Goal: Task Accomplishment & Management: Manage account settings

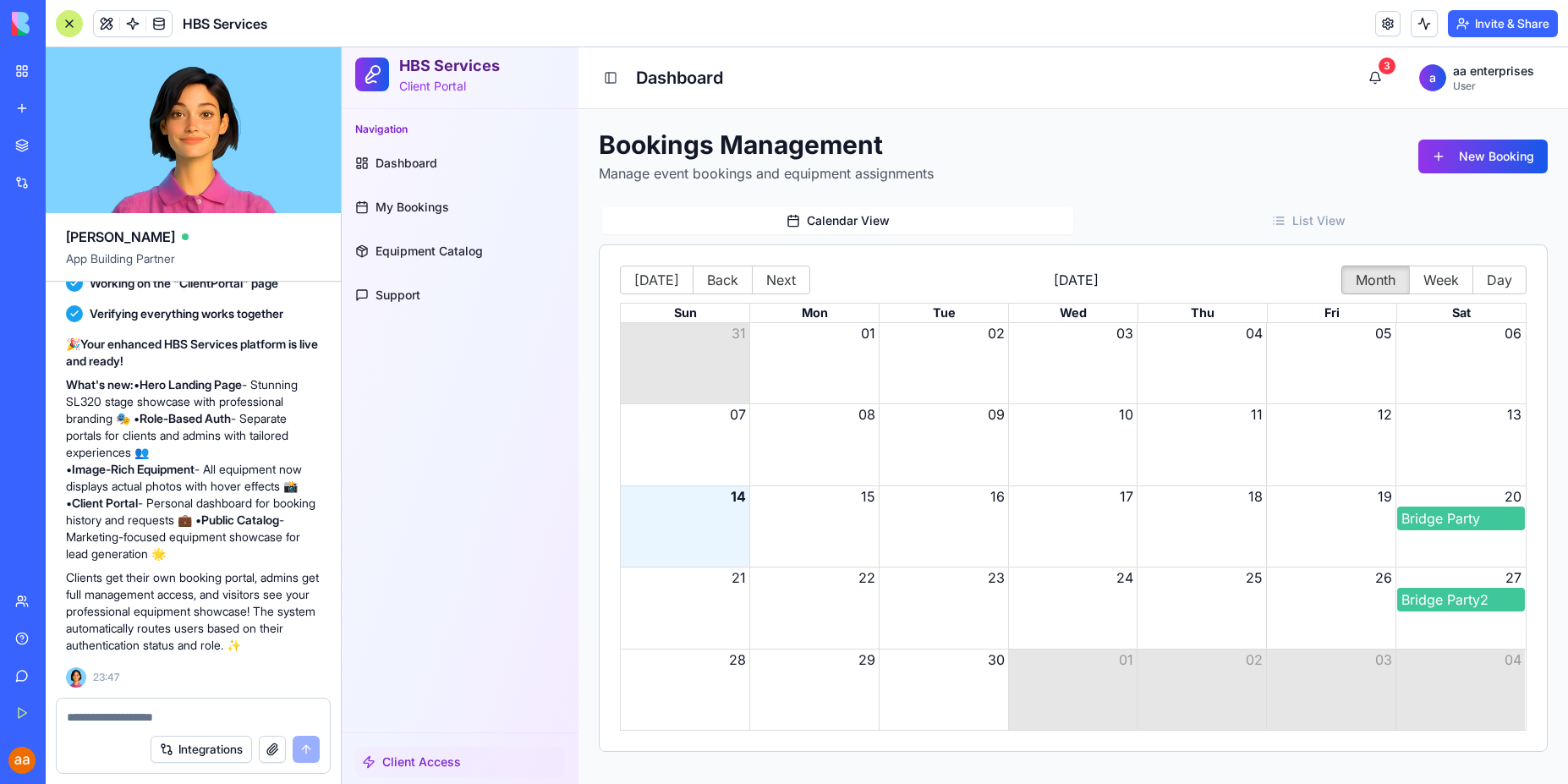
click at [676, 83] on h1 "Dashboard" at bounding box center [679, 78] width 87 height 24
click at [428, 160] on span "Dashboard" at bounding box center [406, 163] width 61 height 17
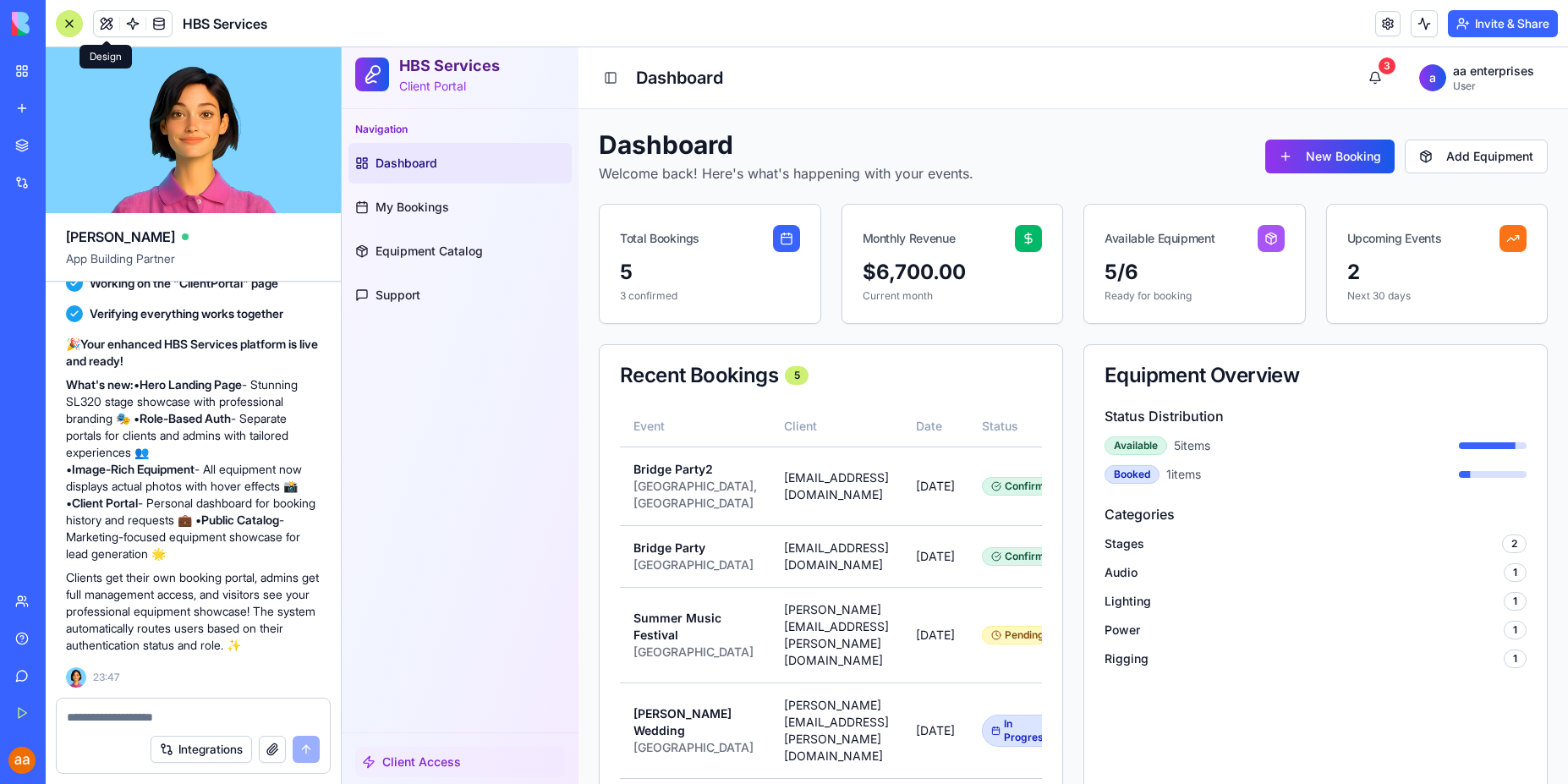
click at [104, 23] on span at bounding box center [106, 24] width 48 height 48
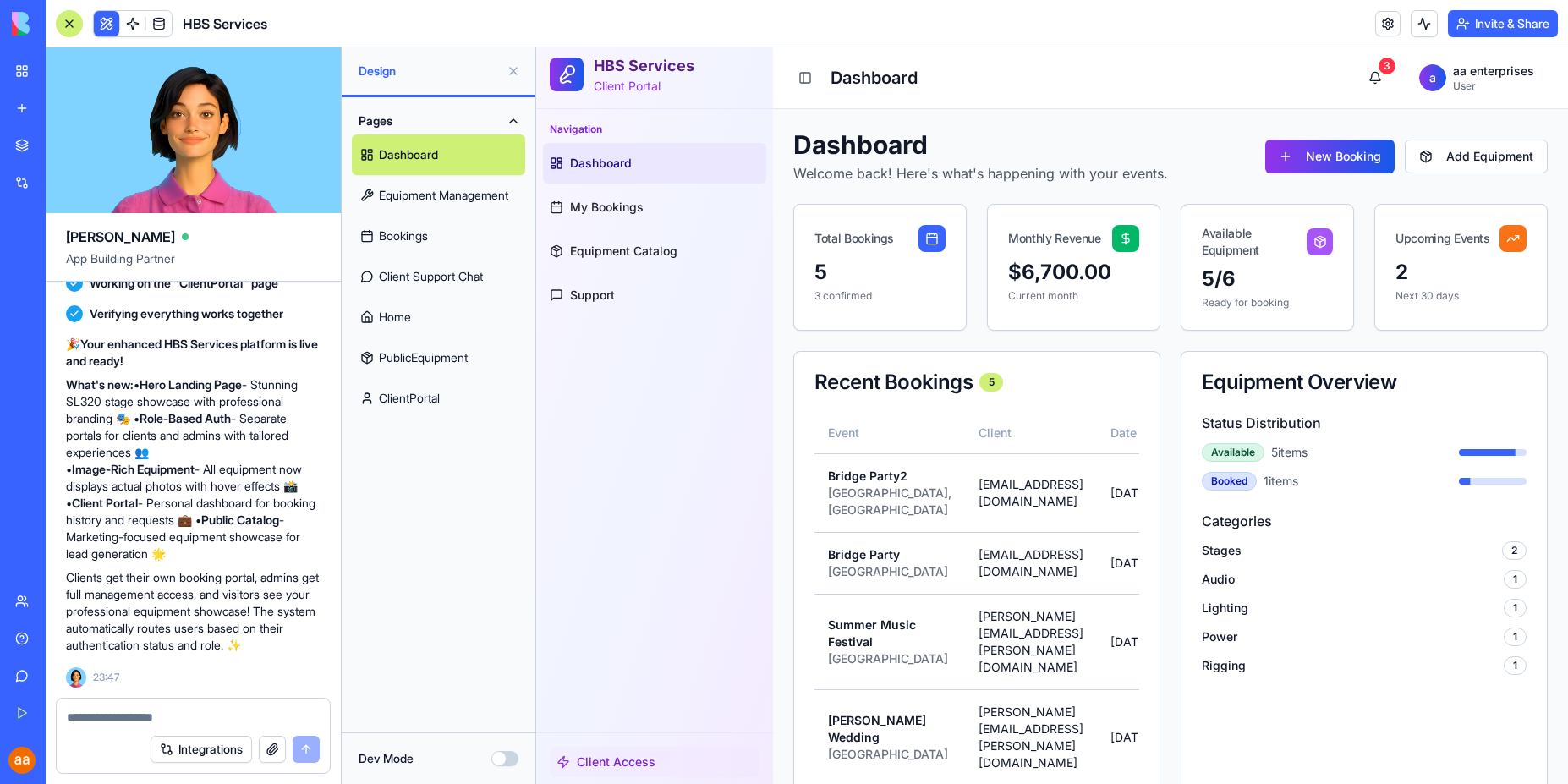
click at [441, 277] on link "Client Support Chat" at bounding box center [439, 276] width 173 height 40
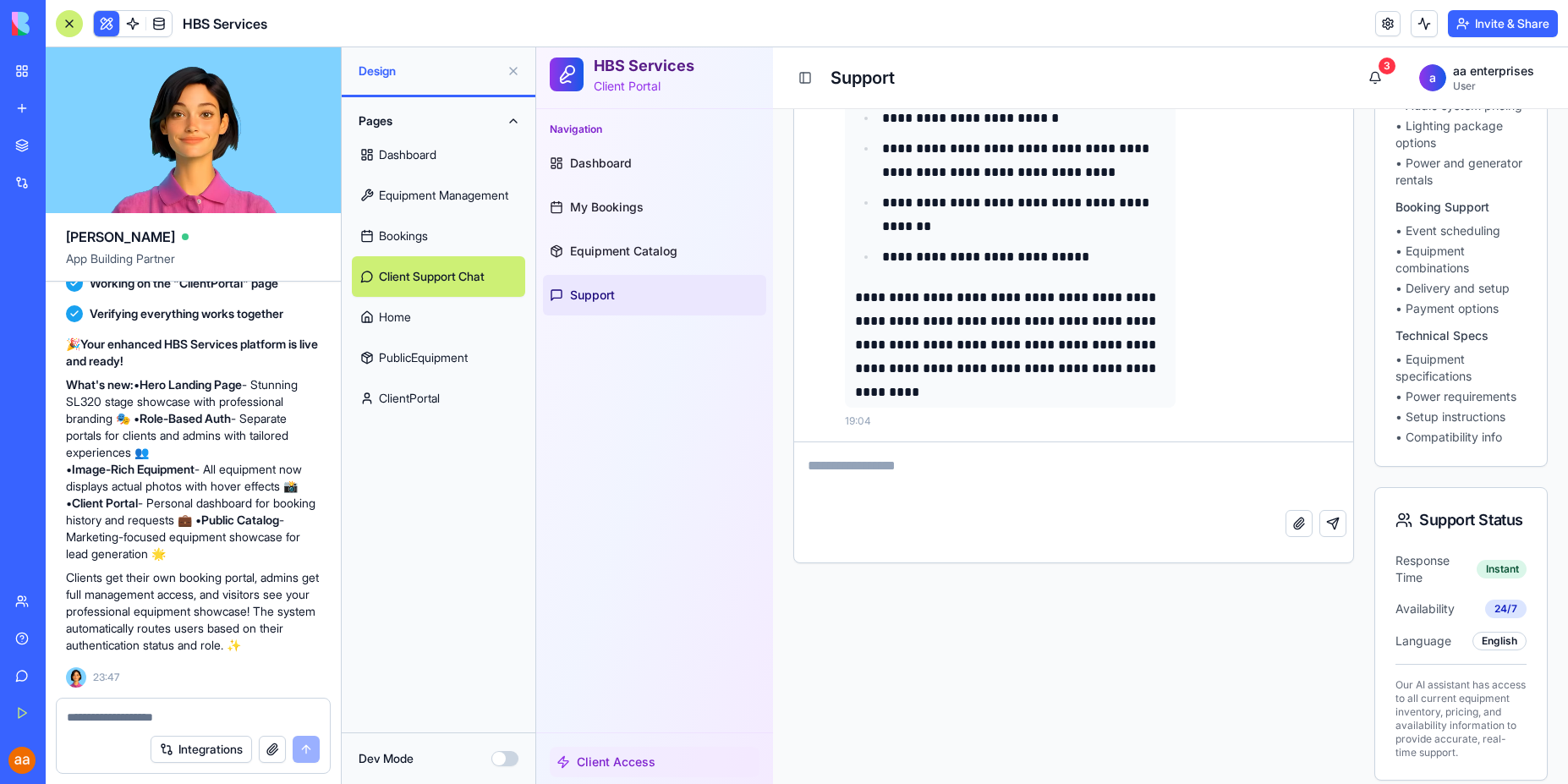
scroll to position [254, 0]
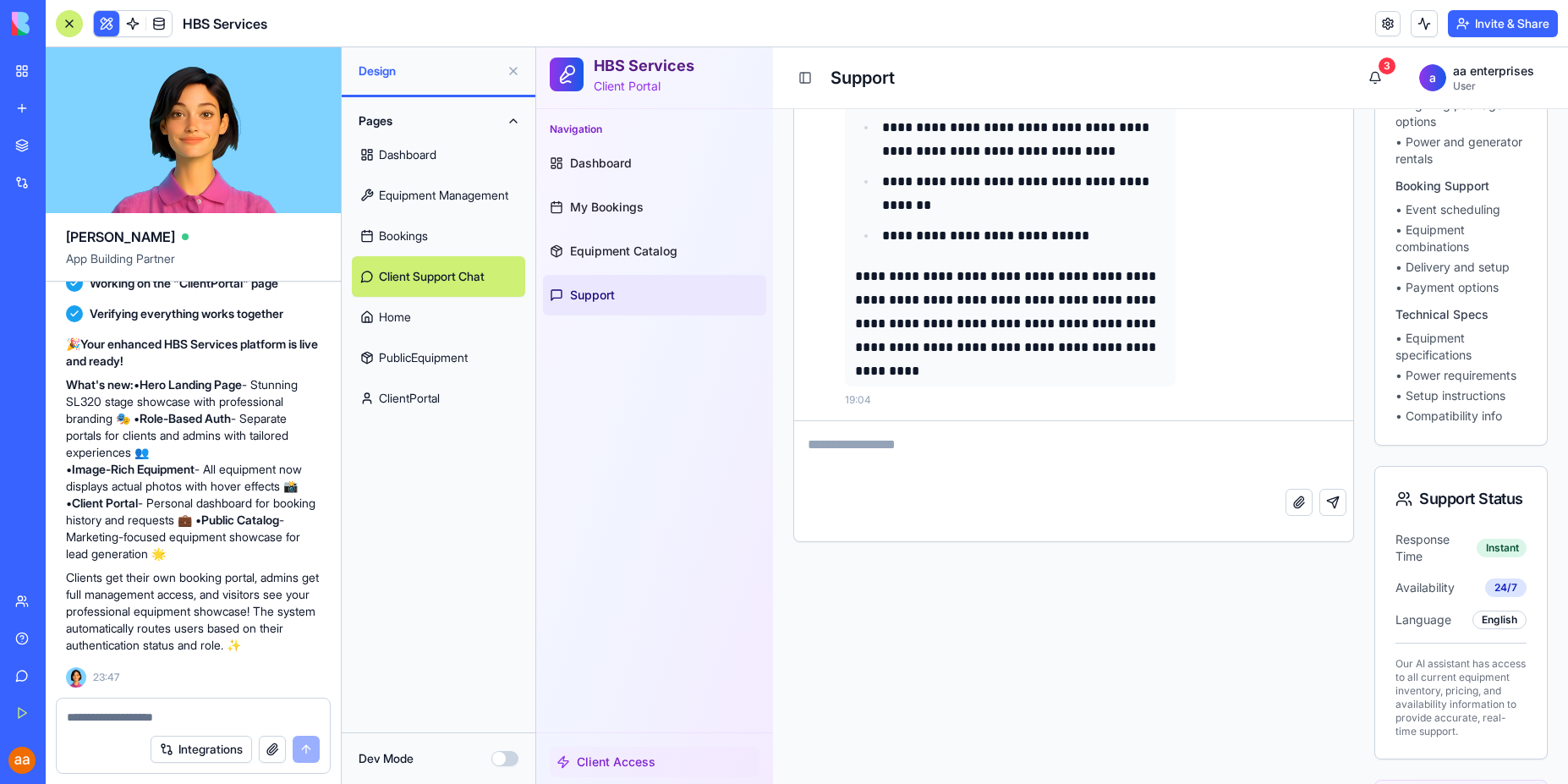
click at [612, 287] on span "Support" at bounding box center [592, 295] width 45 height 17
click at [634, 252] on span "Equipment Catalog" at bounding box center [623, 251] width 107 height 17
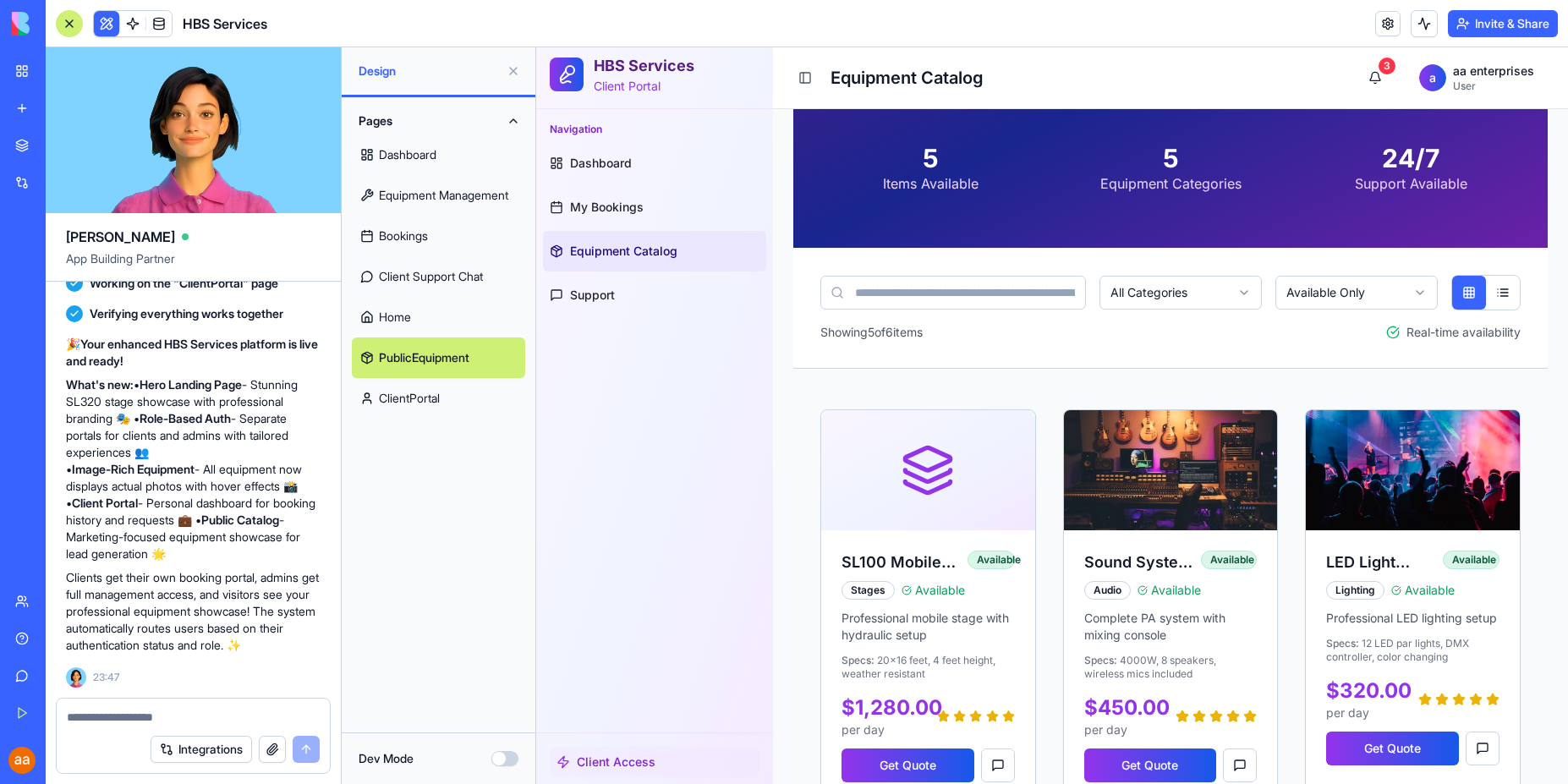
click at [394, 316] on link "Home" at bounding box center [439, 317] width 173 height 40
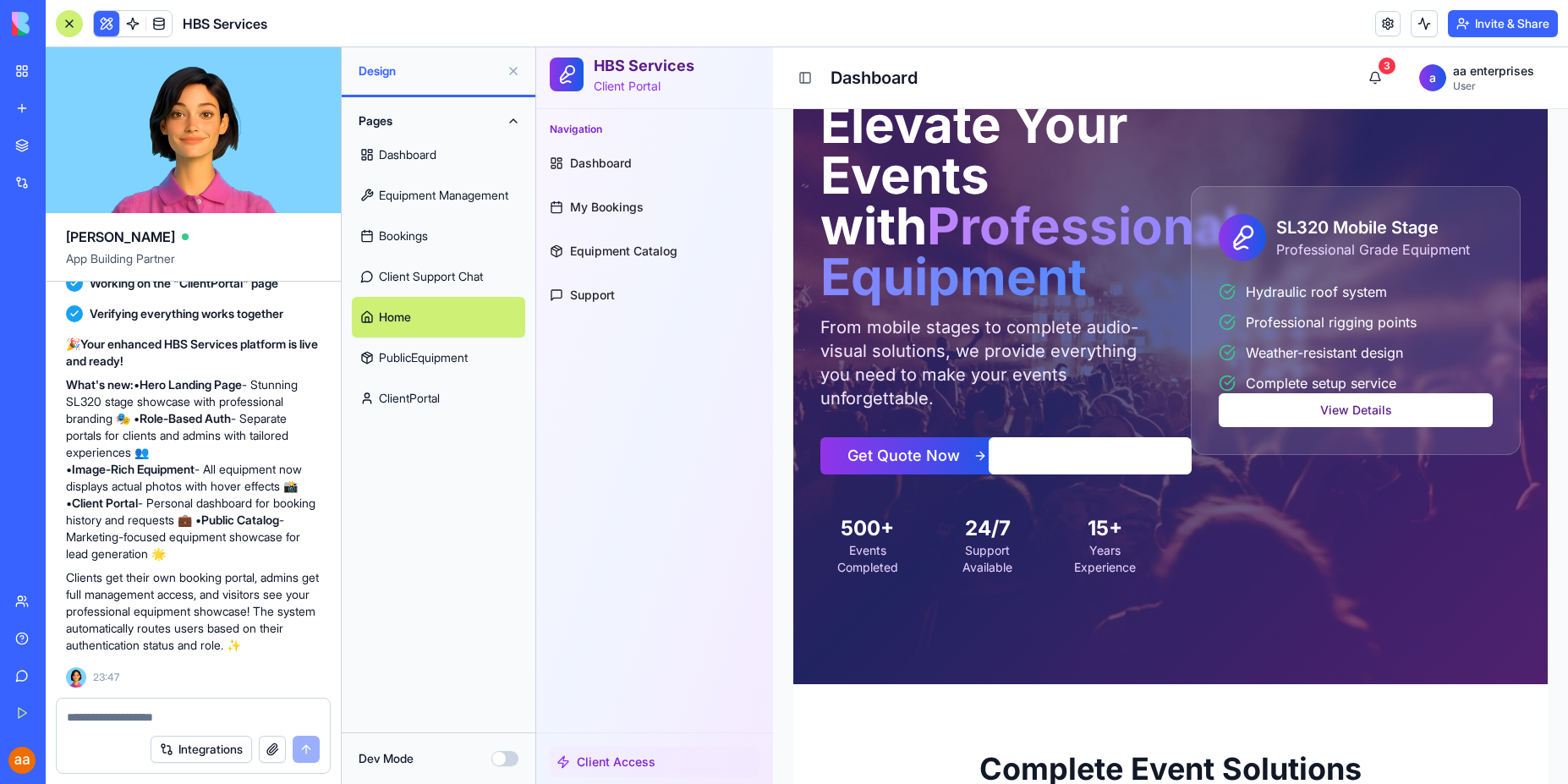
scroll to position [178, 0]
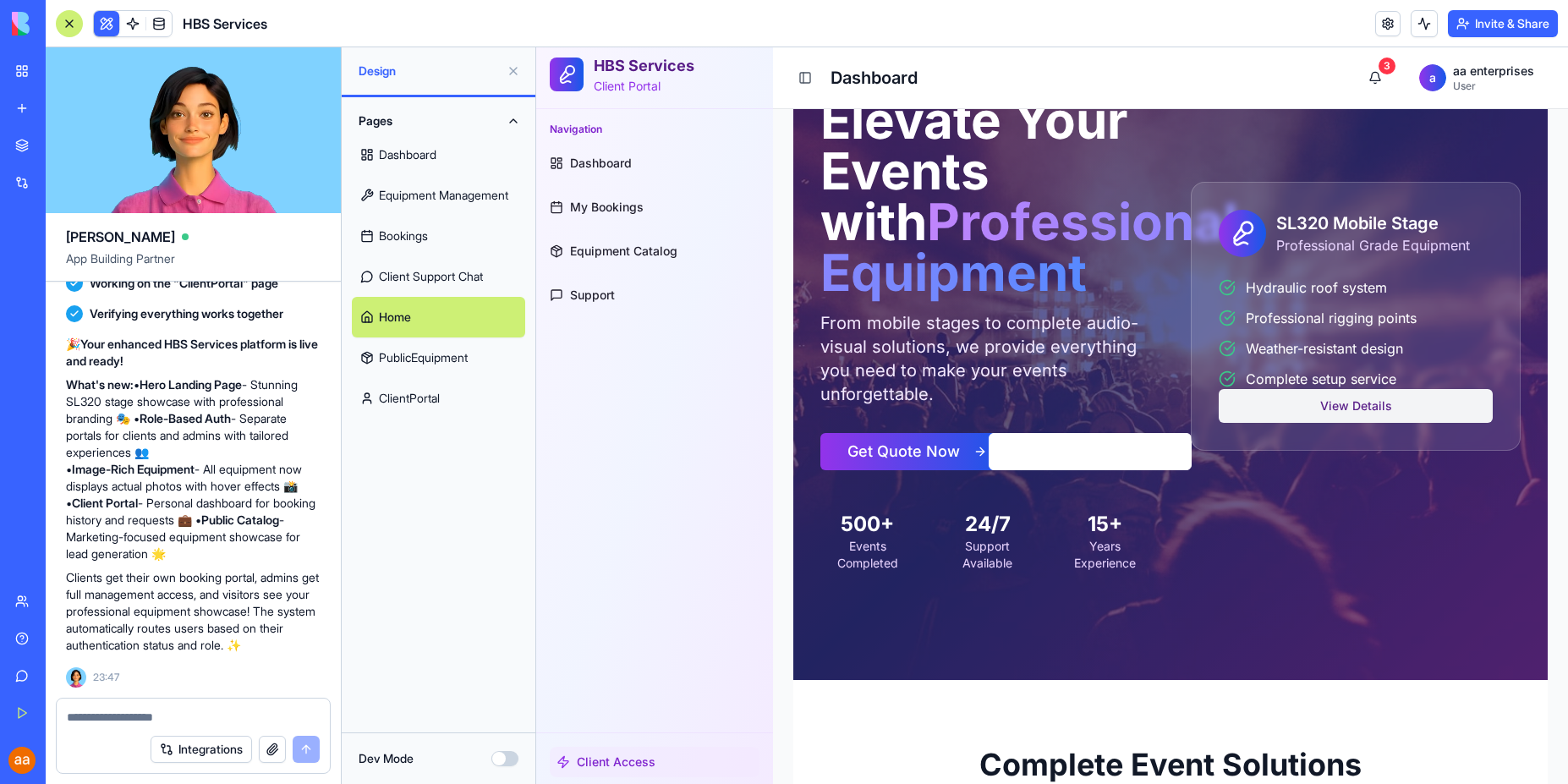
click at [1344, 404] on button "View Details" at bounding box center [1355, 405] width 274 height 34
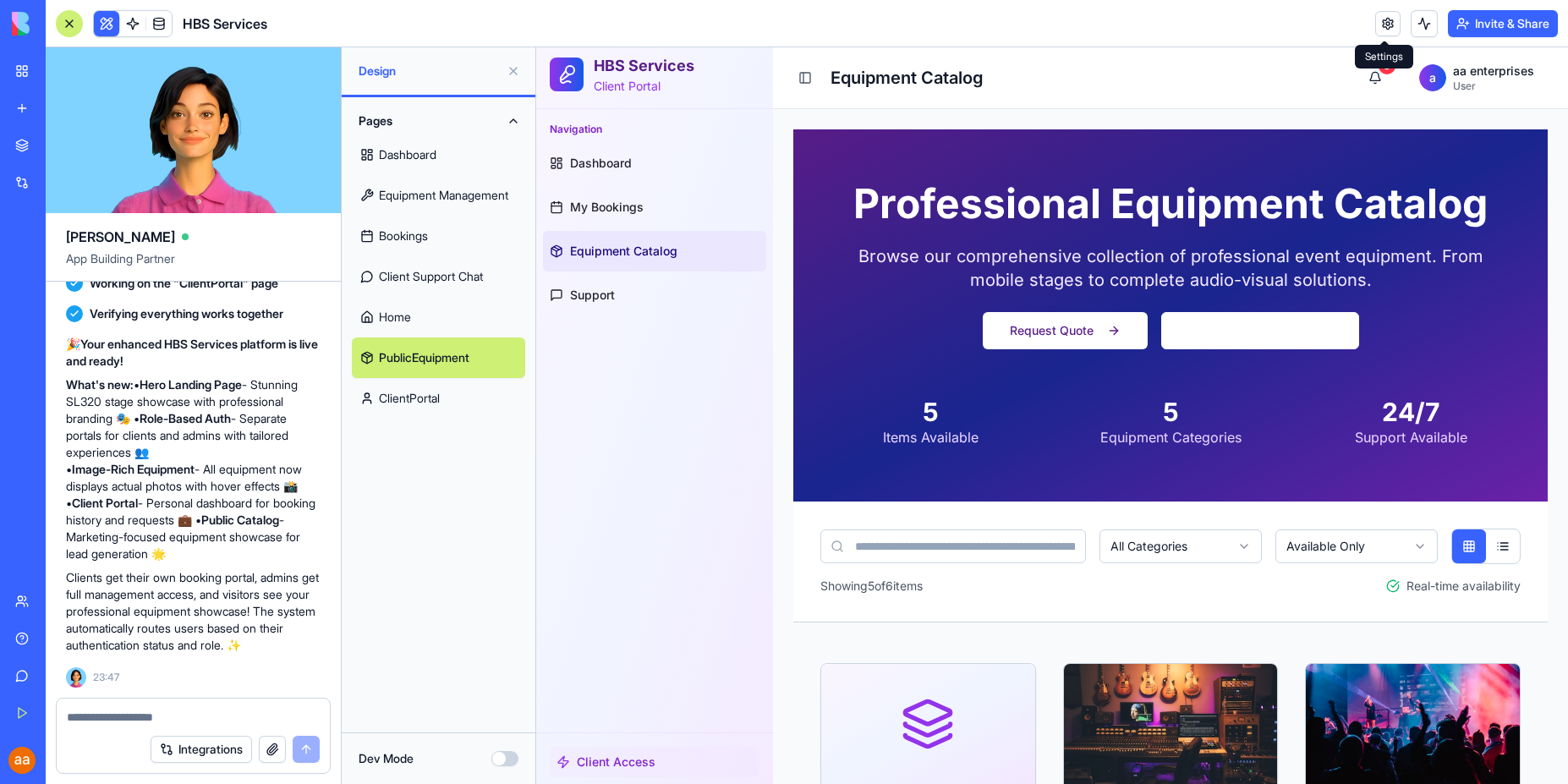
click at [1380, 22] on link at bounding box center [1388, 24] width 26 height 26
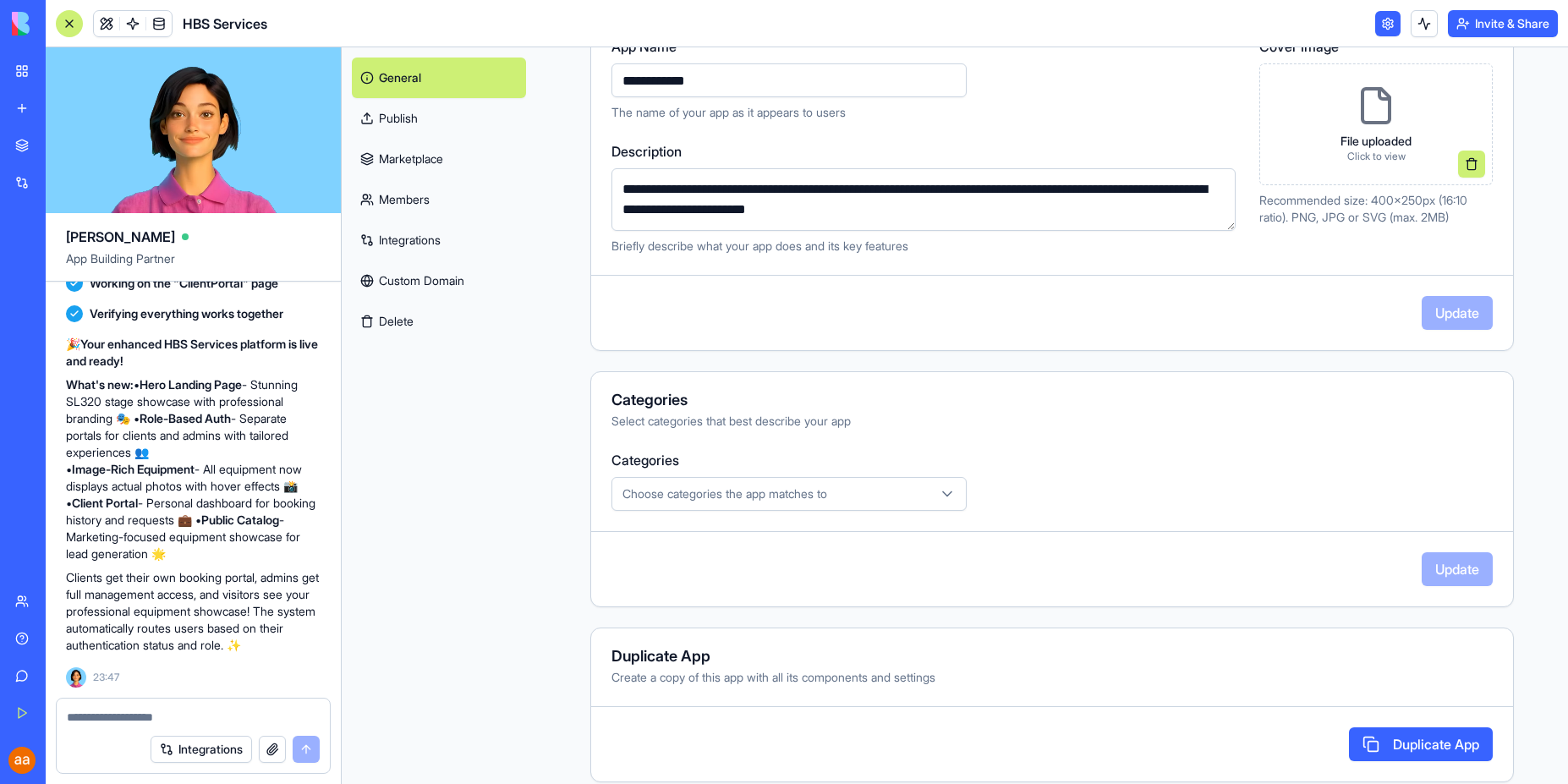
scroll to position [245, 0]
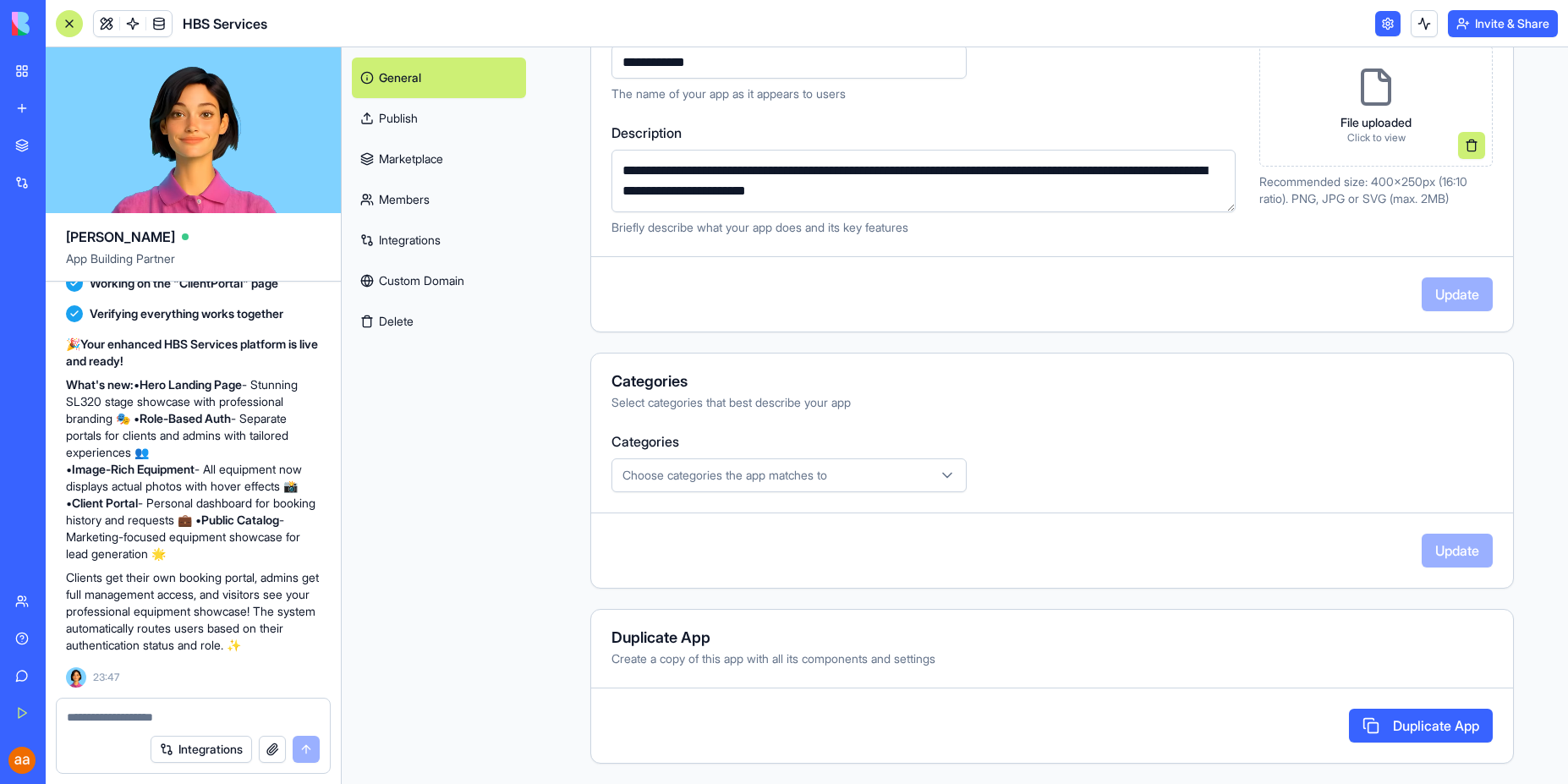
click at [927, 471] on div "Choose categories the app matches to" at bounding box center [789, 475] width 347 height 17
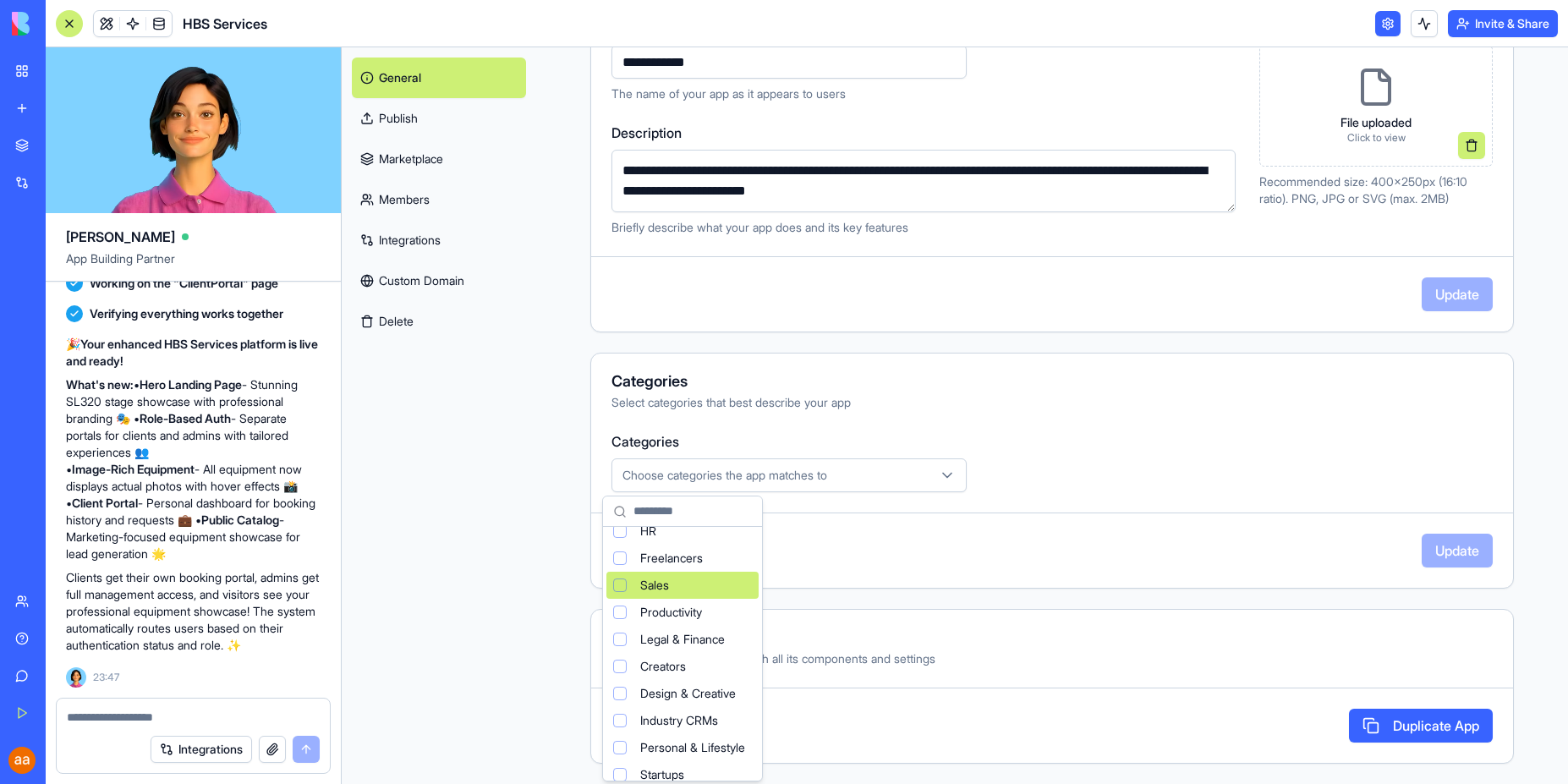
scroll to position [0, 0]
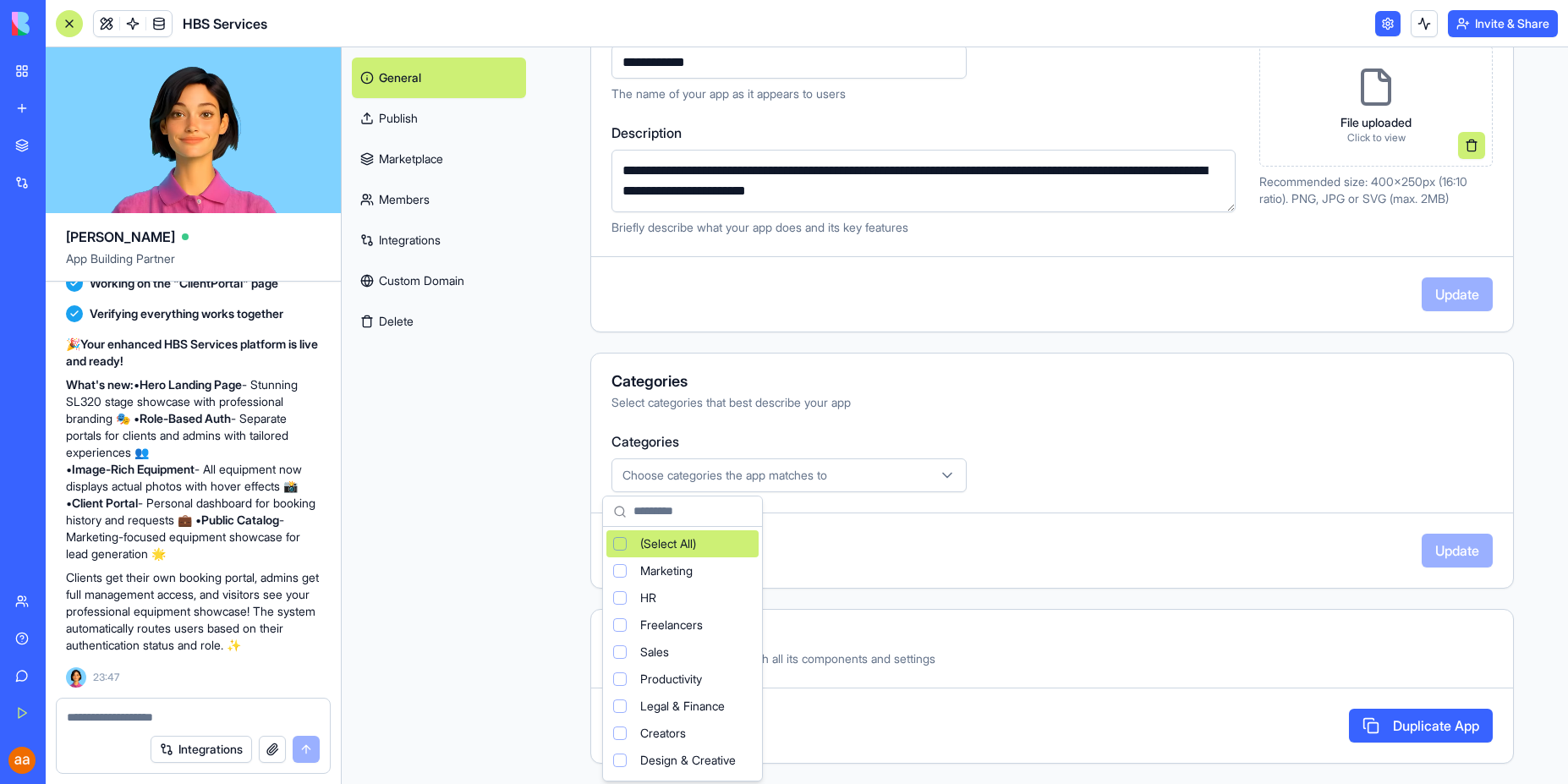
click at [1115, 458] on html "BETA My Workspace New app Marketplace Integrations Recent HBS Services AI Logo …" at bounding box center [784, 392] width 1568 height 784
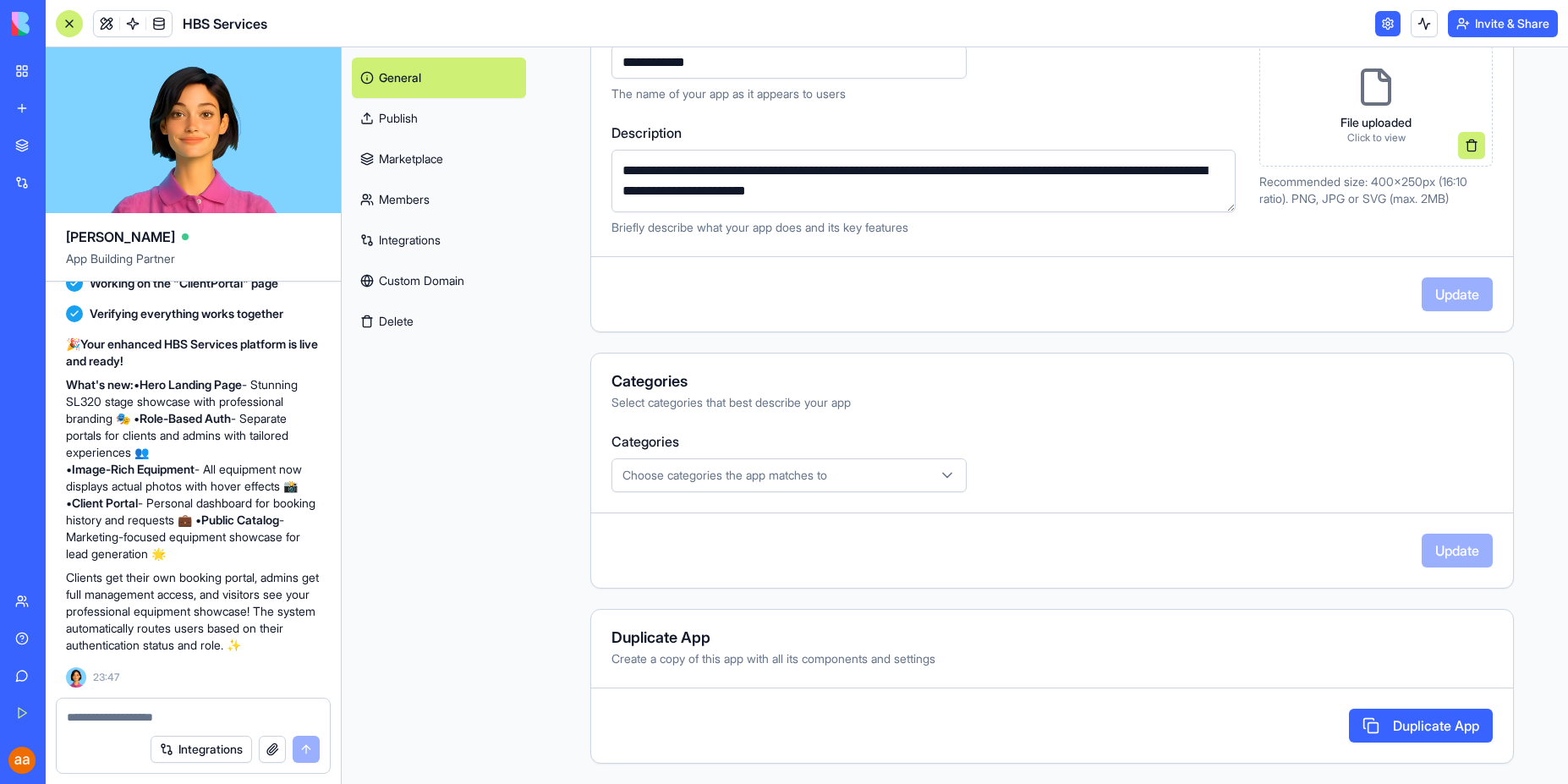
click at [432, 419] on div "General Publish Marketplace Members Integrations Custom Domain Delete" at bounding box center [439, 415] width 195 height 736
click at [157, 28] on span at bounding box center [160, 24] width 48 height 48
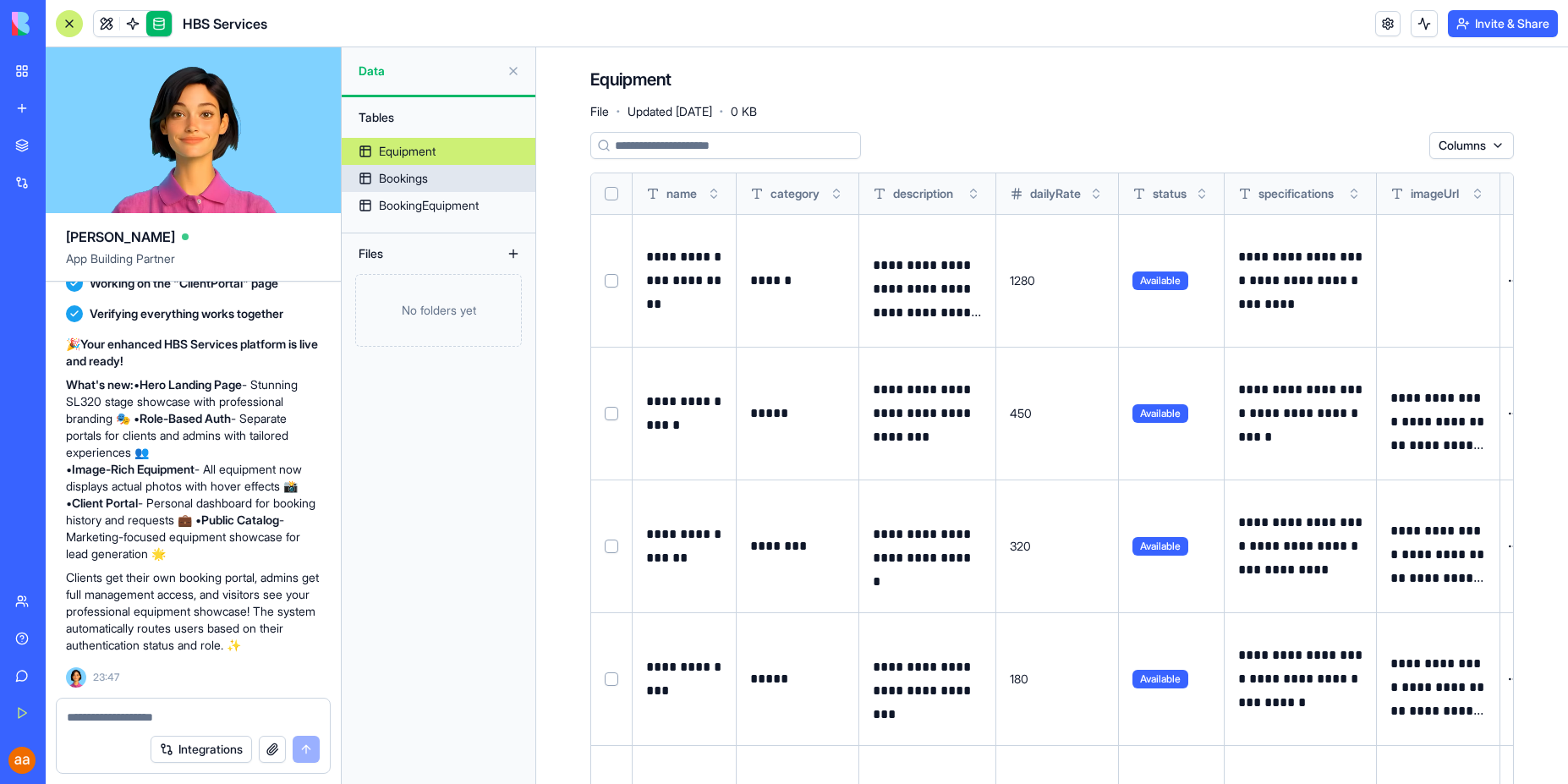
click at [410, 179] on div "Bookings" at bounding box center [403, 178] width 49 height 17
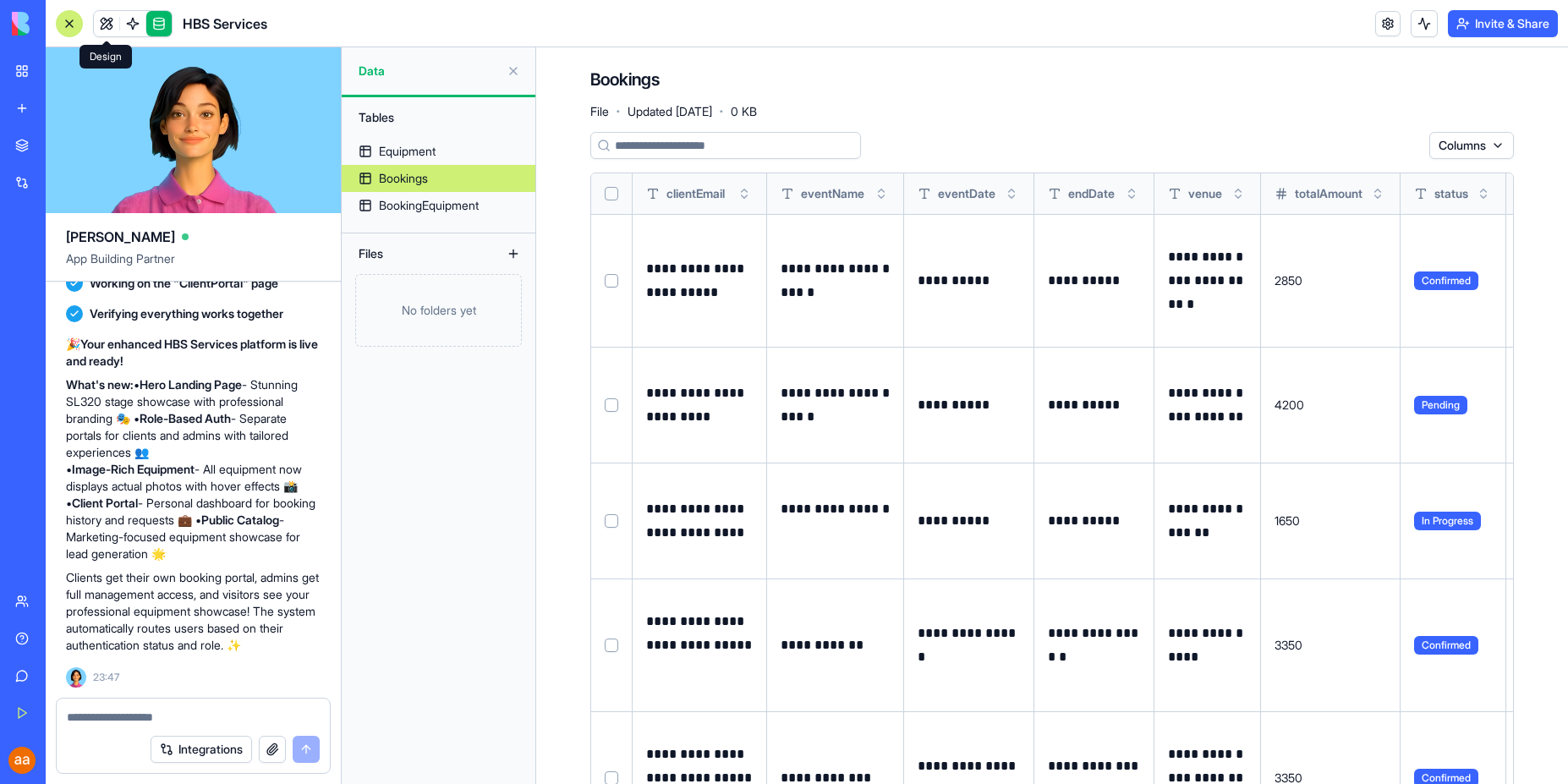
click at [105, 19] on link at bounding box center [106, 24] width 26 height 26
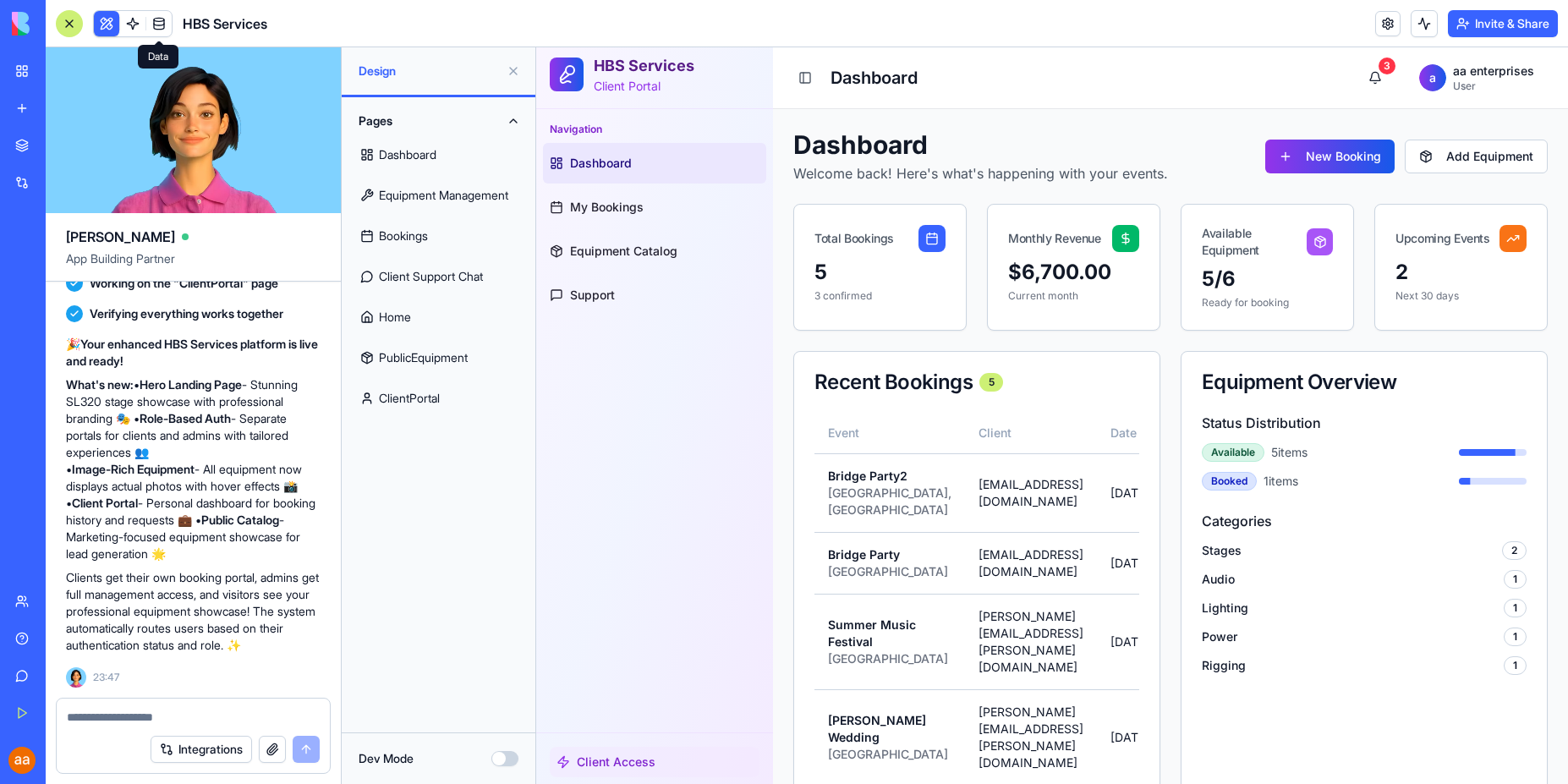
click at [512, 67] on button at bounding box center [514, 72] width 28 height 28
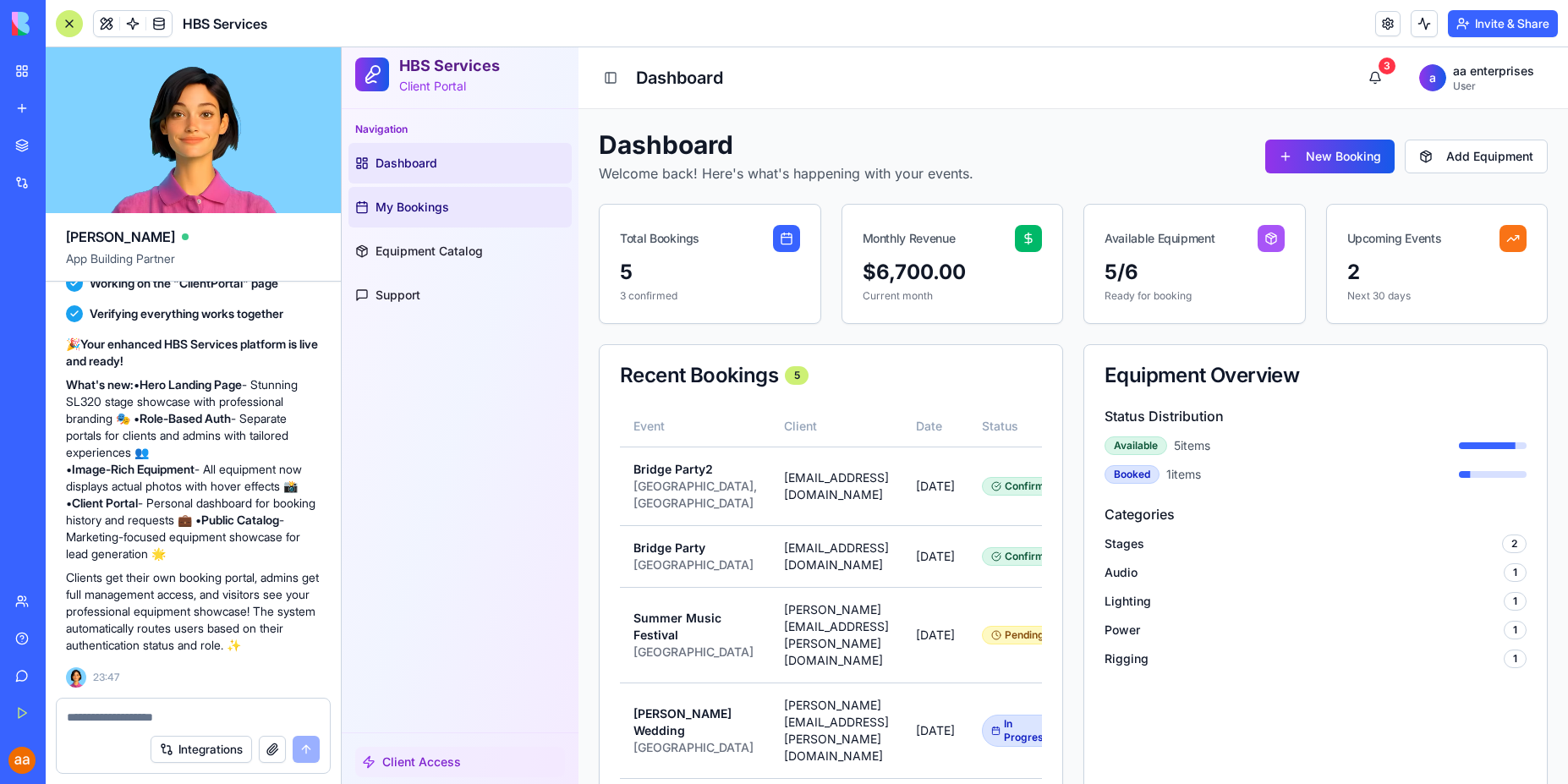
click at [421, 210] on span "My Bookings" at bounding box center [412, 207] width 73 height 17
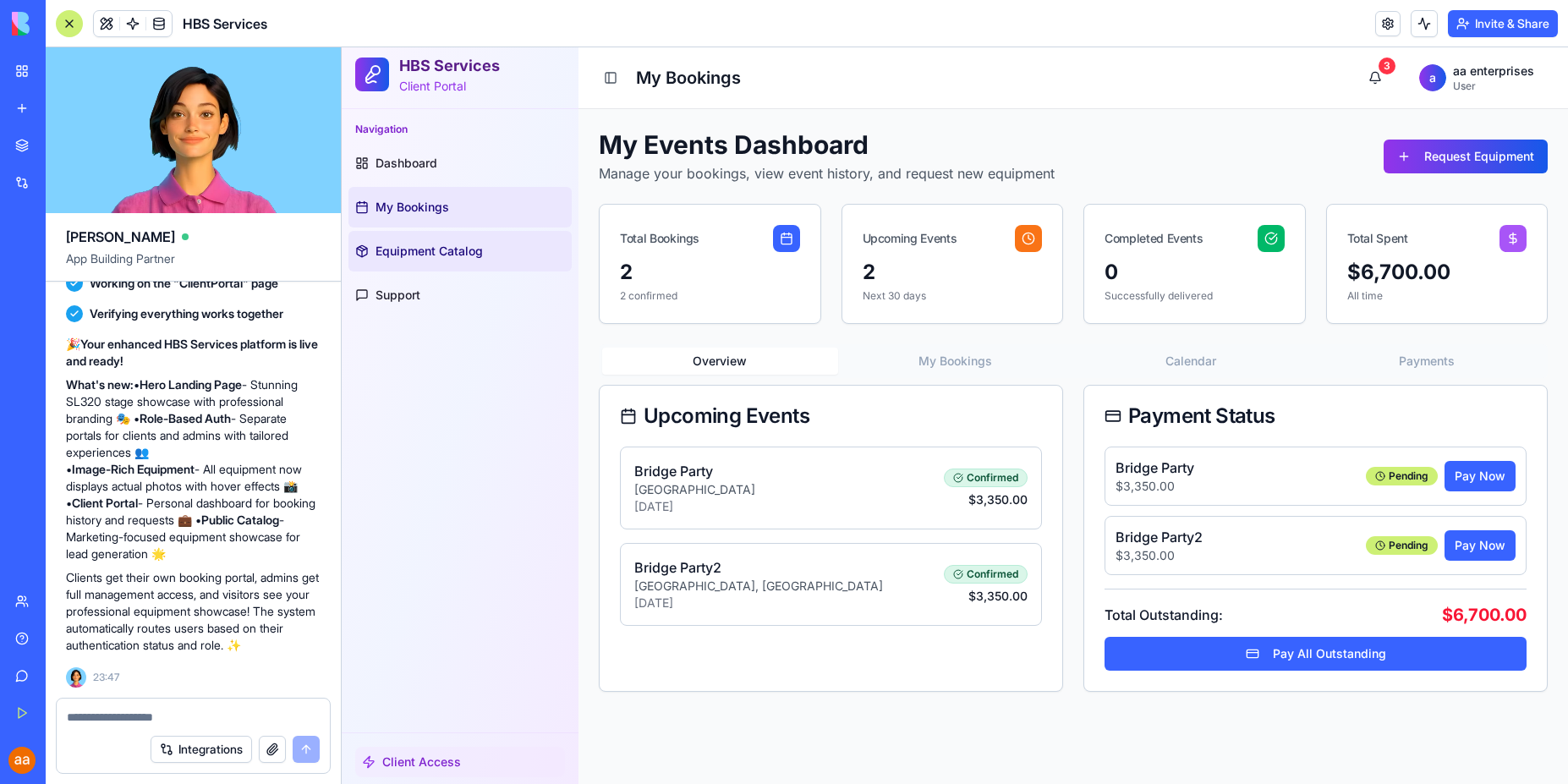
click at [422, 260] on link "Equipment Catalog" at bounding box center [460, 251] width 223 height 40
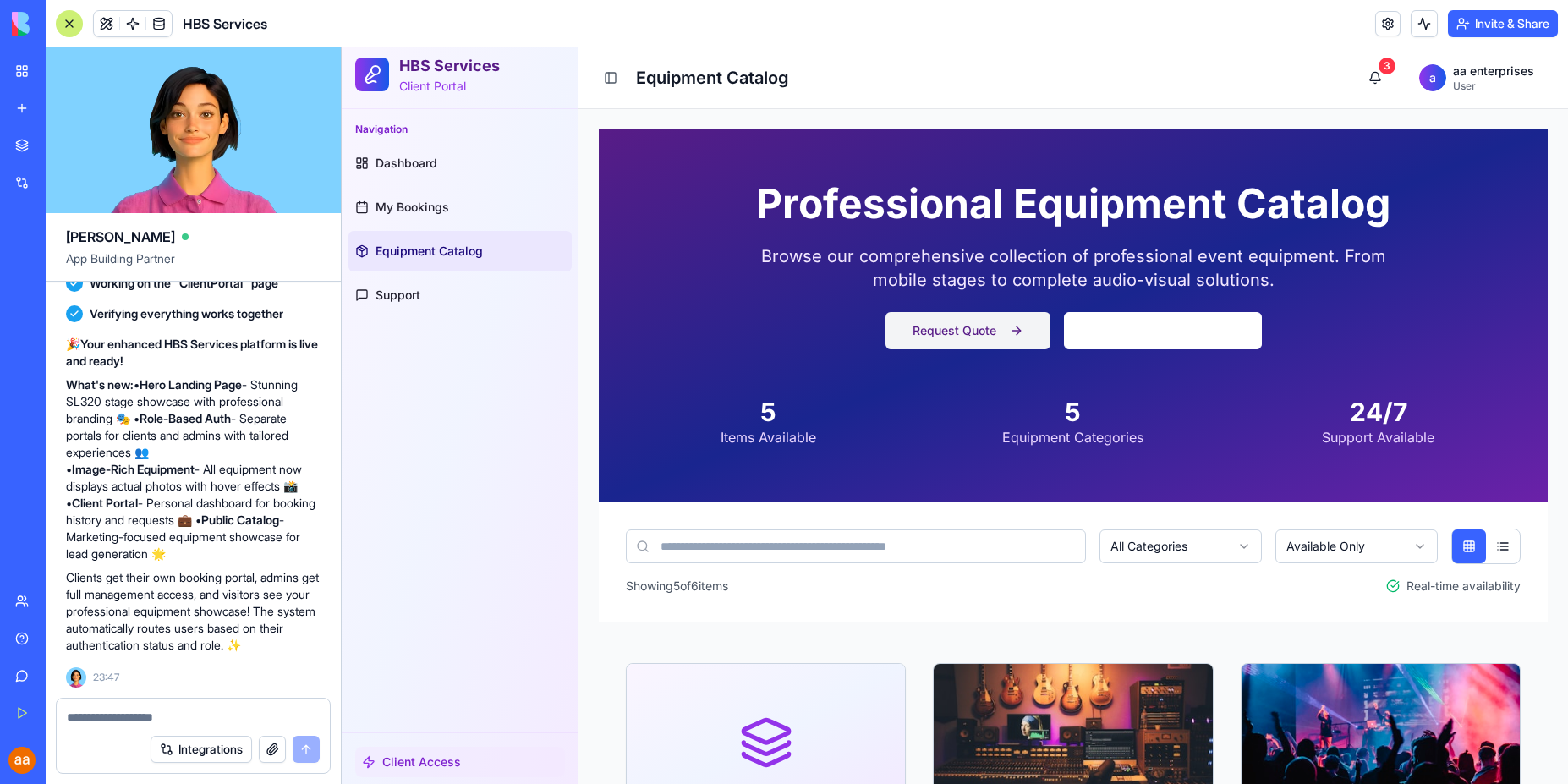
click at [962, 329] on button "Request Quote" at bounding box center [968, 330] width 165 height 38
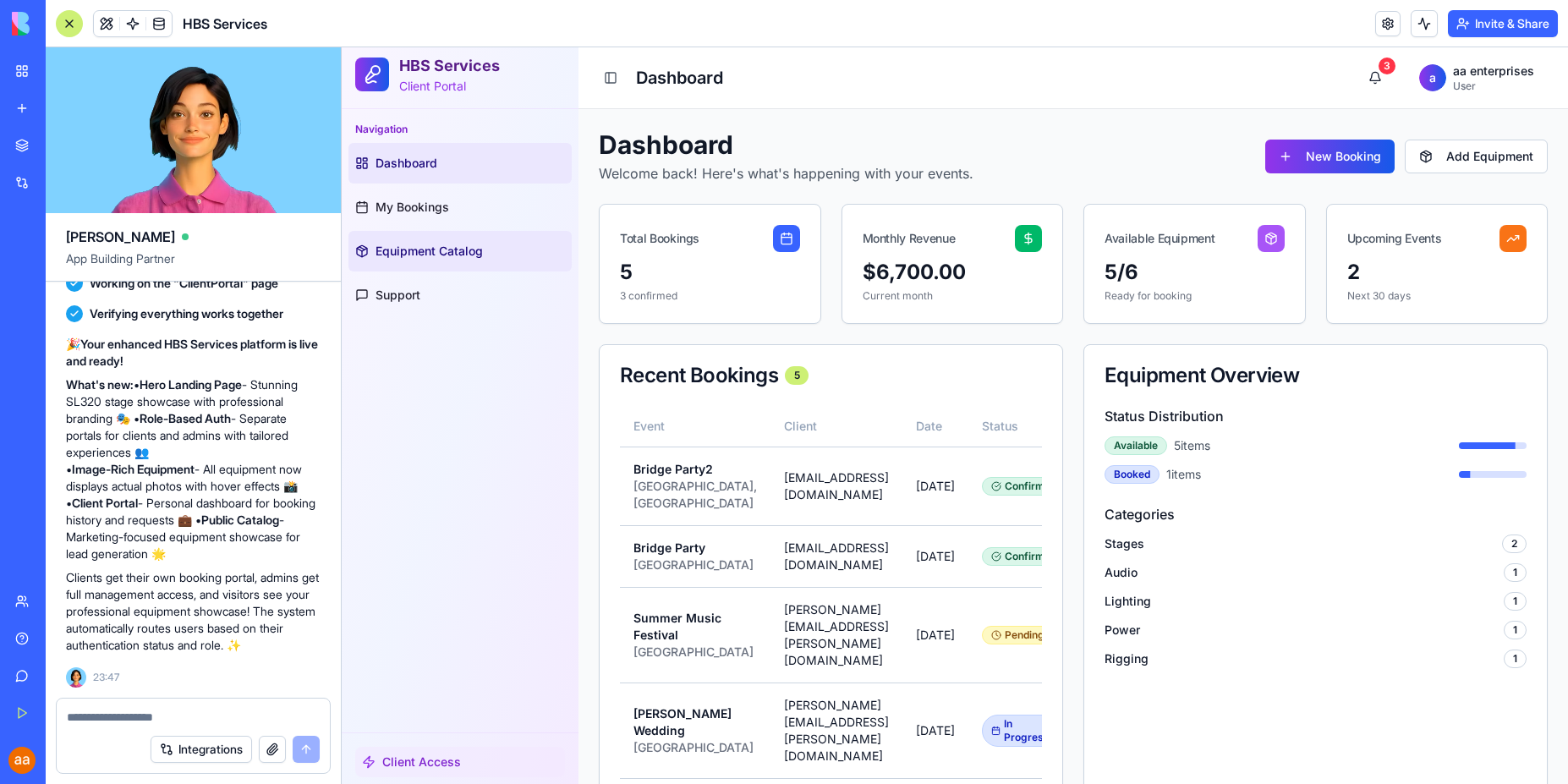
click at [426, 259] on link "Equipment Catalog" at bounding box center [460, 251] width 223 height 40
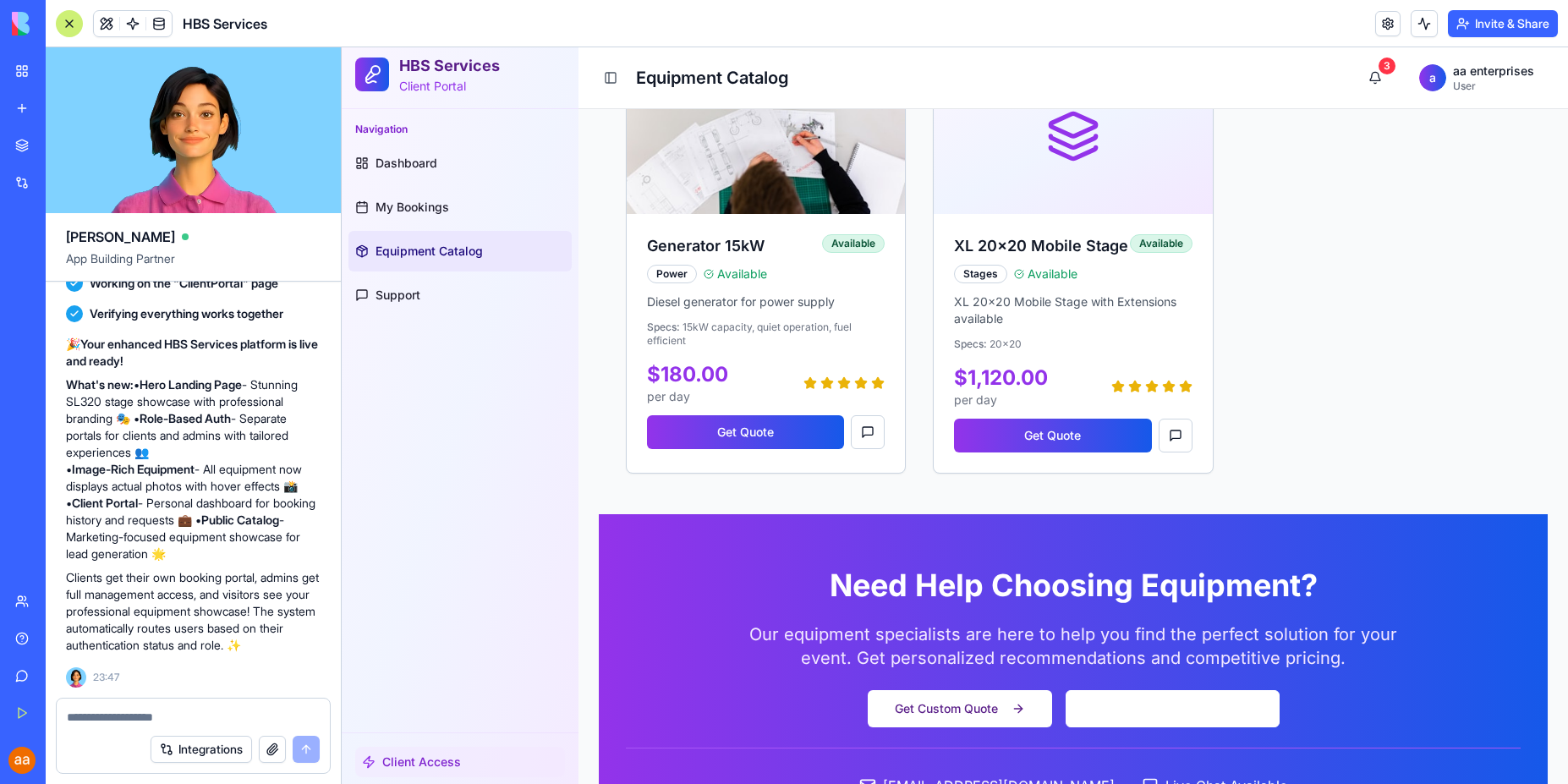
scroll to position [1145, 0]
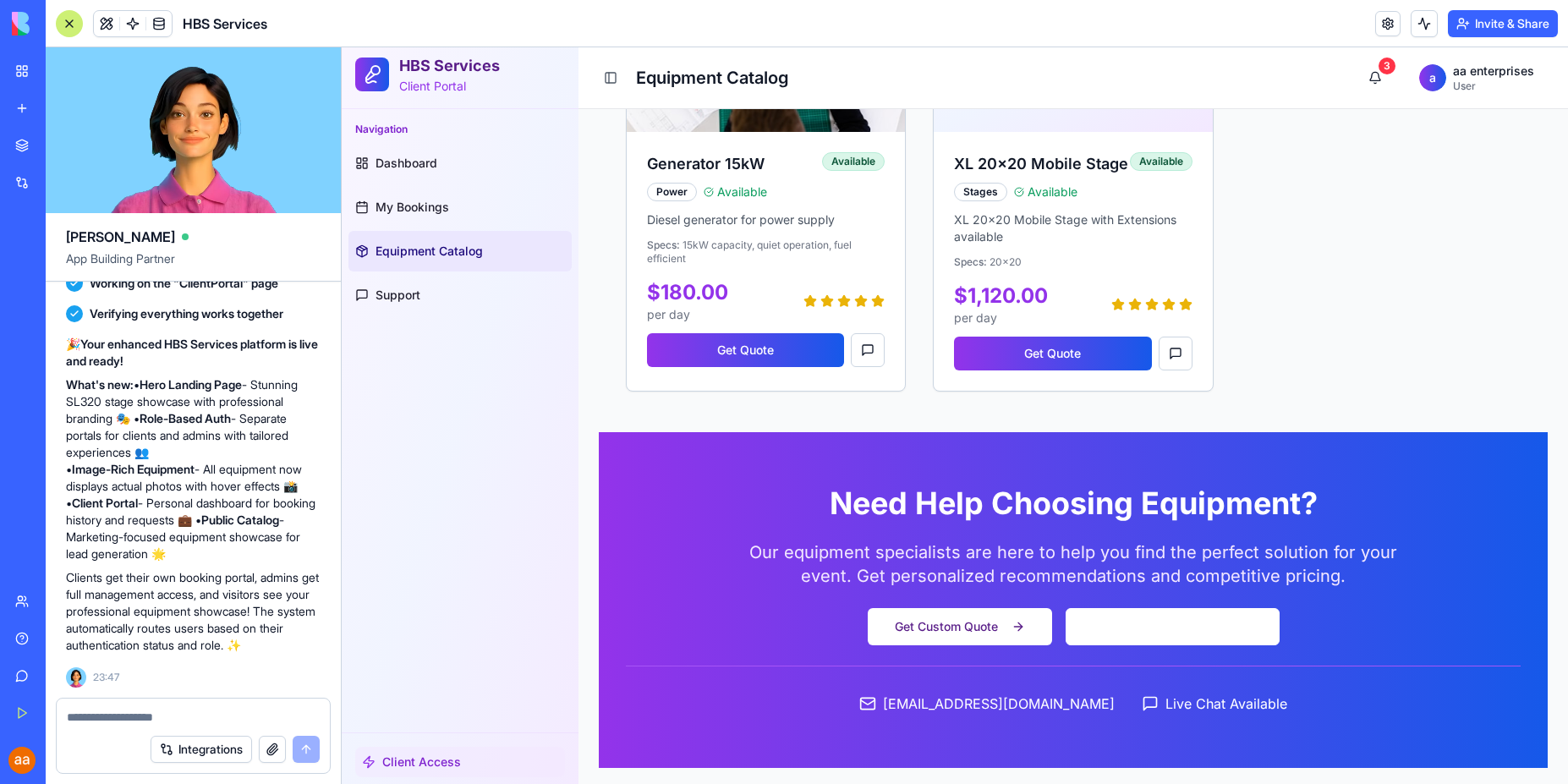
click at [1209, 704] on span "Live Chat Available" at bounding box center [1226, 703] width 122 height 20
click at [1142, 697] on icon at bounding box center [1151, 703] width 17 height 17
click at [415, 757] on span "Client Access" at bounding box center [422, 761] width 79 height 17
click at [373, 764] on icon at bounding box center [369, 761] width 14 height 14
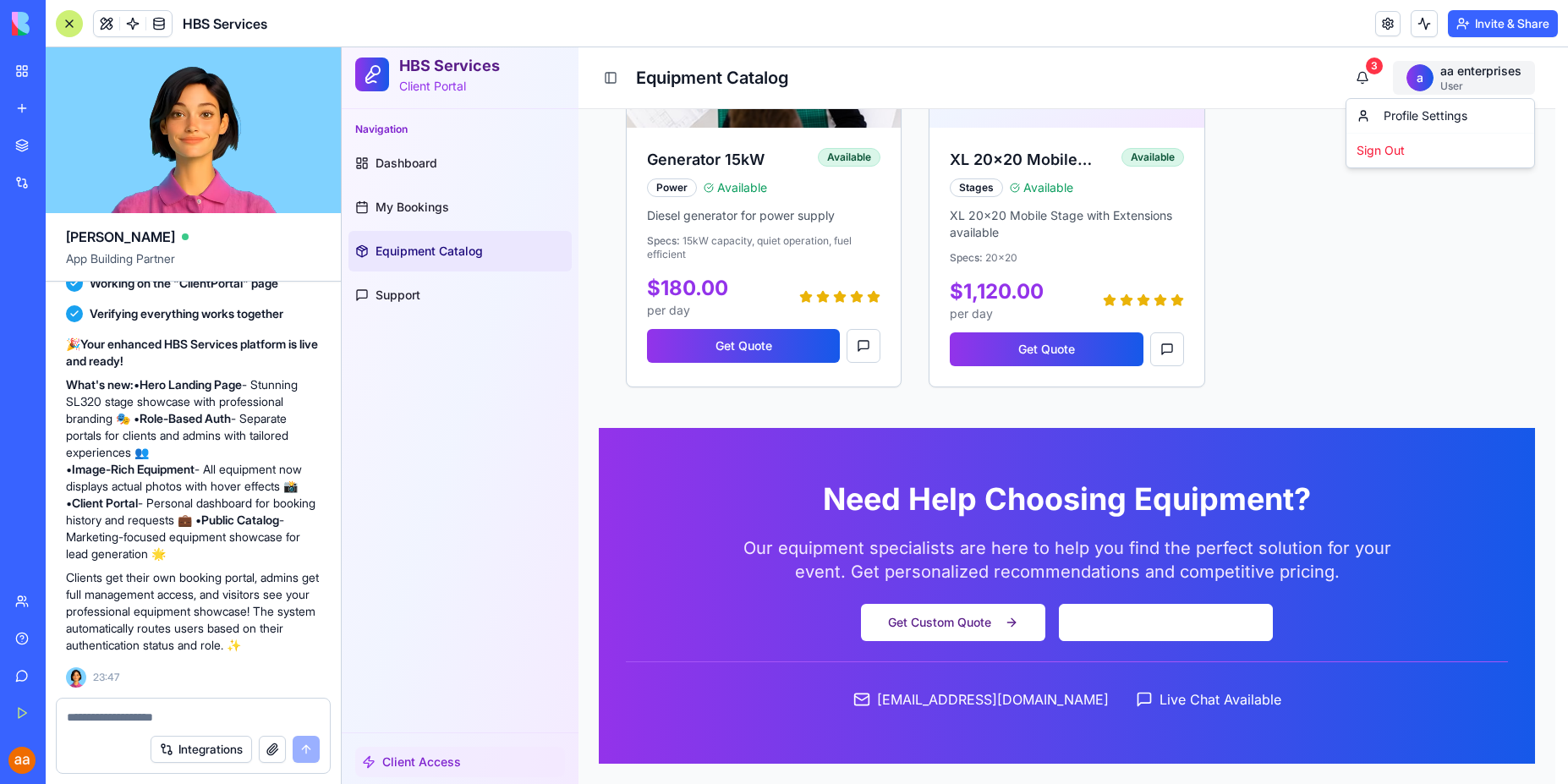
click at [1385, 151] on div "Sign Out" at bounding box center [1440, 150] width 181 height 28
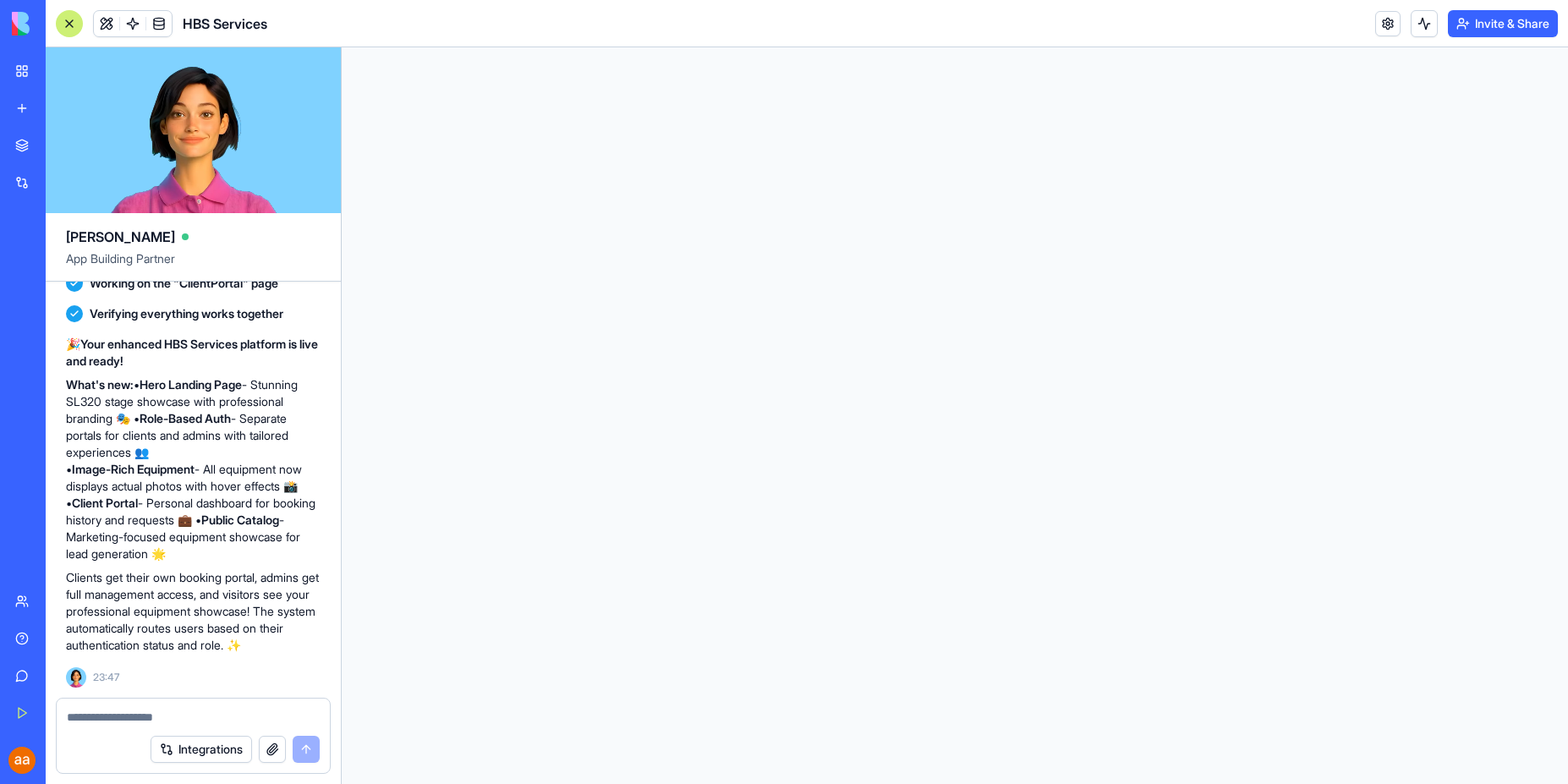
scroll to position [0, 0]
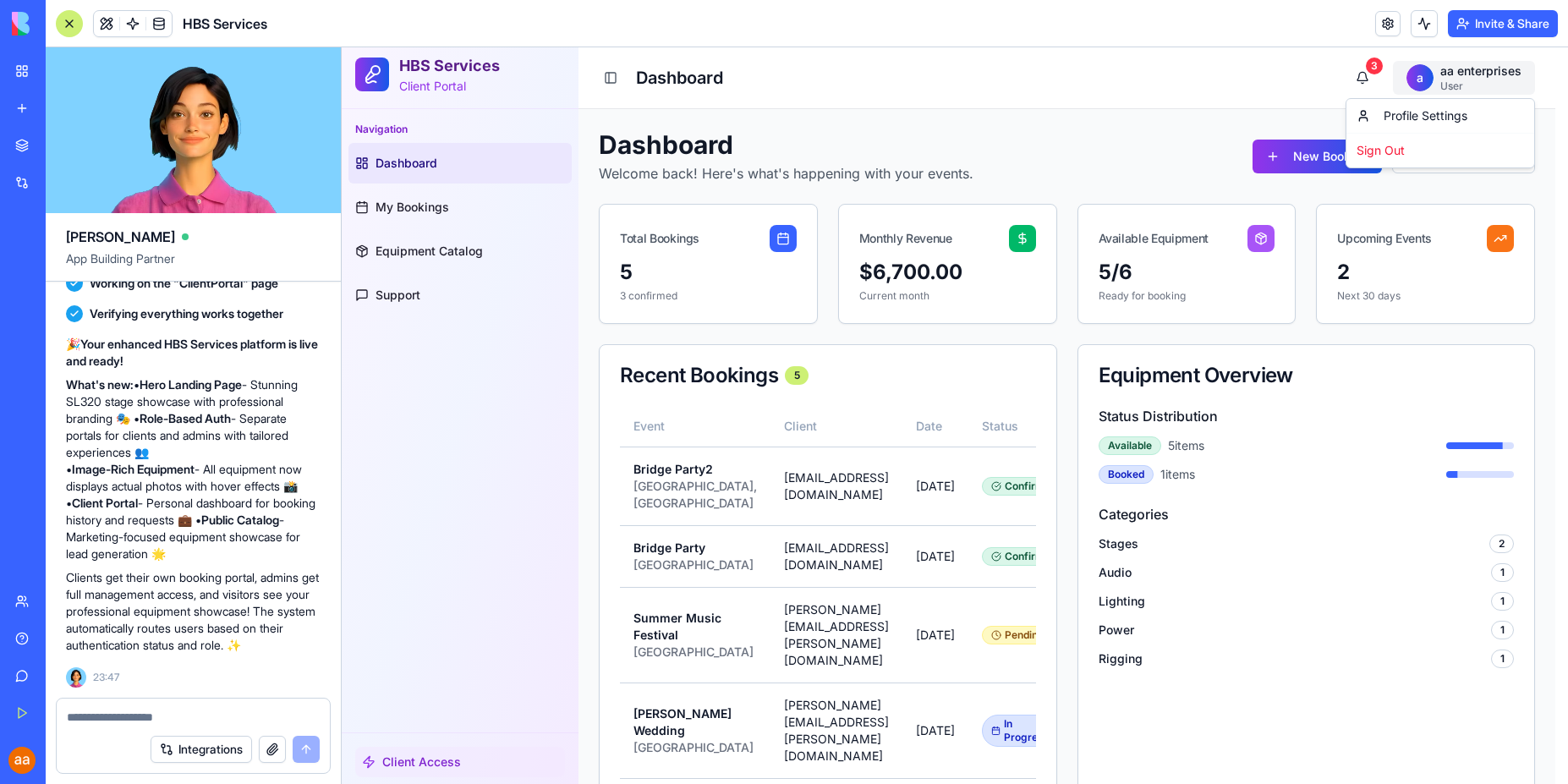
click at [1479, 86] on html "HBS Services Client Portal Navigation Dashboard My Bookings Equipment Catalog S…" at bounding box center [954, 784] width 1227 height 1473
click at [1392, 148] on div "Sign Out" at bounding box center [1440, 150] width 181 height 28
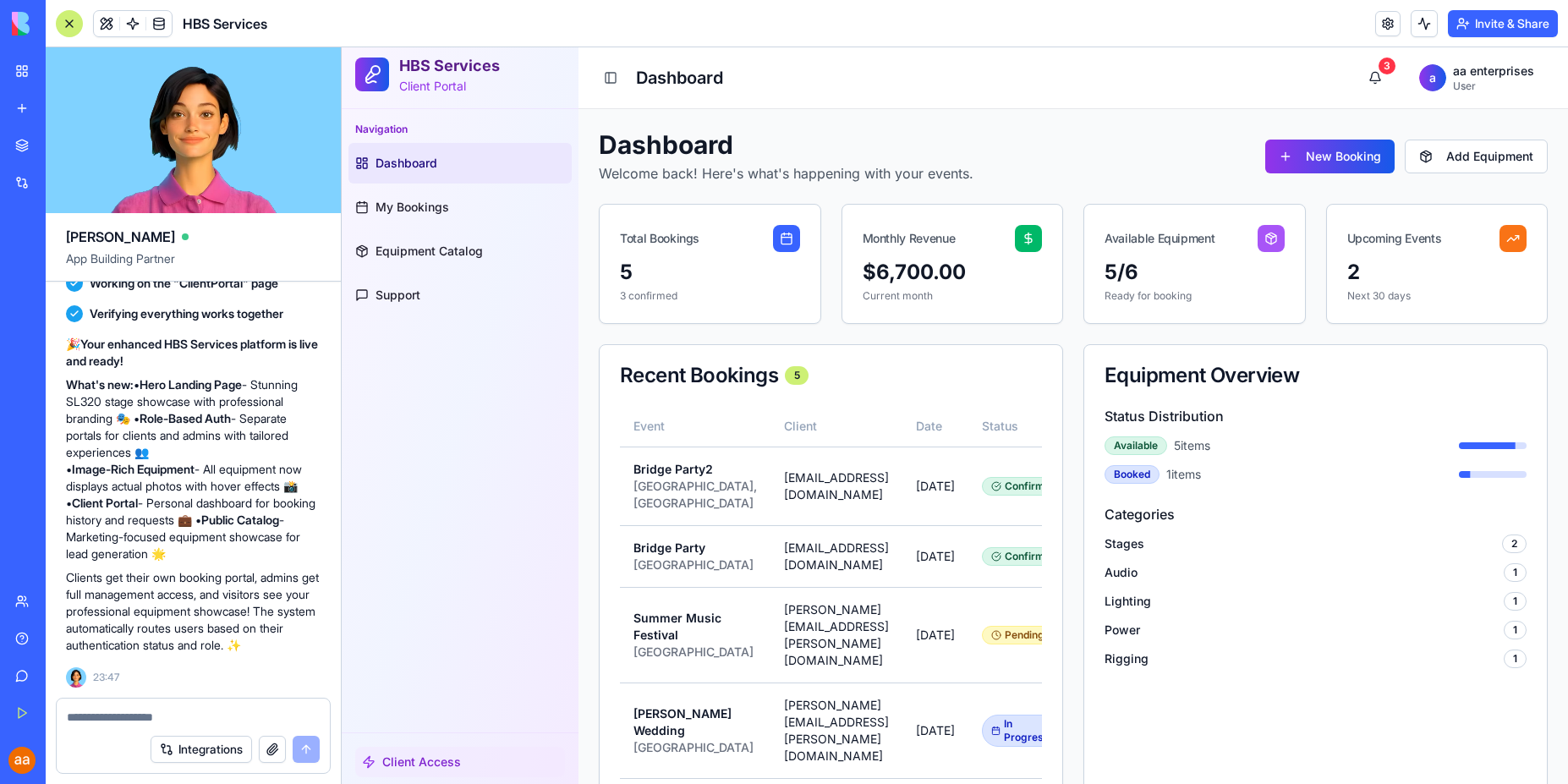
click at [449, 79] on p "Client Portal" at bounding box center [450, 86] width 101 height 17
click at [413, 768] on span "Client Access" at bounding box center [422, 761] width 79 height 17
click at [417, 764] on span "Client Access" at bounding box center [422, 761] width 79 height 17
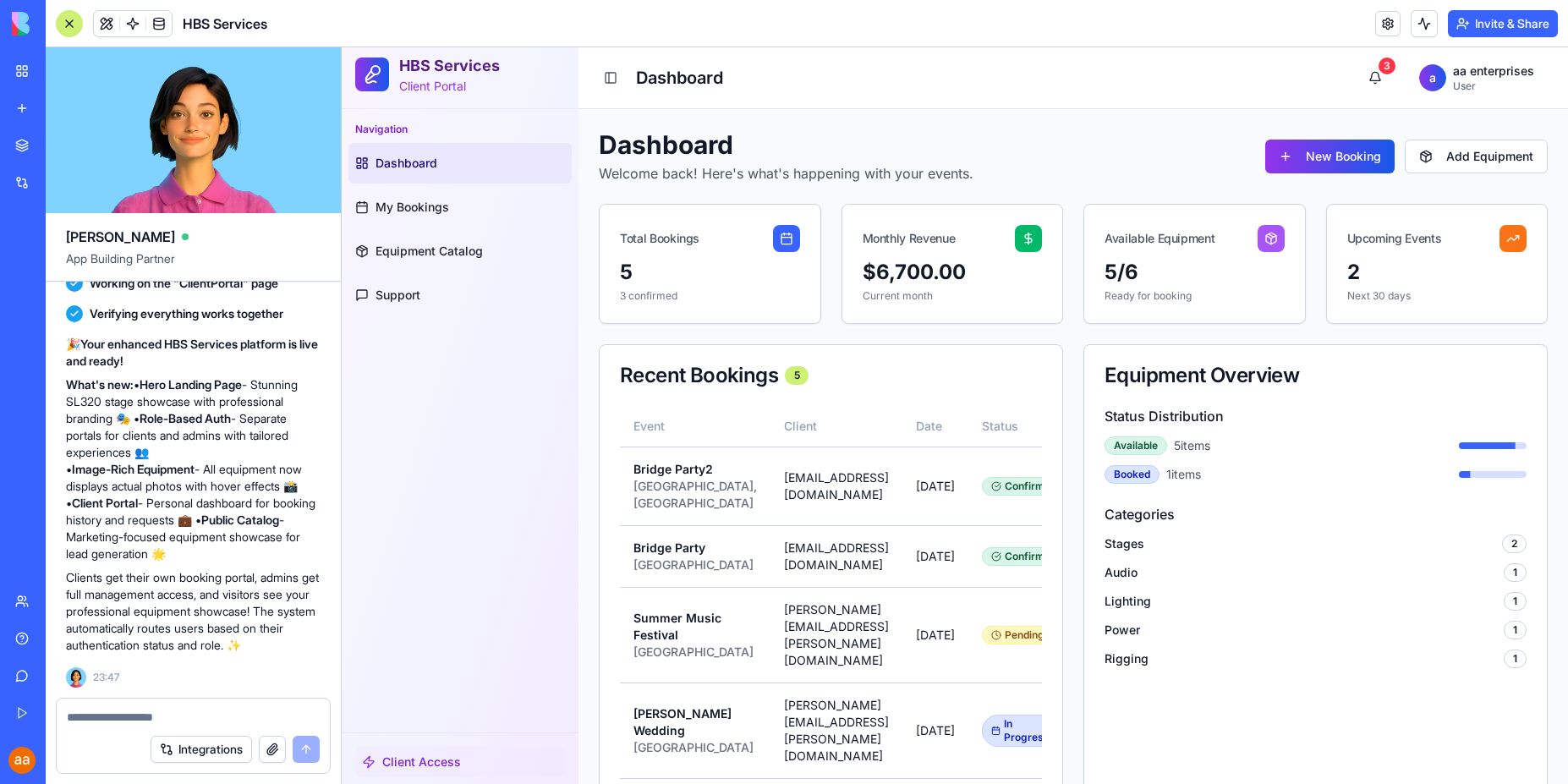
click at [372, 763] on icon at bounding box center [369, 761] width 14 height 14
click at [167, 718] on textarea at bounding box center [194, 717] width 253 height 17
click at [119, 28] on span at bounding box center [133, 24] width 48 height 48
click at [129, 24] on span at bounding box center [133, 24] width 48 height 48
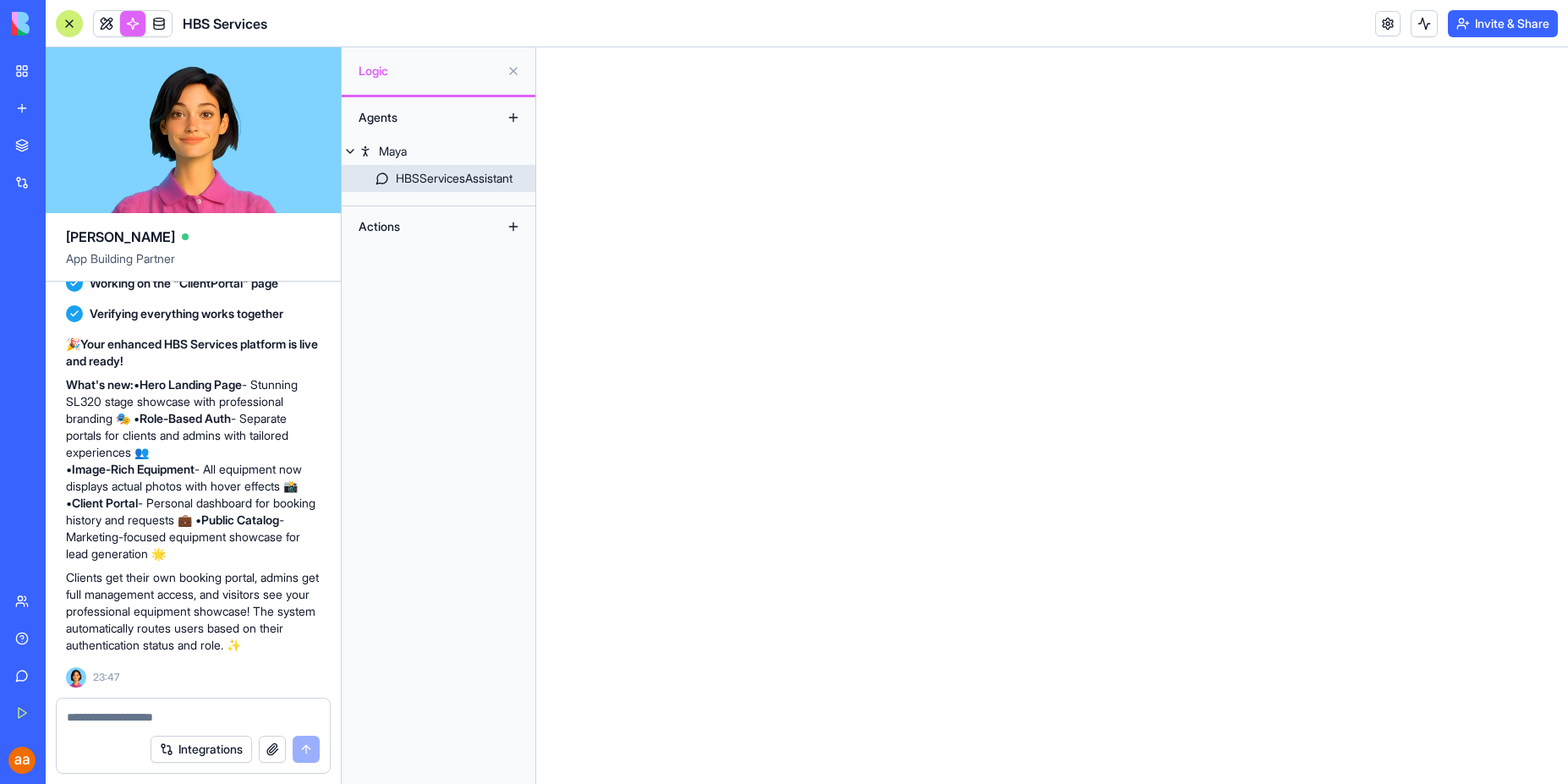
click at [469, 179] on div "HBSServicesAssistant" at bounding box center [453, 178] width 117 height 17
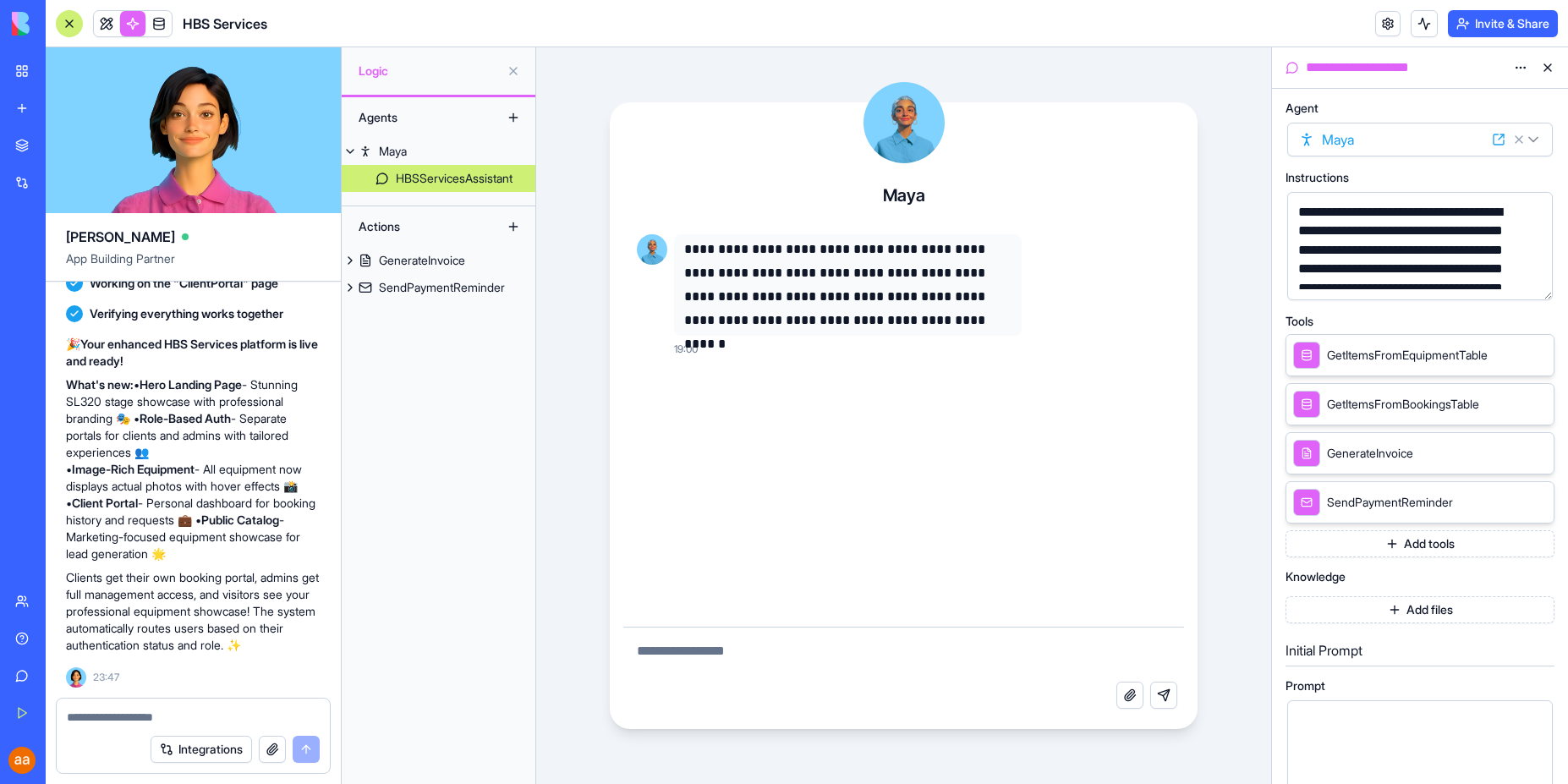
click at [705, 658] on textarea at bounding box center [903, 654] width 561 height 54
type textarea "**********"
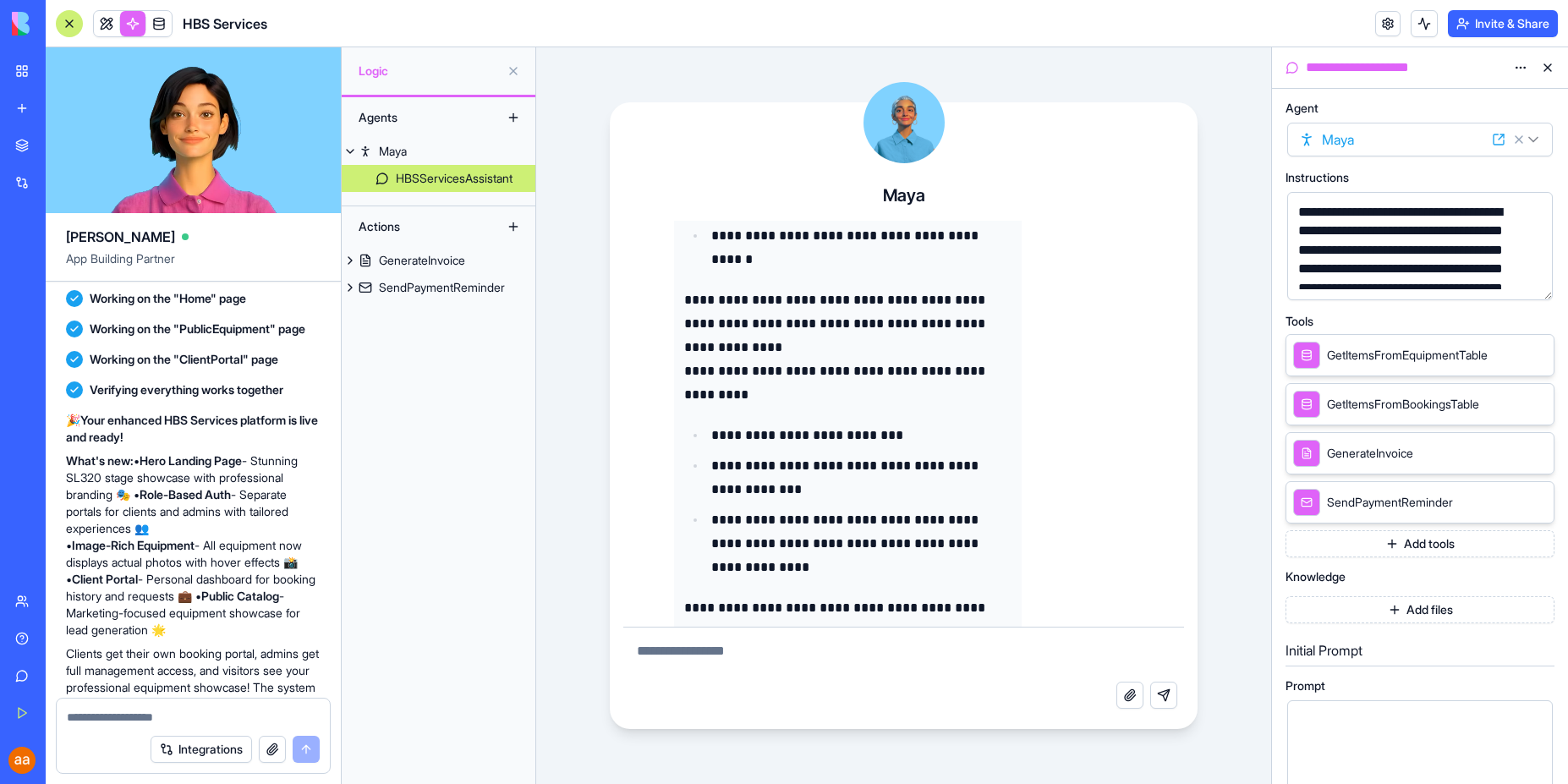
scroll to position [408, 0]
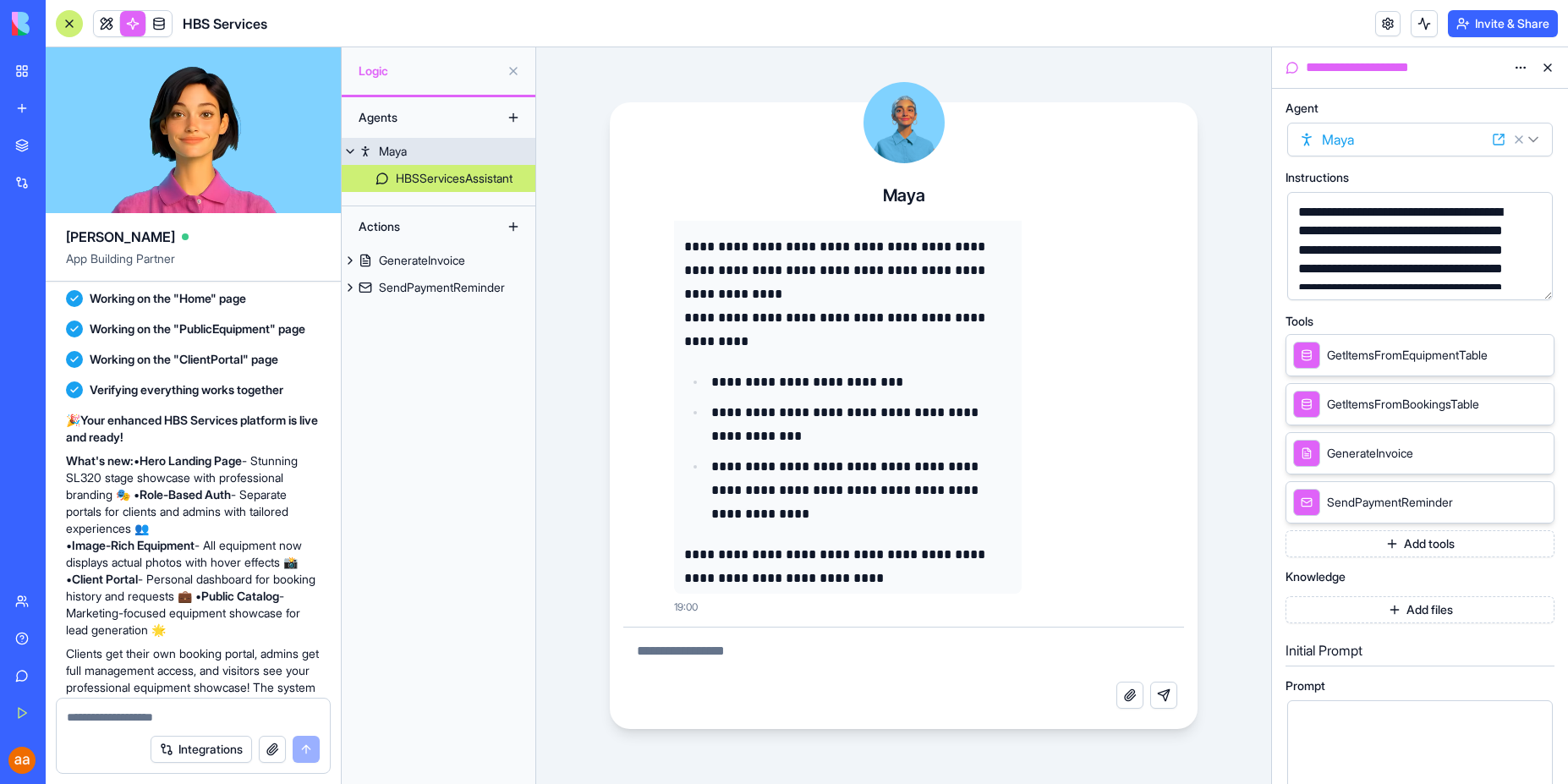
click at [350, 147] on button at bounding box center [350, 151] width 17 height 28
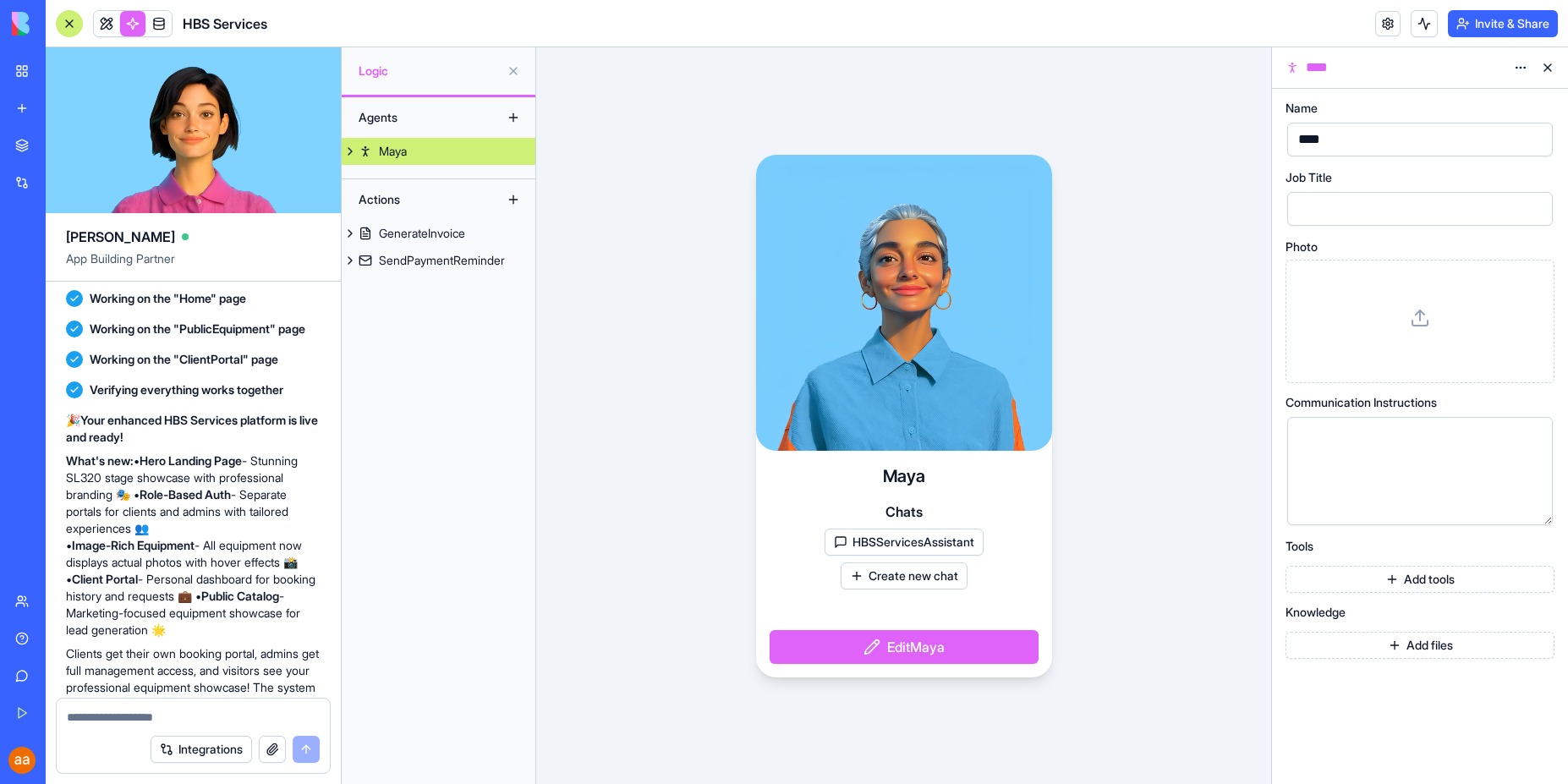
click at [906, 650] on button "Edit [PERSON_NAME]" at bounding box center [904, 646] width 269 height 34
click at [349, 149] on button at bounding box center [350, 151] width 17 height 28
click at [418, 181] on div "HBSServicesAssistant" at bounding box center [453, 178] width 117 height 17
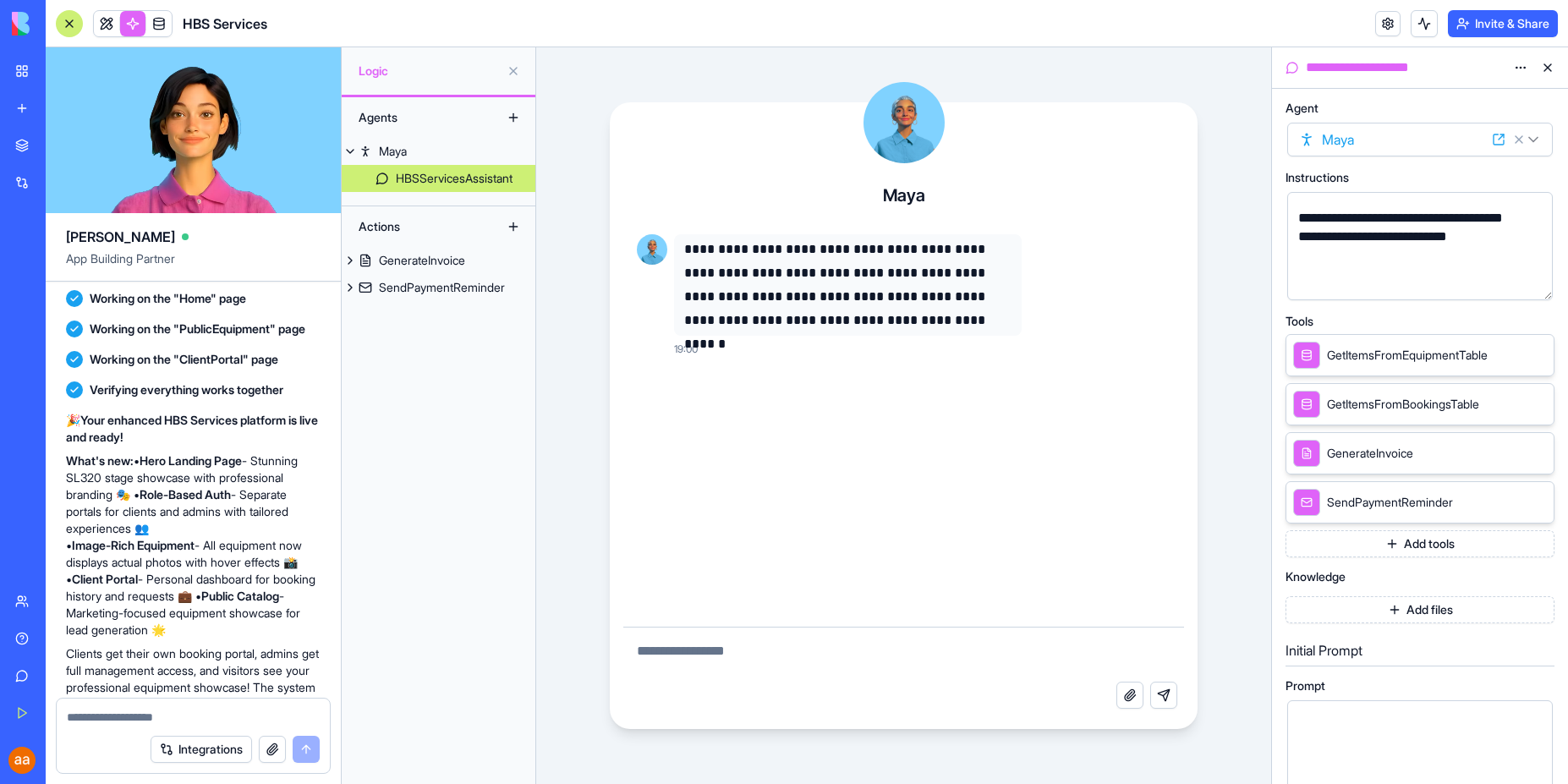
scroll to position [141, 0]
click at [134, 722] on textarea at bounding box center [194, 717] width 253 height 17
click at [796, 677] on textarea at bounding box center [903, 654] width 561 height 54
type textarea "**********"
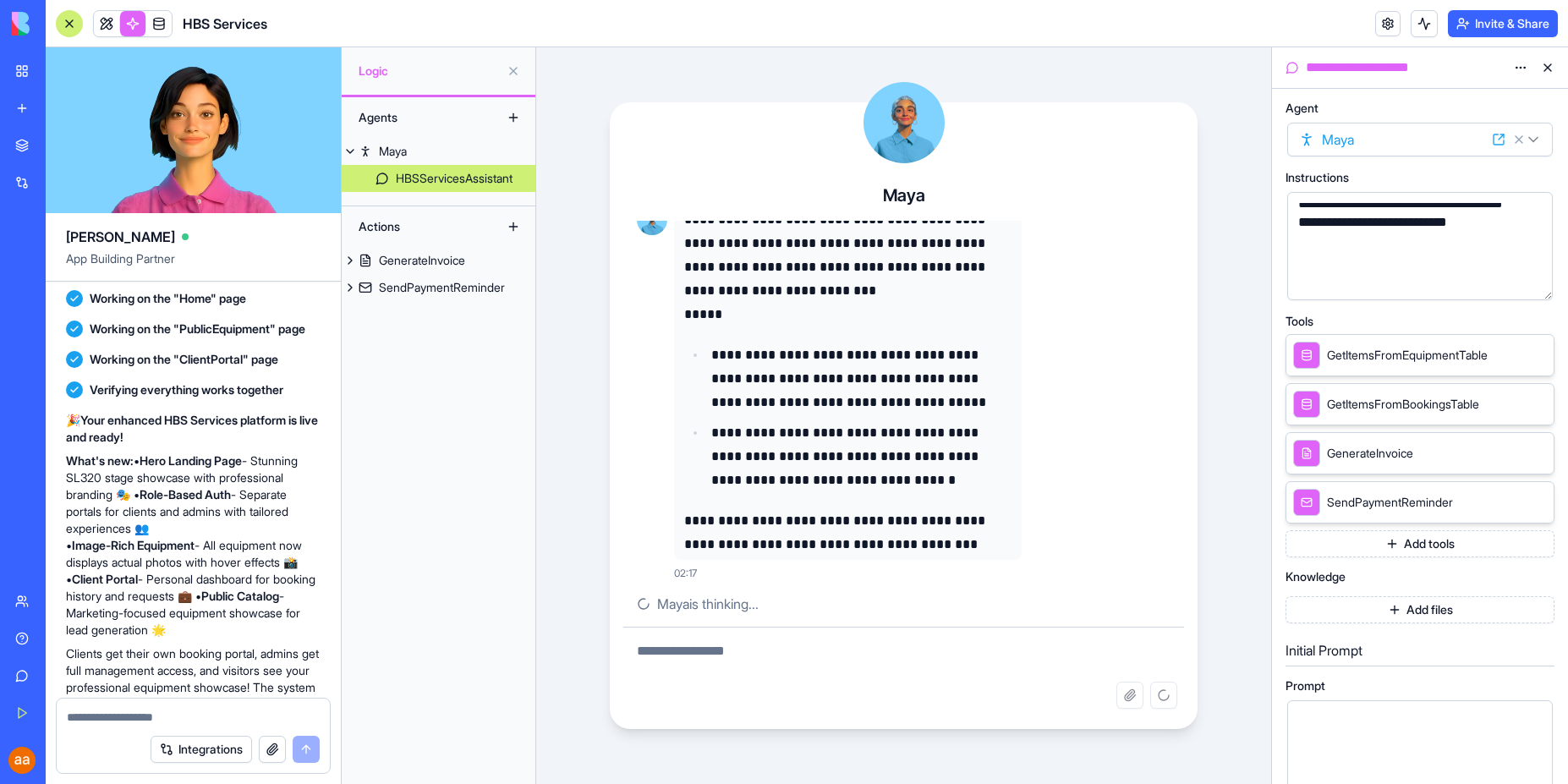
scroll to position [195, 0]
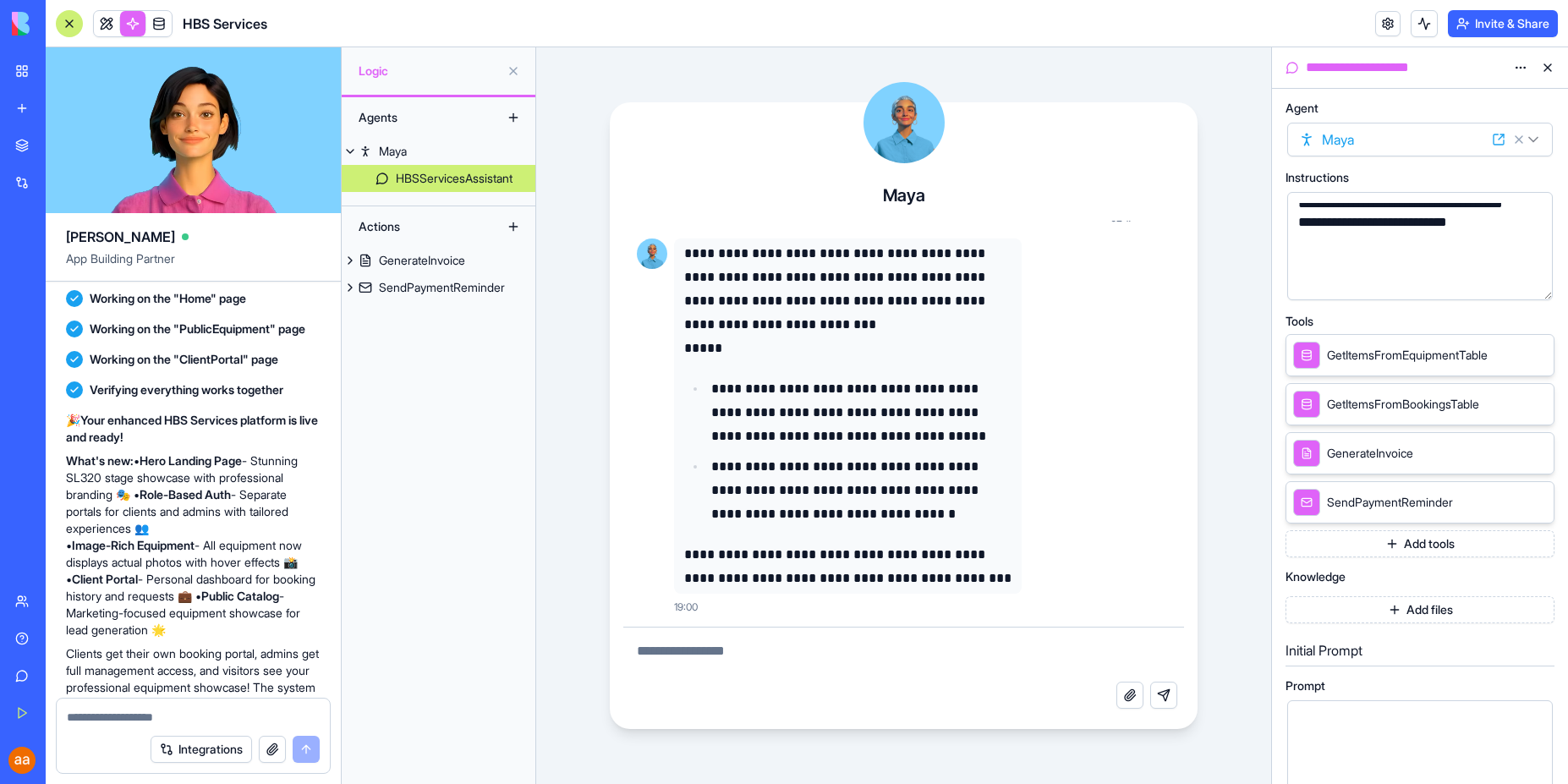
click at [1518, 63] on html "BETA My Workspace New app Marketplace Integrations Recent HBS Services AI Logo …" at bounding box center [784, 392] width 1568 height 784
click at [1229, 141] on html "BETA My Workspace New app Marketplace Integrations Recent HBS Services AI Logo …" at bounding box center [784, 392] width 1568 height 784
click at [428, 264] on div "GenerateInvoice" at bounding box center [422, 260] width 86 height 17
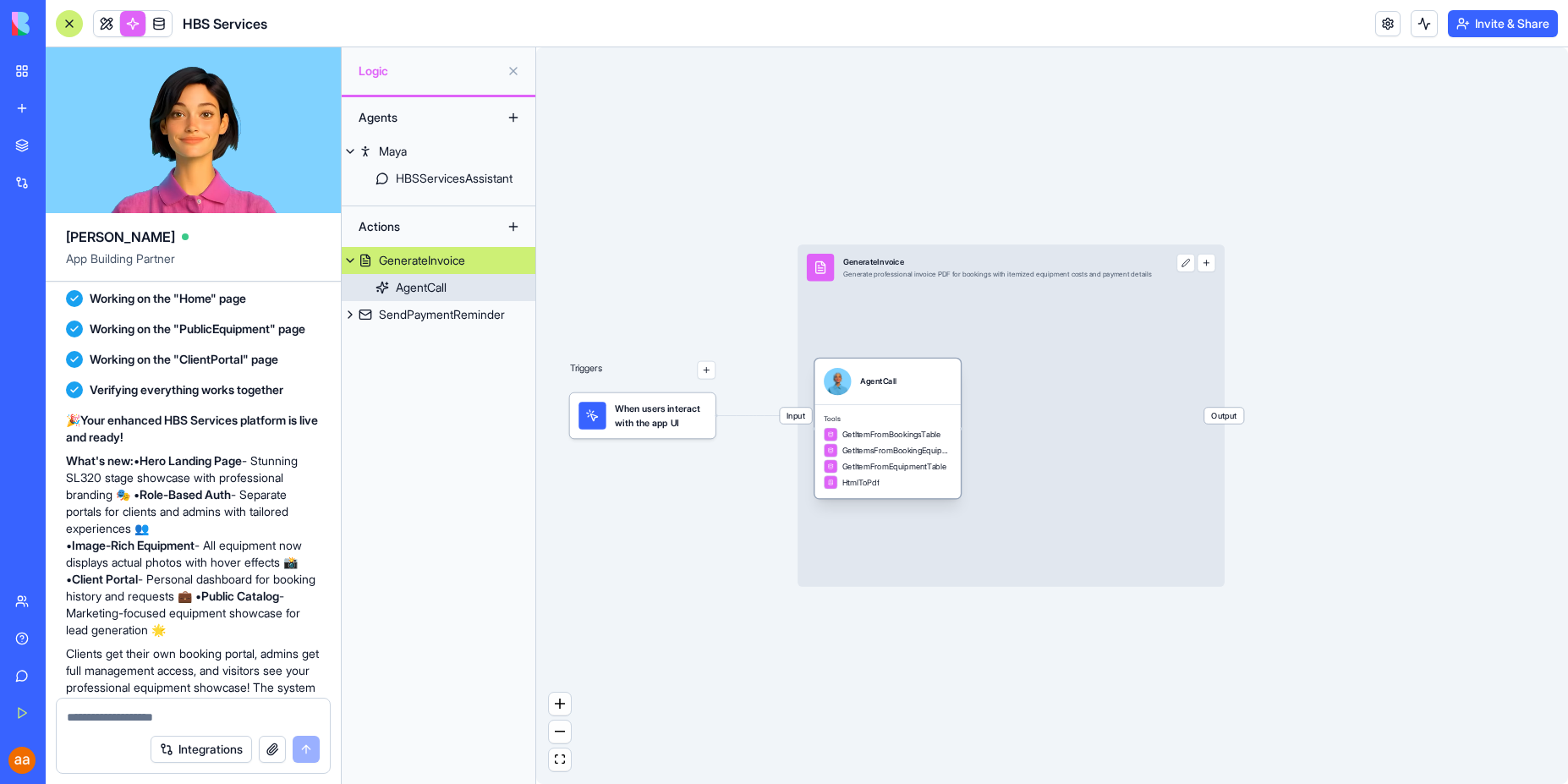
click at [427, 284] on div "AgentCall" at bounding box center [420, 287] width 50 height 17
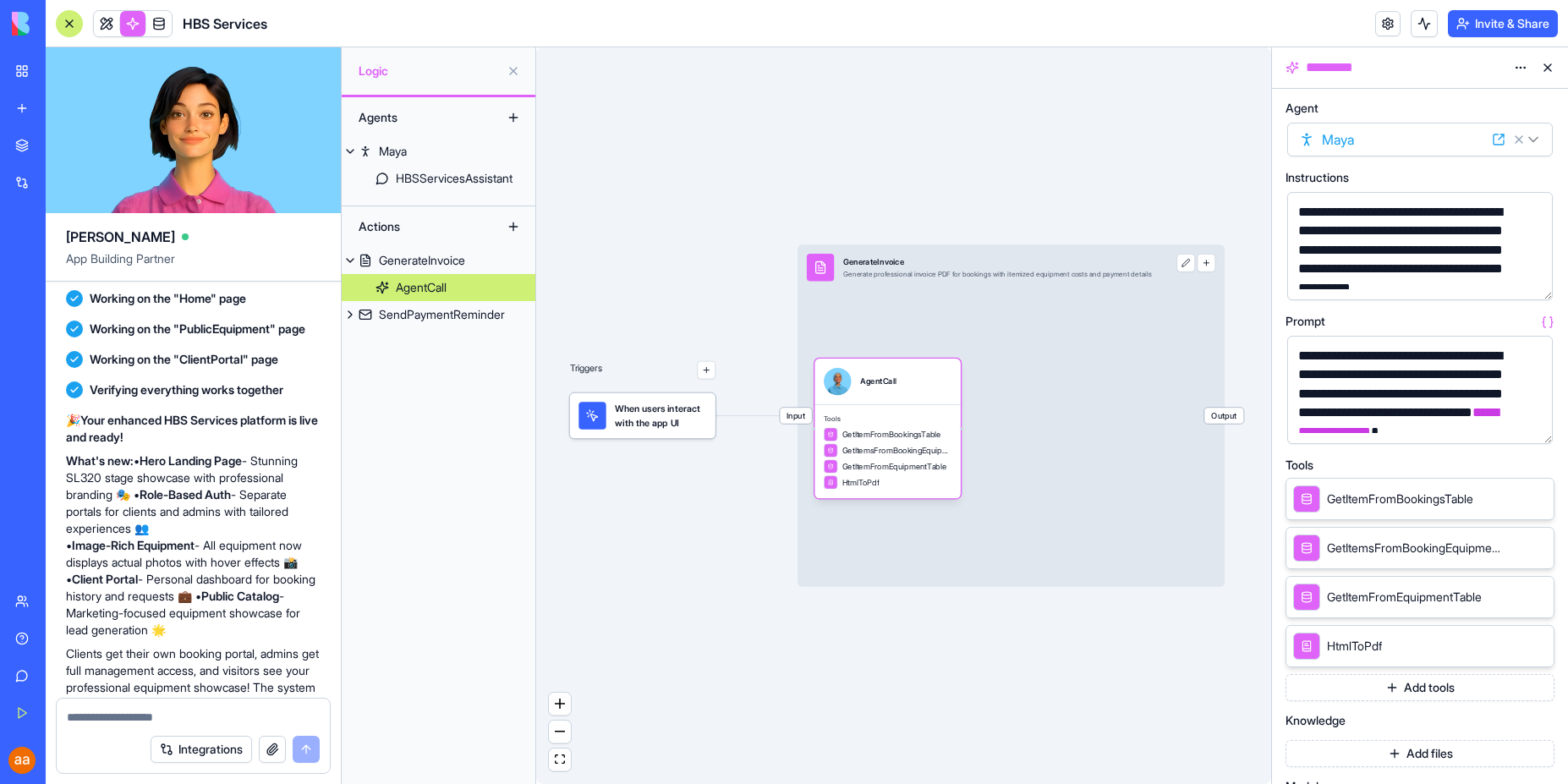
click at [1536, 138] on html "BETA My Workspace New app Marketplace Integrations Recent HBS Services AI Logo …" at bounding box center [784, 392] width 1568 height 784
click at [1479, 242] on div "**********" at bounding box center [1406, 233] width 225 height 114
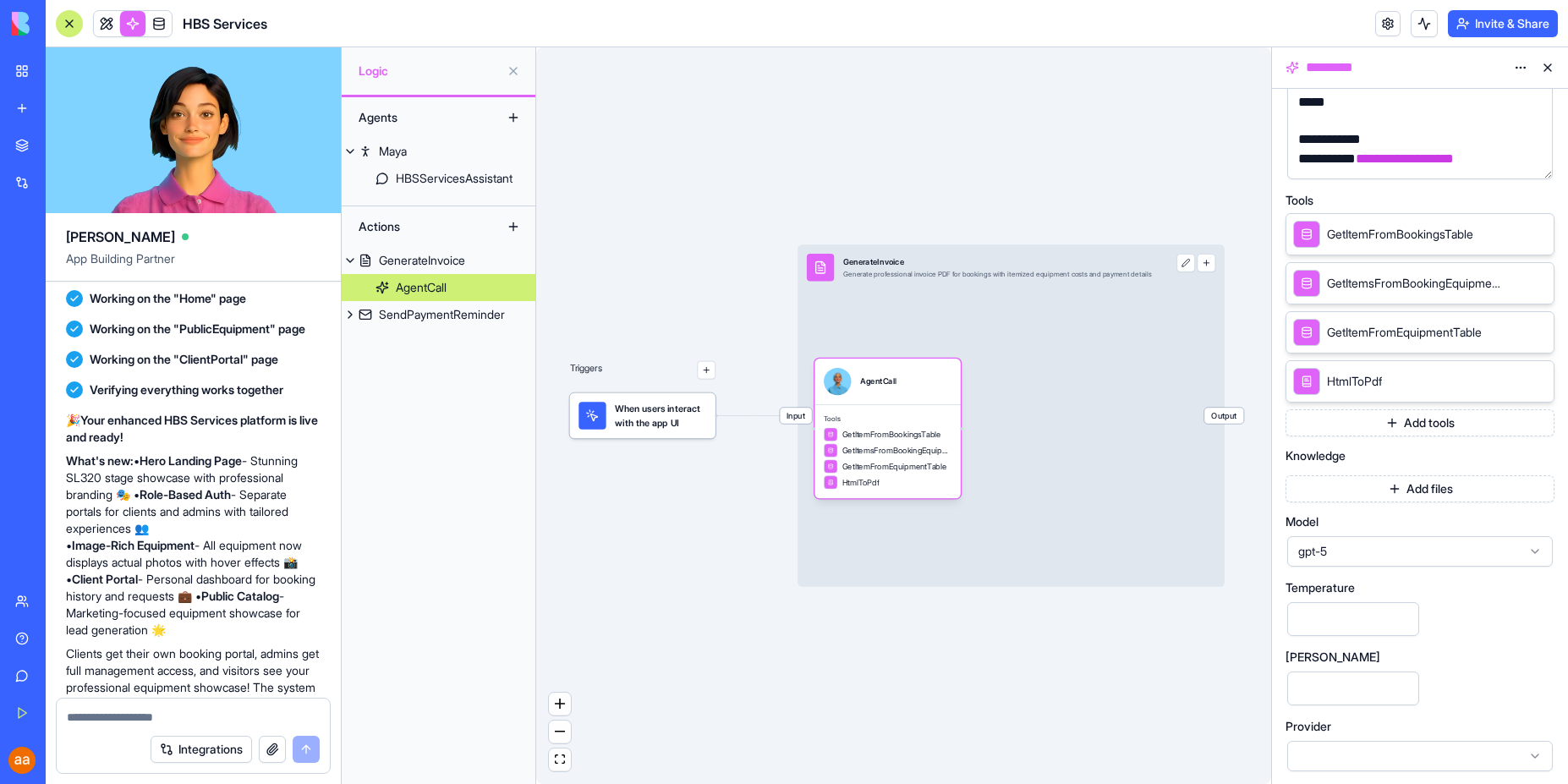
scroll to position [267, 0]
click at [1529, 755] on icon at bounding box center [1535, 753] width 14 height 14
click at [1047, 738] on div "Triggers When users interact with the app UI Input GenerateInvoice Generate pro…" at bounding box center [904, 415] width 735 height 736
click at [71, 23] on div at bounding box center [70, 24] width 28 height 28
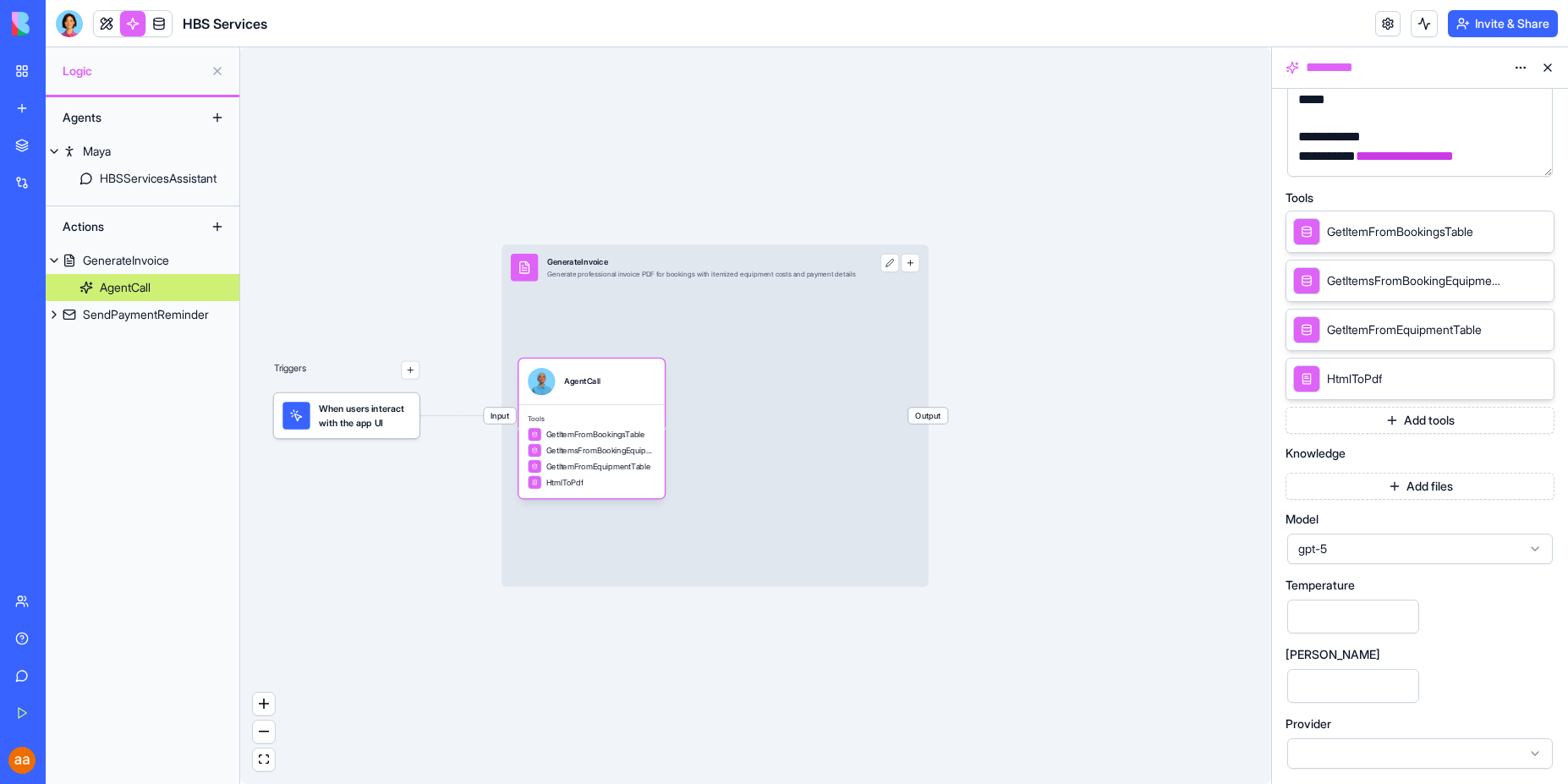
click at [62, 263] on div "HBS Services" at bounding box center [39, 263] width 48 height 17
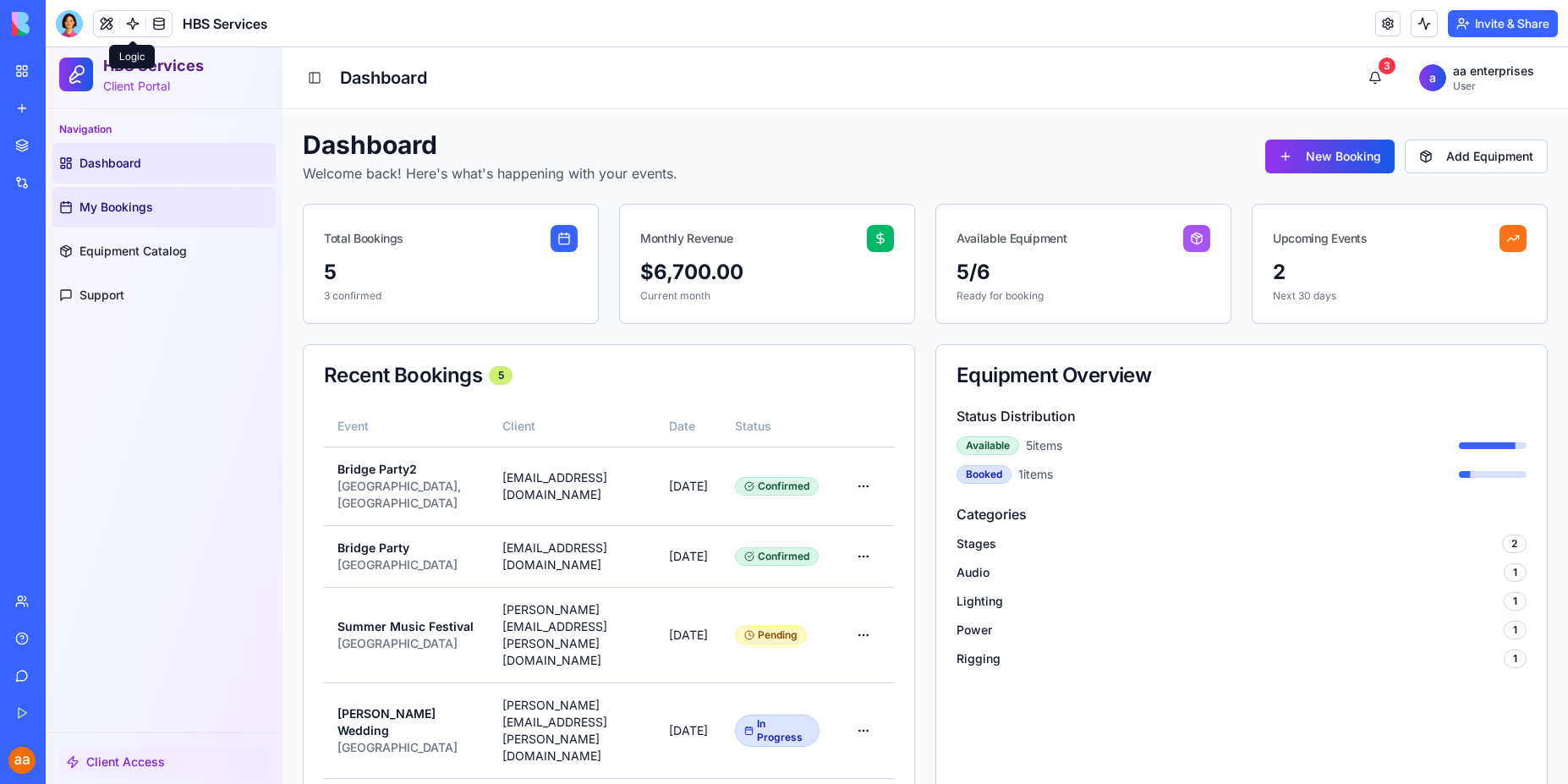
click at [130, 199] on span "My Bookings" at bounding box center [117, 207] width 73 height 17
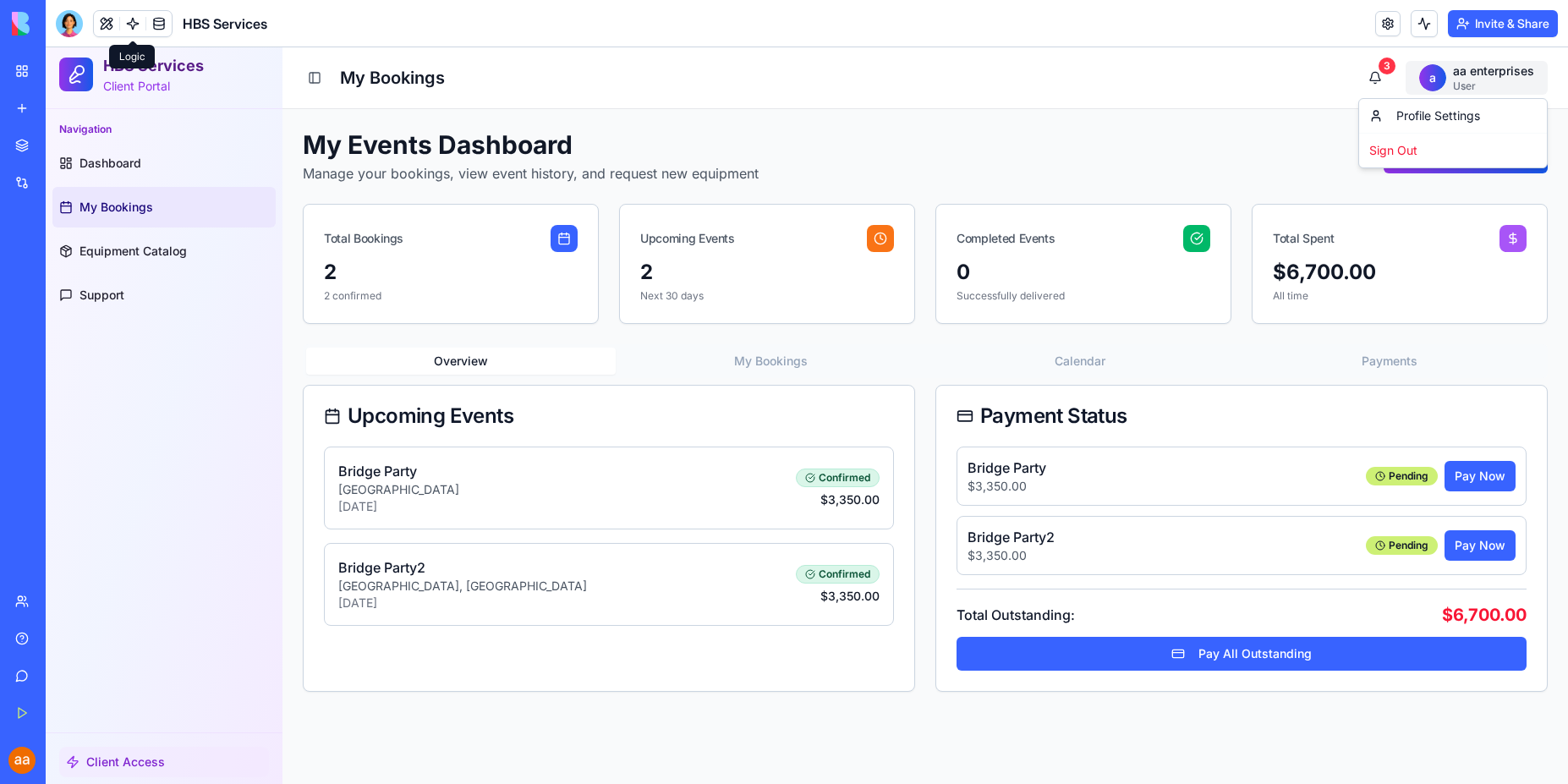
click at [1479, 90] on html "HBS Services Client Portal Navigation Dashboard My Bookings Equipment Catalog S…" at bounding box center [806, 415] width 1522 height 736
click at [1405, 149] on div "Sign Out" at bounding box center [1452, 150] width 181 height 28
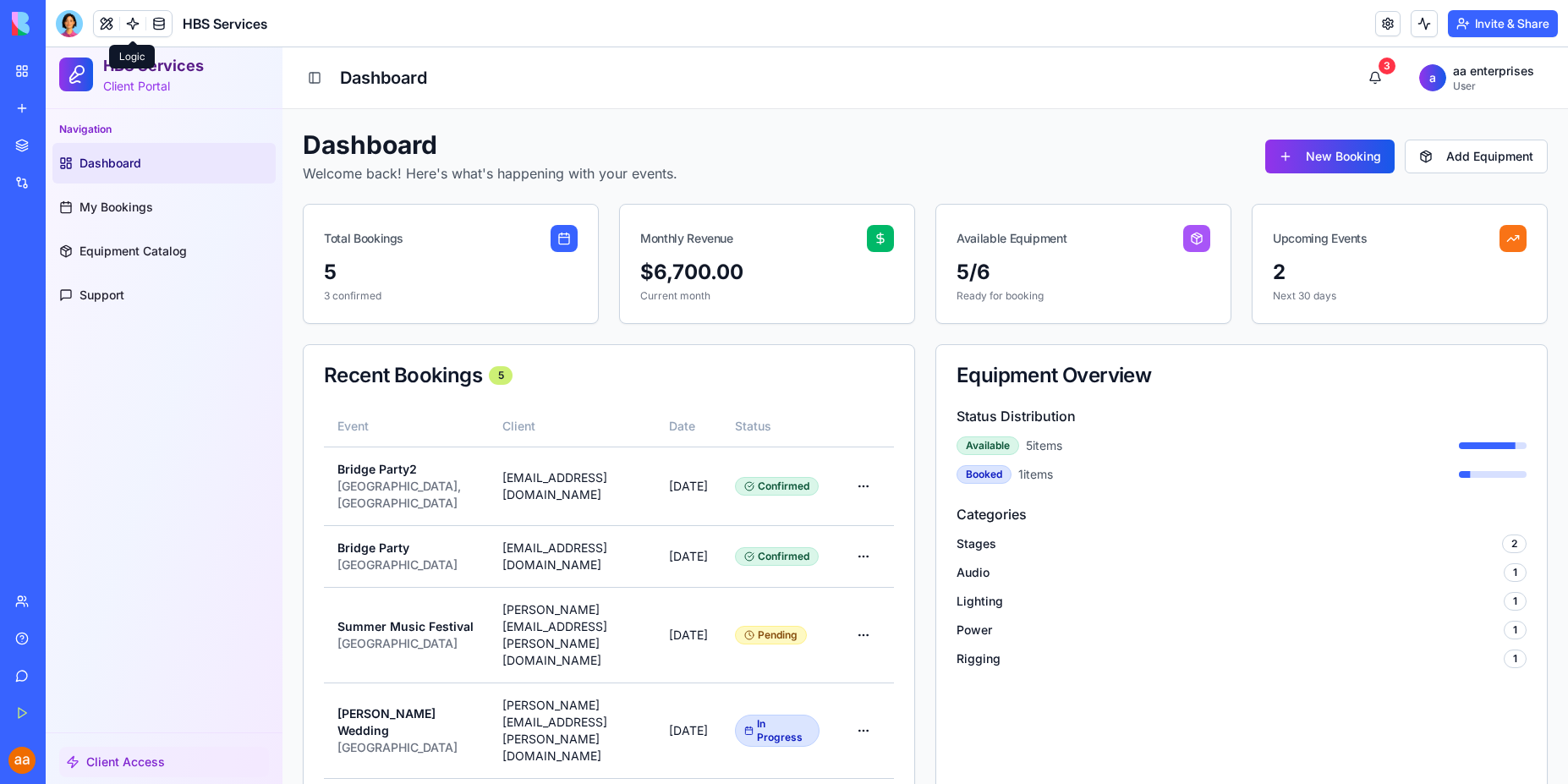
click at [137, 759] on span "Client Access" at bounding box center [126, 761] width 79 height 17
click at [109, 301] on span "Support" at bounding box center [102, 295] width 45 height 17
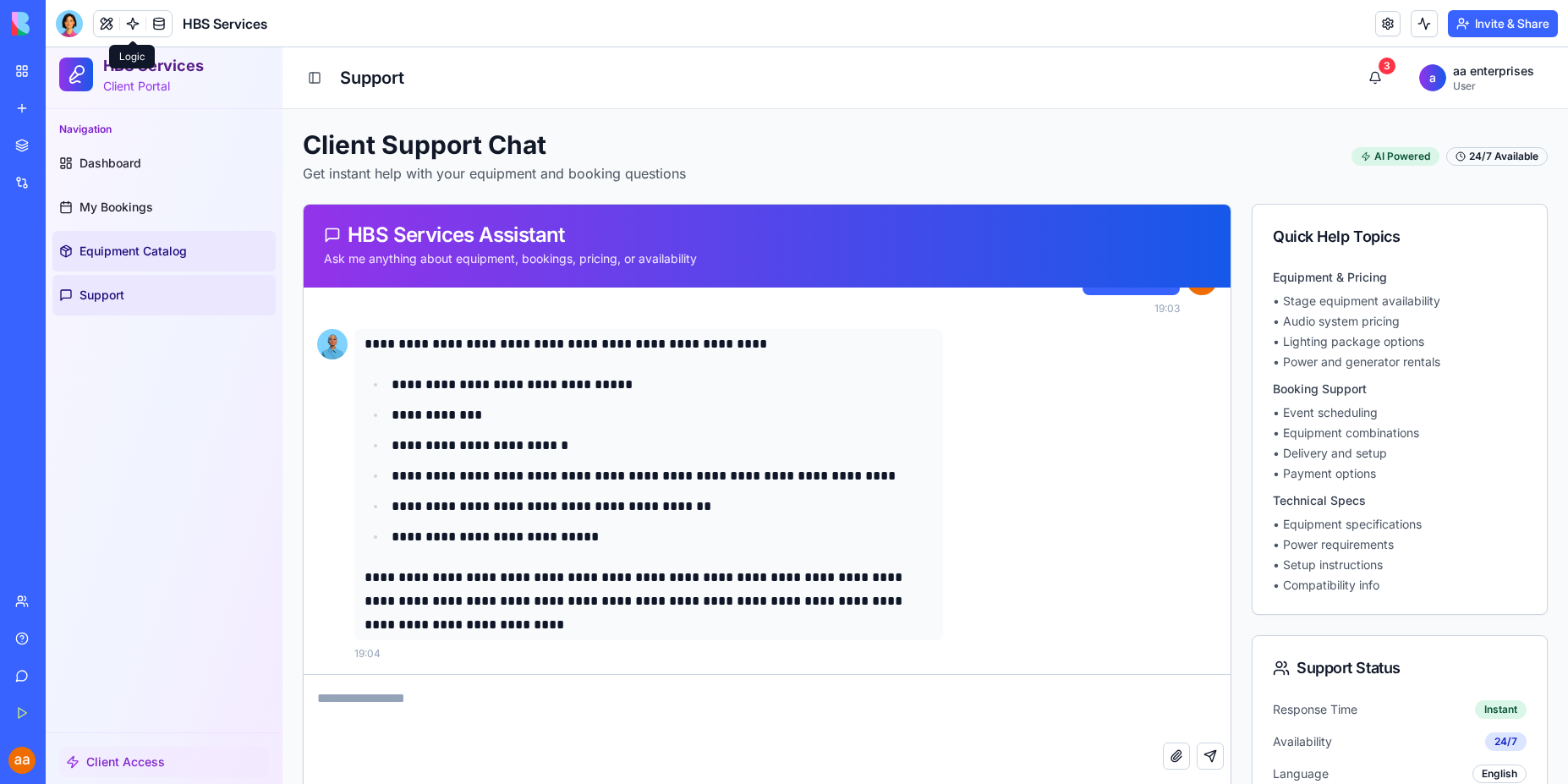
click at [123, 258] on span "Equipment Catalog" at bounding box center [133, 251] width 107 height 17
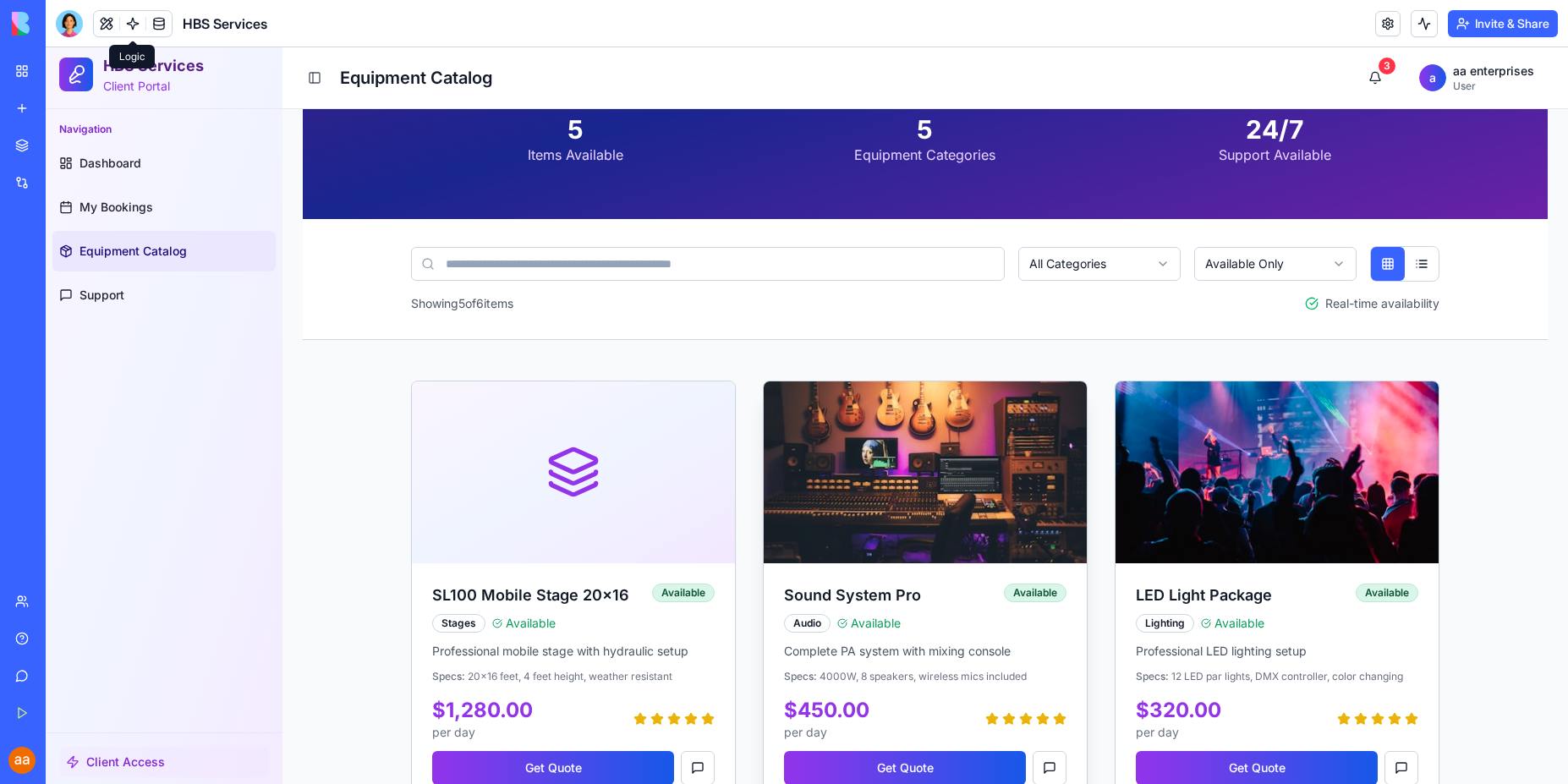
scroll to position [254, 0]
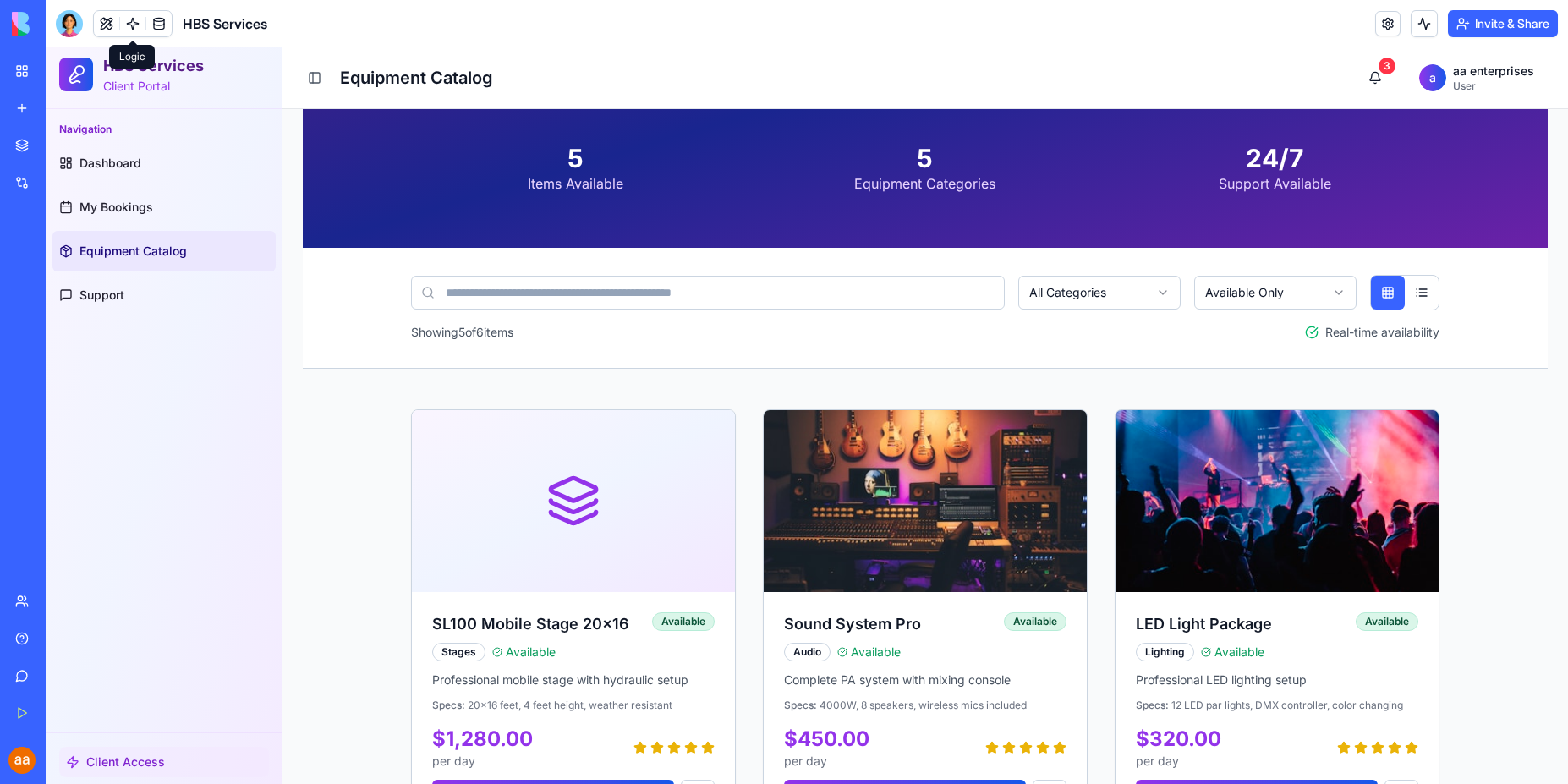
click at [1296, 296] on html "HBS Services Client Portal Navigation Dashboard My Bookings Equipment Catalog S…" at bounding box center [806, 738] width 1522 height 1890
click at [642, 282] on input at bounding box center [707, 293] width 594 height 34
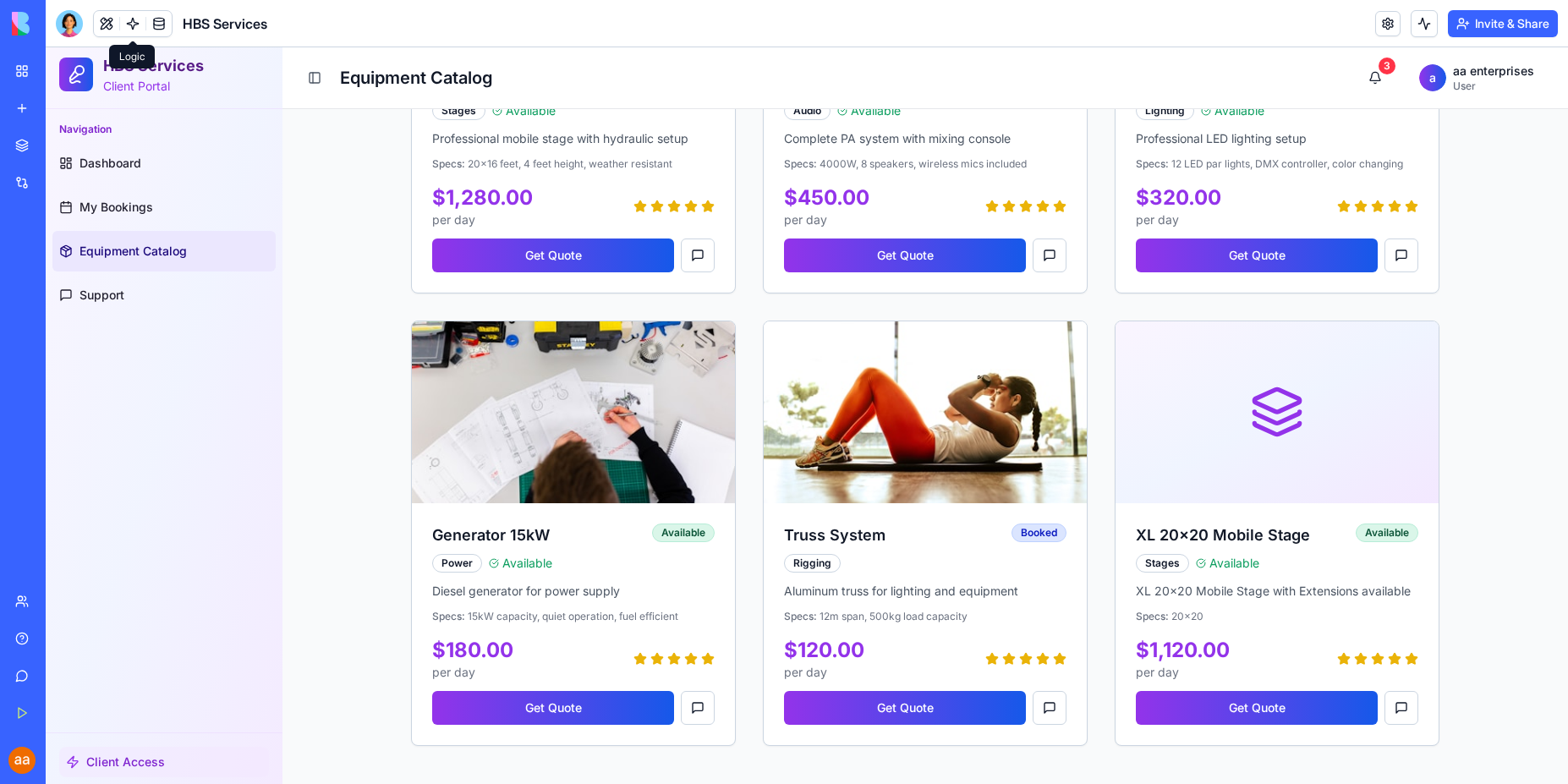
scroll to position [1116, 0]
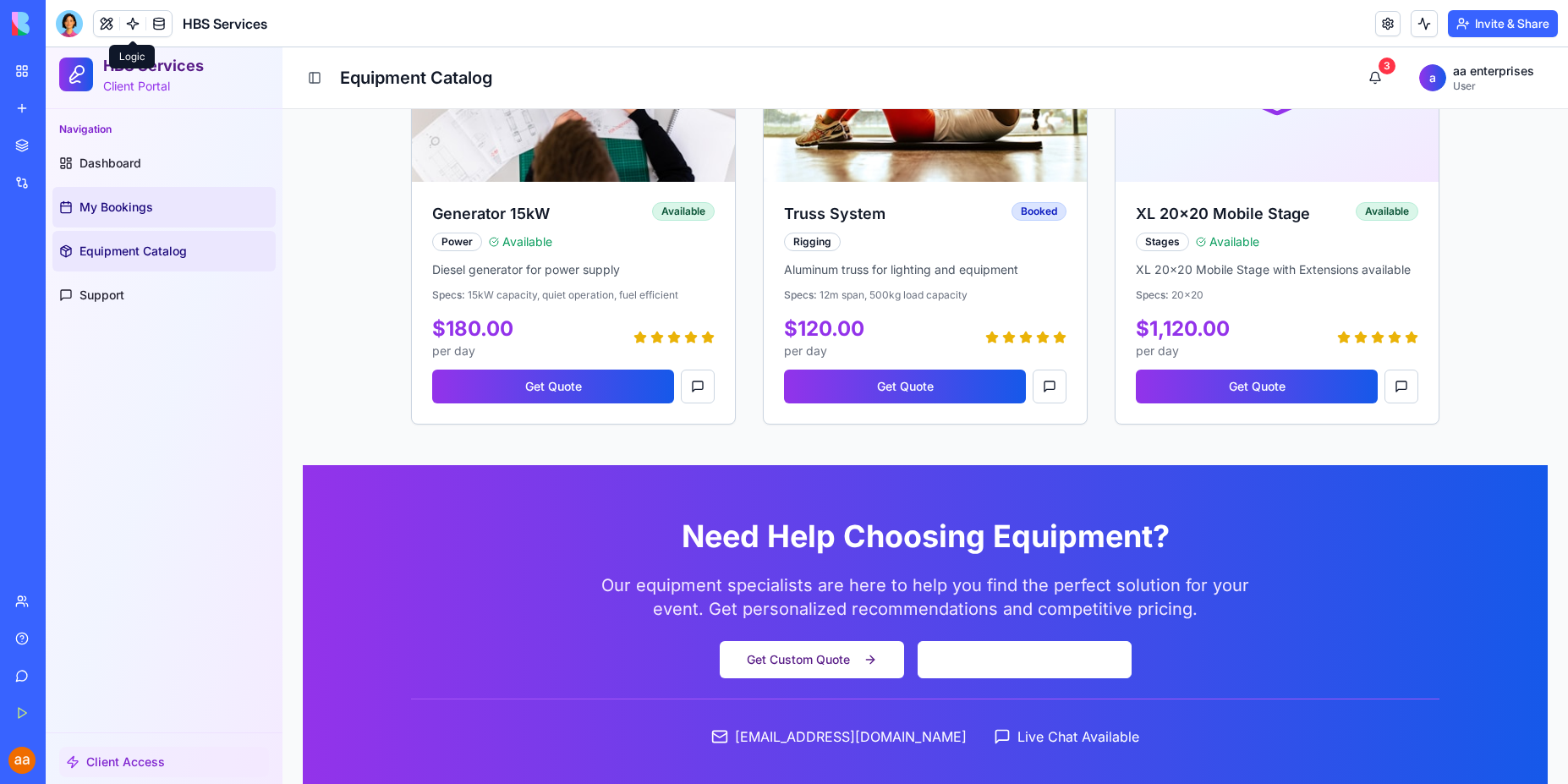
click at [120, 218] on link "My Bookings" at bounding box center [163, 207] width 223 height 40
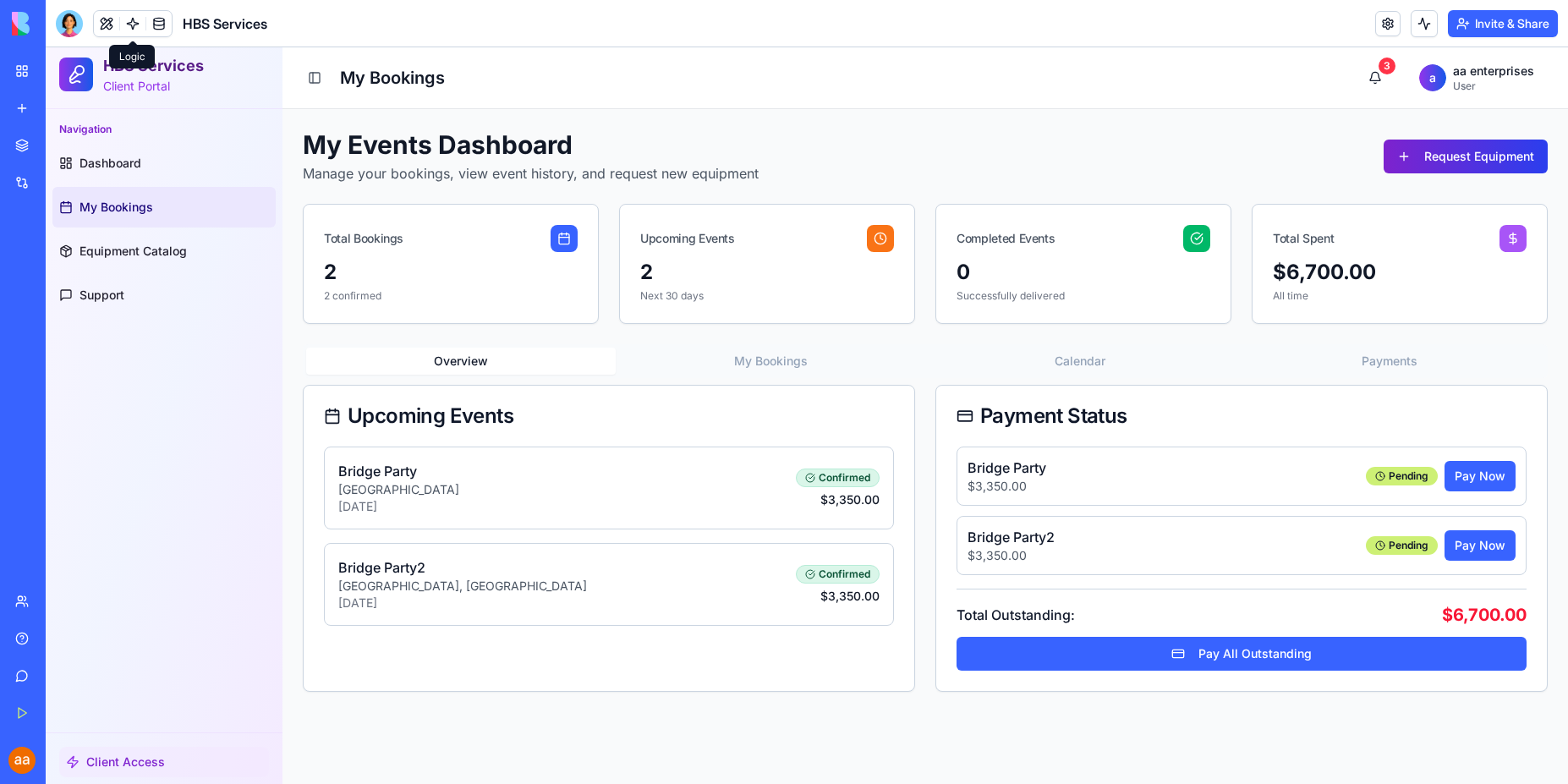
click at [1466, 149] on button "Request Equipment" at bounding box center [1465, 156] width 164 height 34
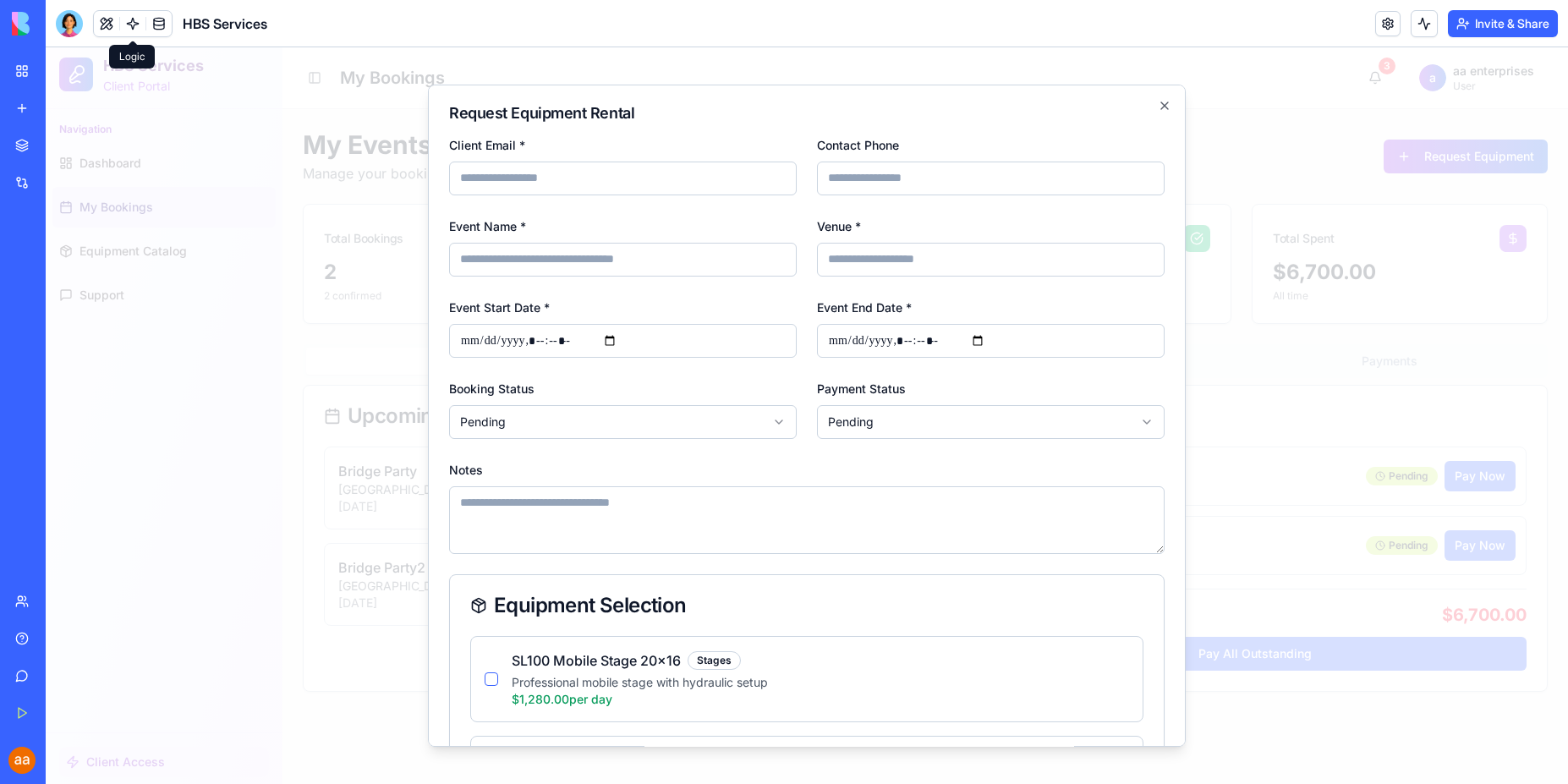
click at [551, 183] on input "Client Email *" at bounding box center [623, 178] width 348 height 34
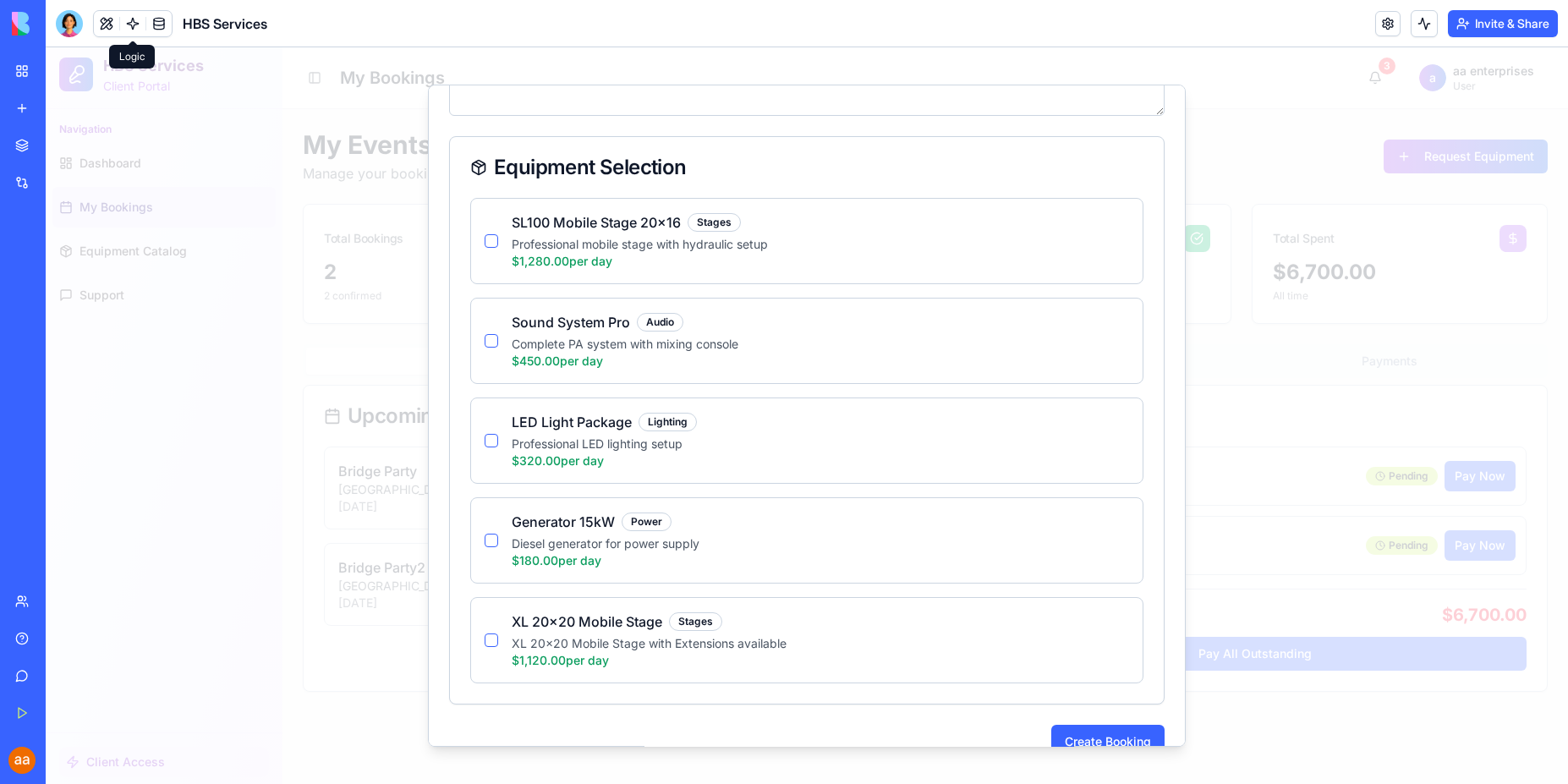
scroll to position [470, 0]
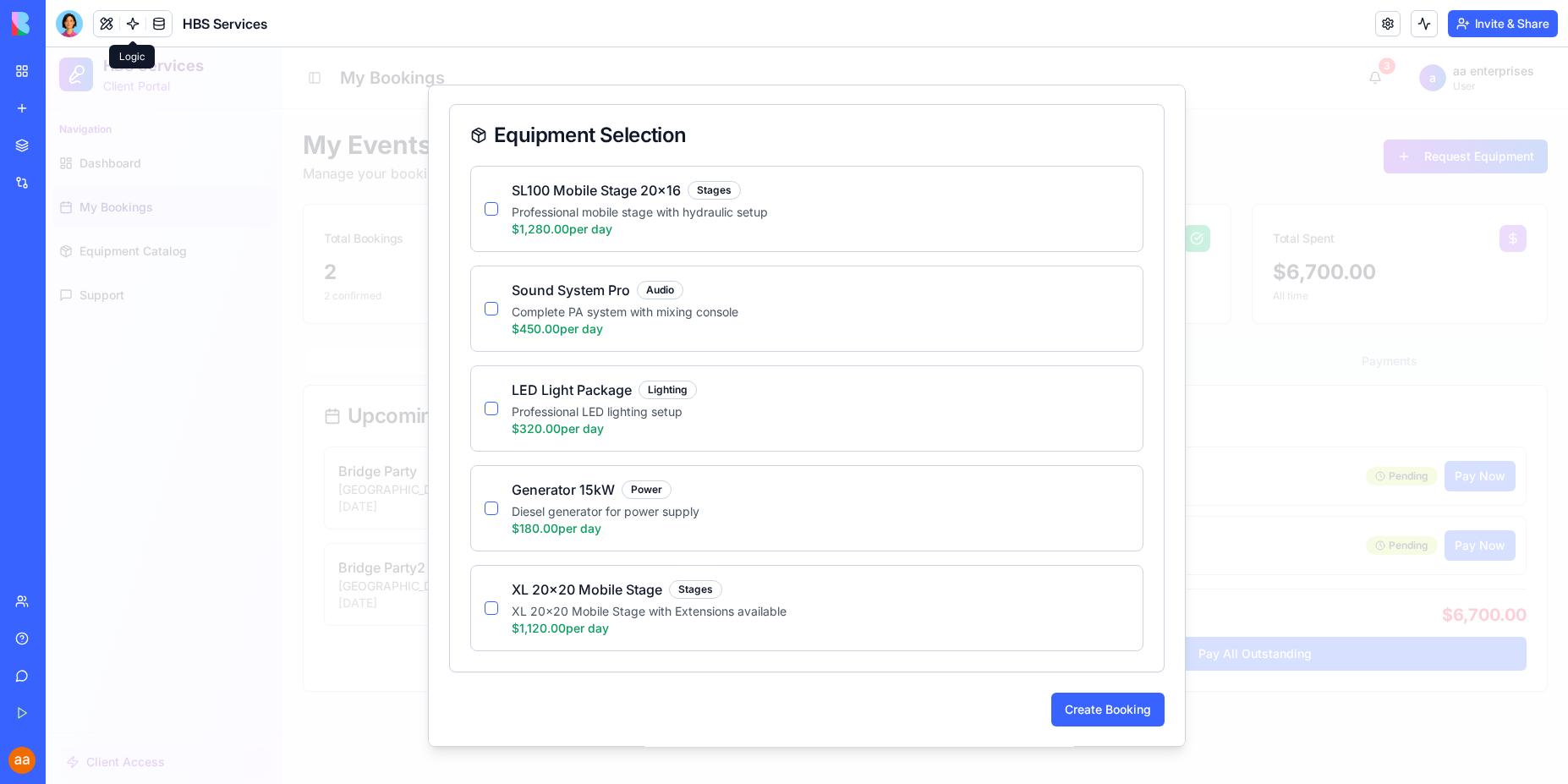
click at [255, 466] on div at bounding box center [806, 415] width 1522 height 736
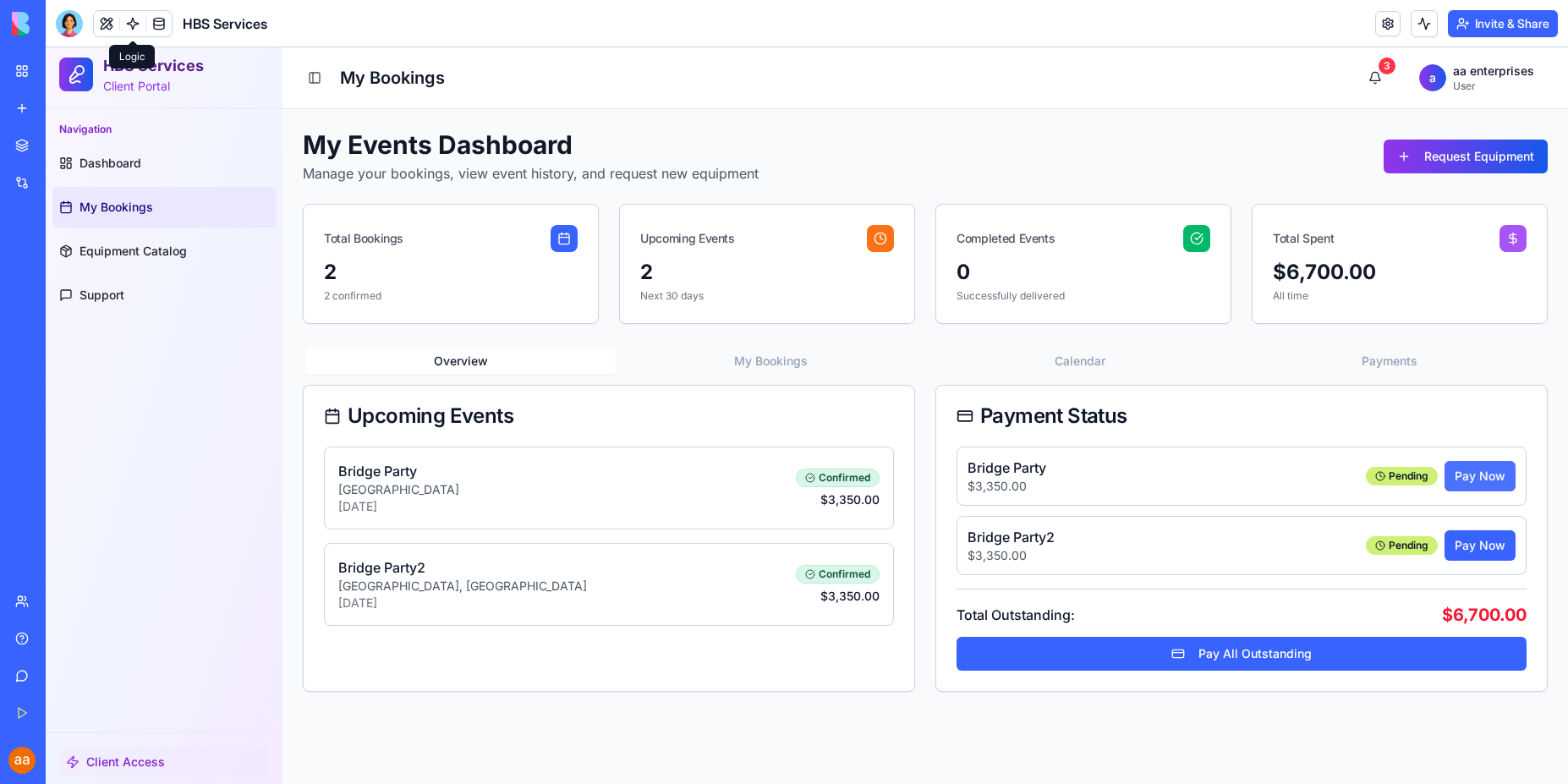
click at [1488, 479] on button "Pay Now" at bounding box center [1480, 475] width 71 height 30
click at [117, 166] on span "Dashboard" at bounding box center [110, 163] width 61 height 17
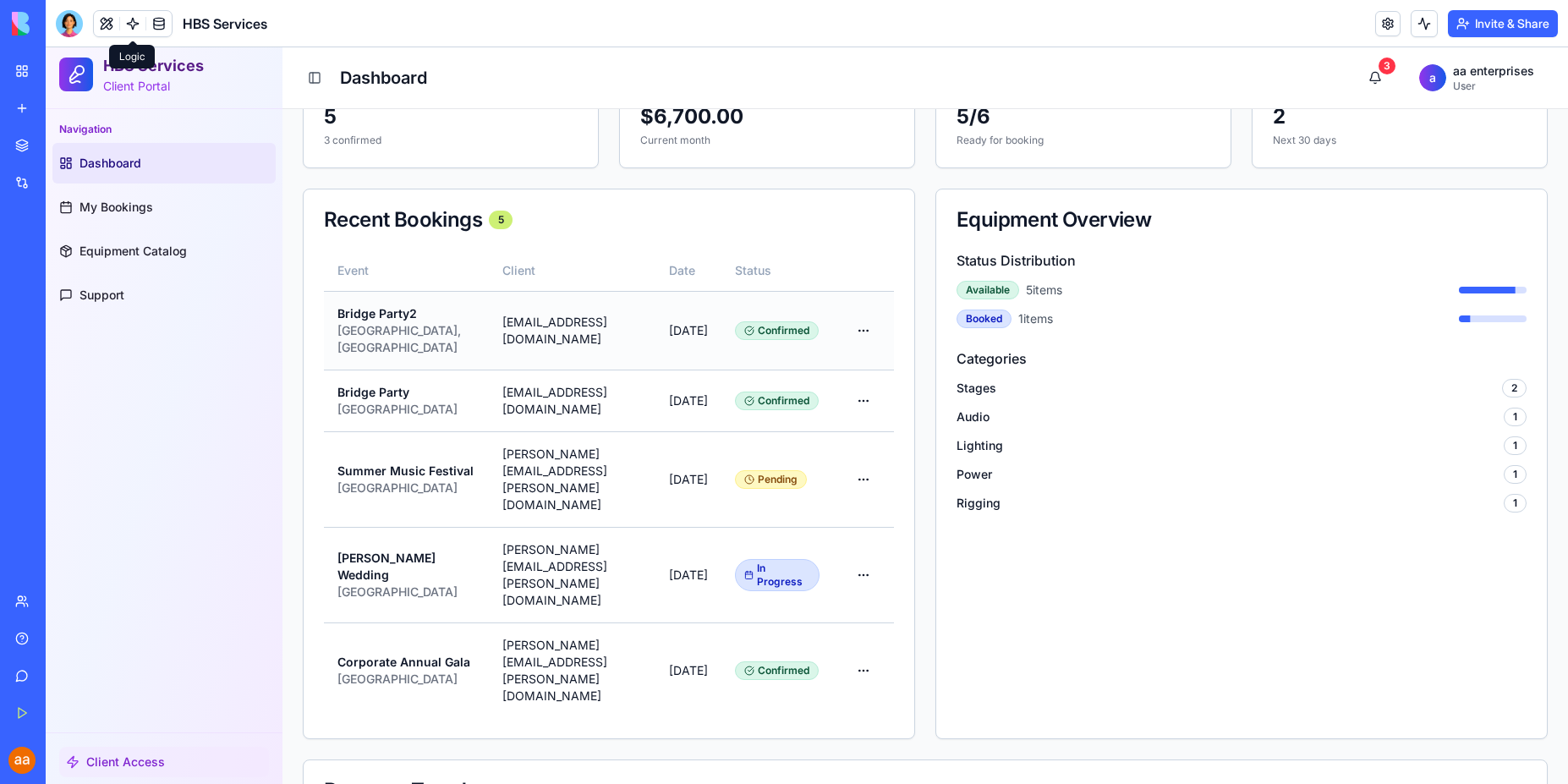
scroll to position [203, 0]
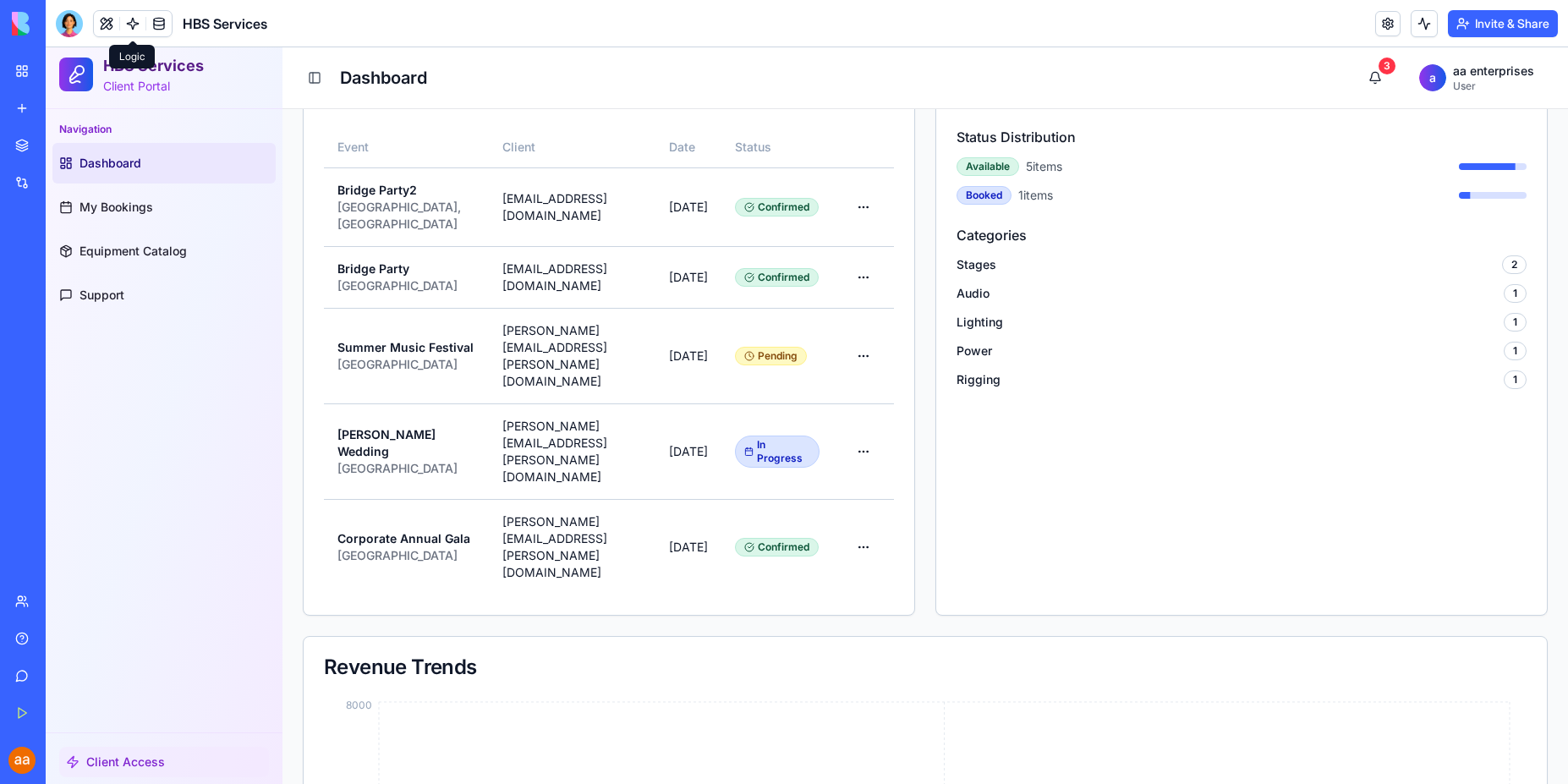
click at [229, 370] on div "Navigation Dashboard My Bookings Equipment Catalog Support" at bounding box center [164, 420] width 237 height 623
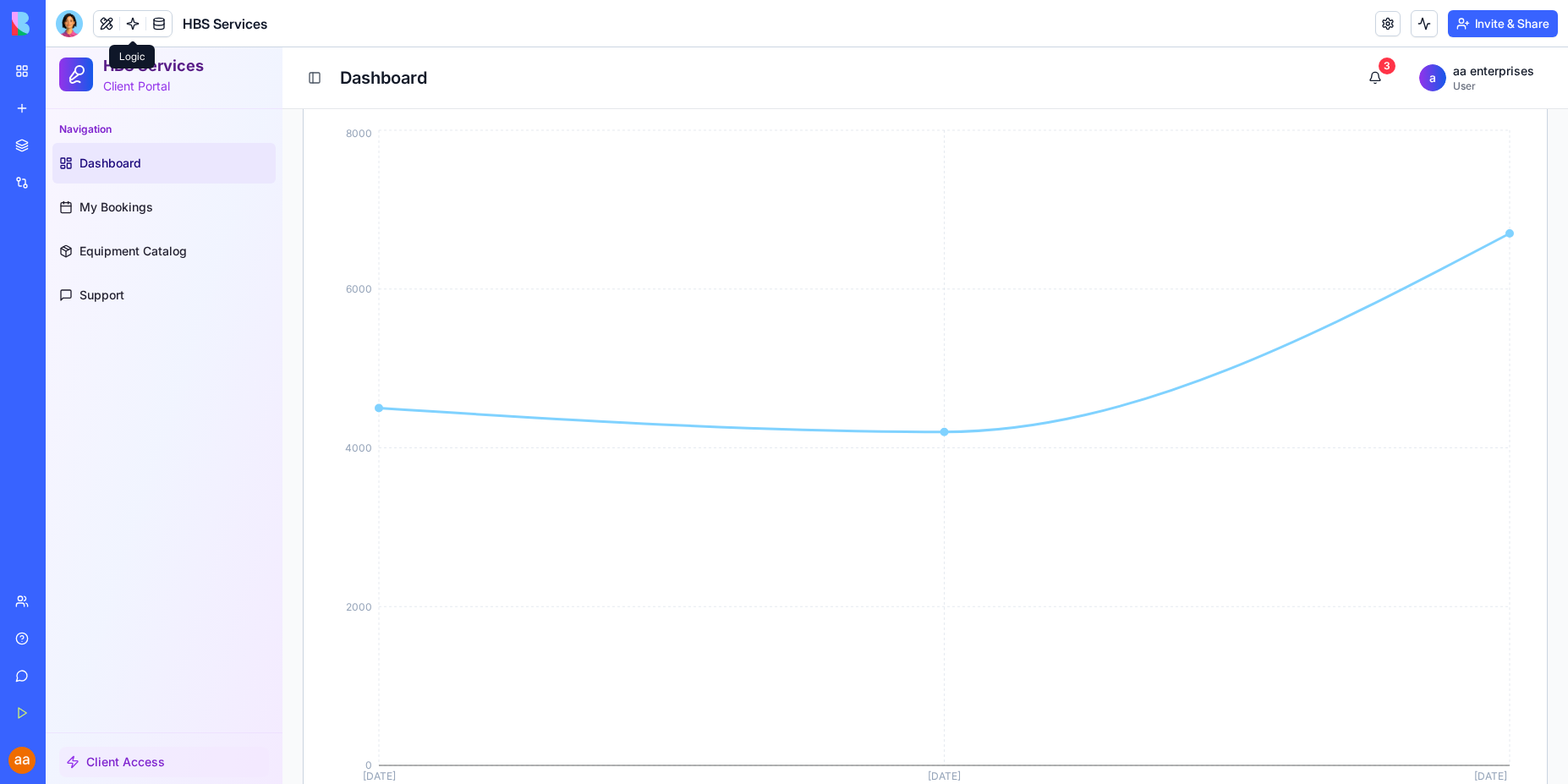
scroll to position [954, 0]
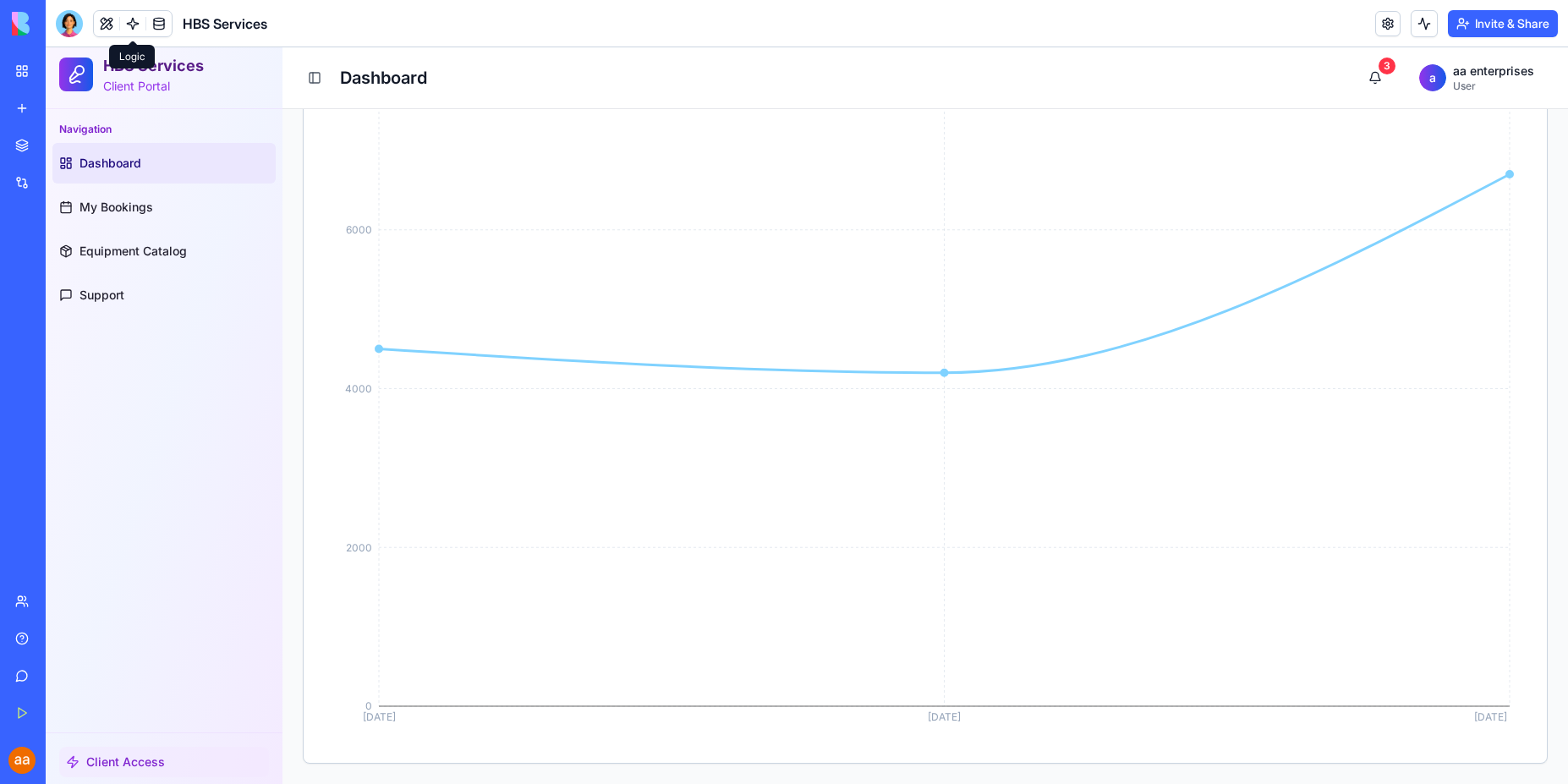
click at [138, 742] on div "Client Access" at bounding box center [164, 757] width 237 height 51
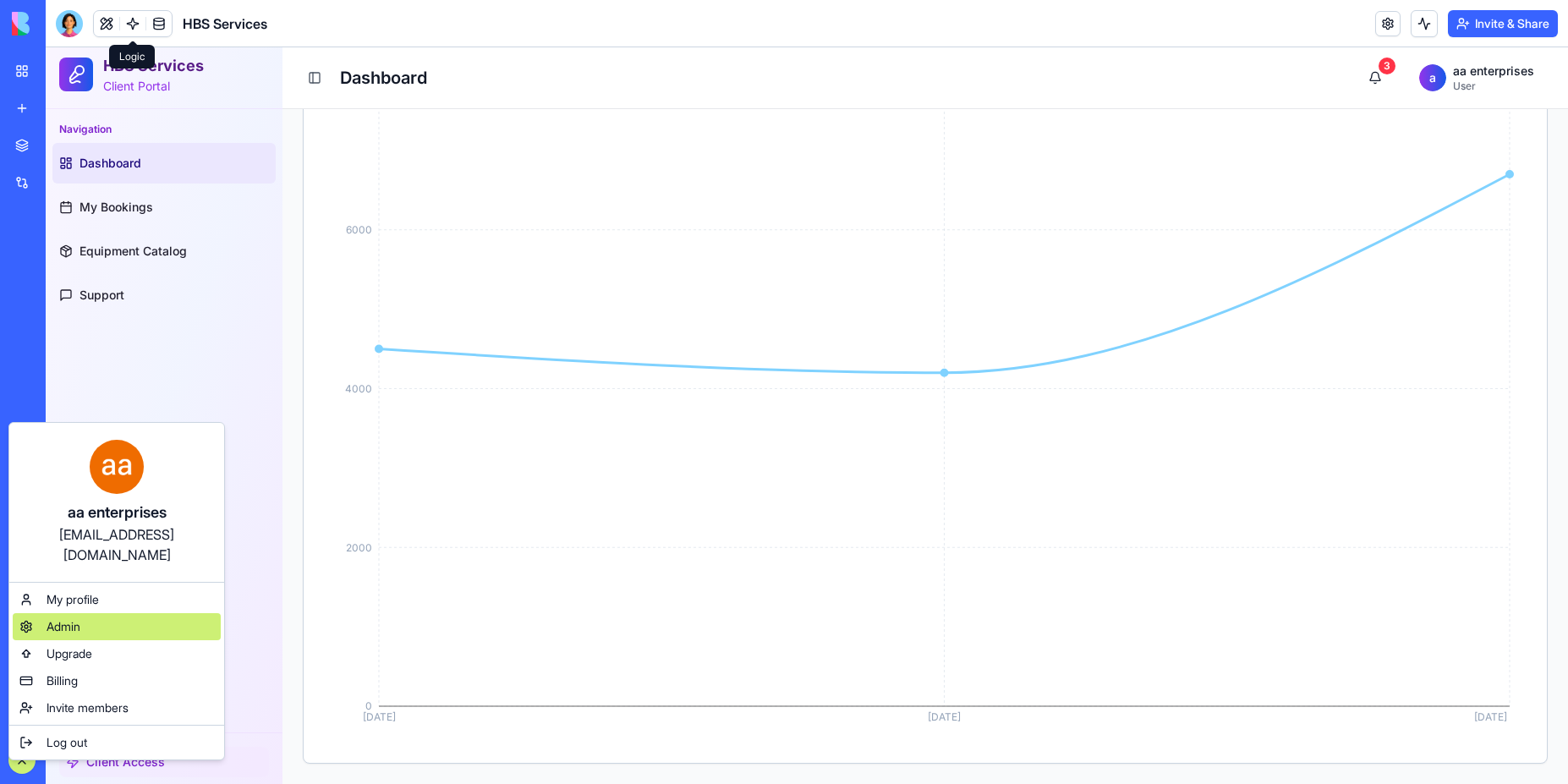
click at [91, 613] on div "Admin" at bounding box center [117, 626] width 208 height 28
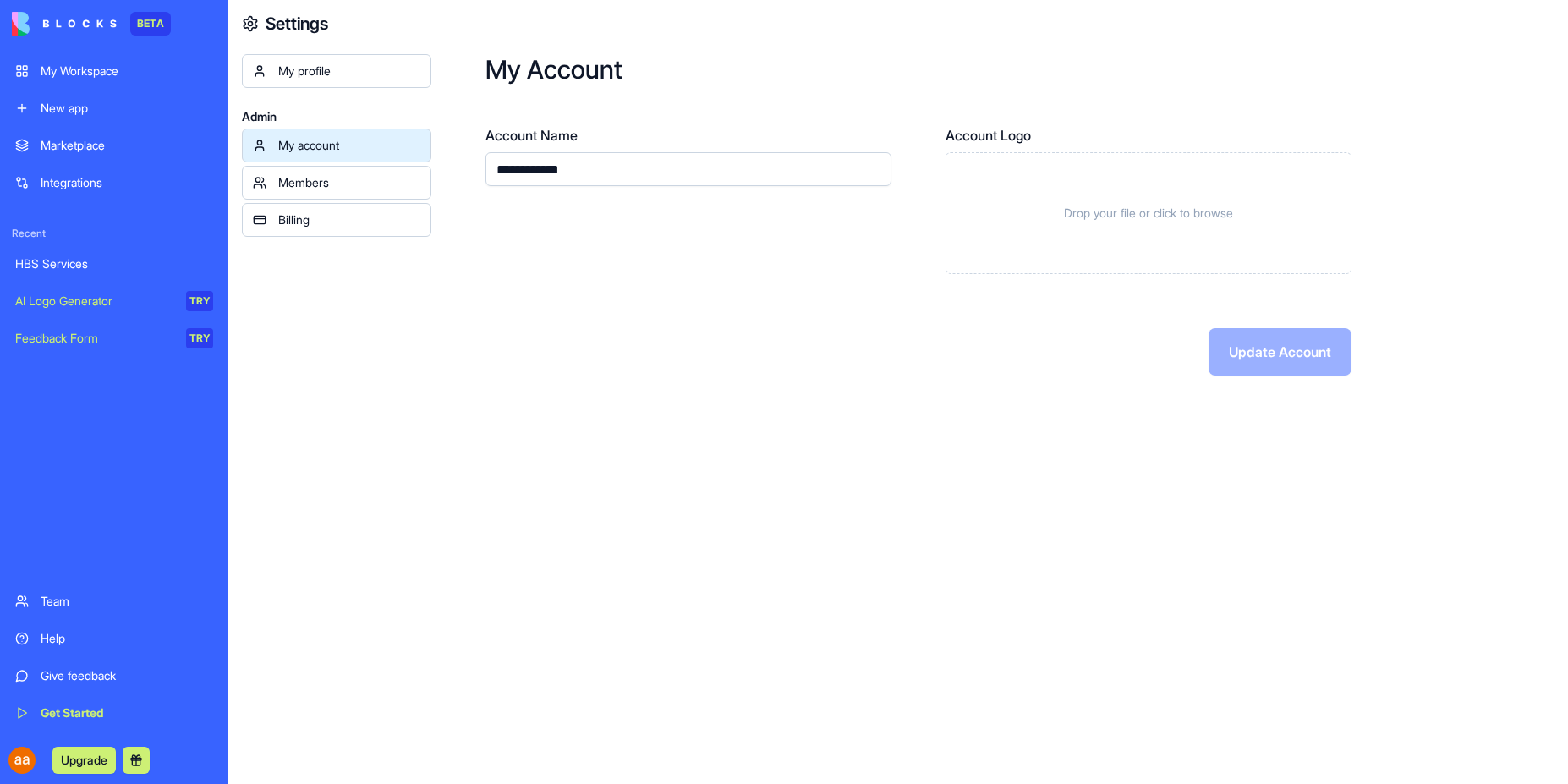
click at [574, 422] on div "**********" at bounding box center [999, 215] width 1137 height 429
click at [476, 677] on div "**********" at bounding box center [999, 392] width 1137 height 784
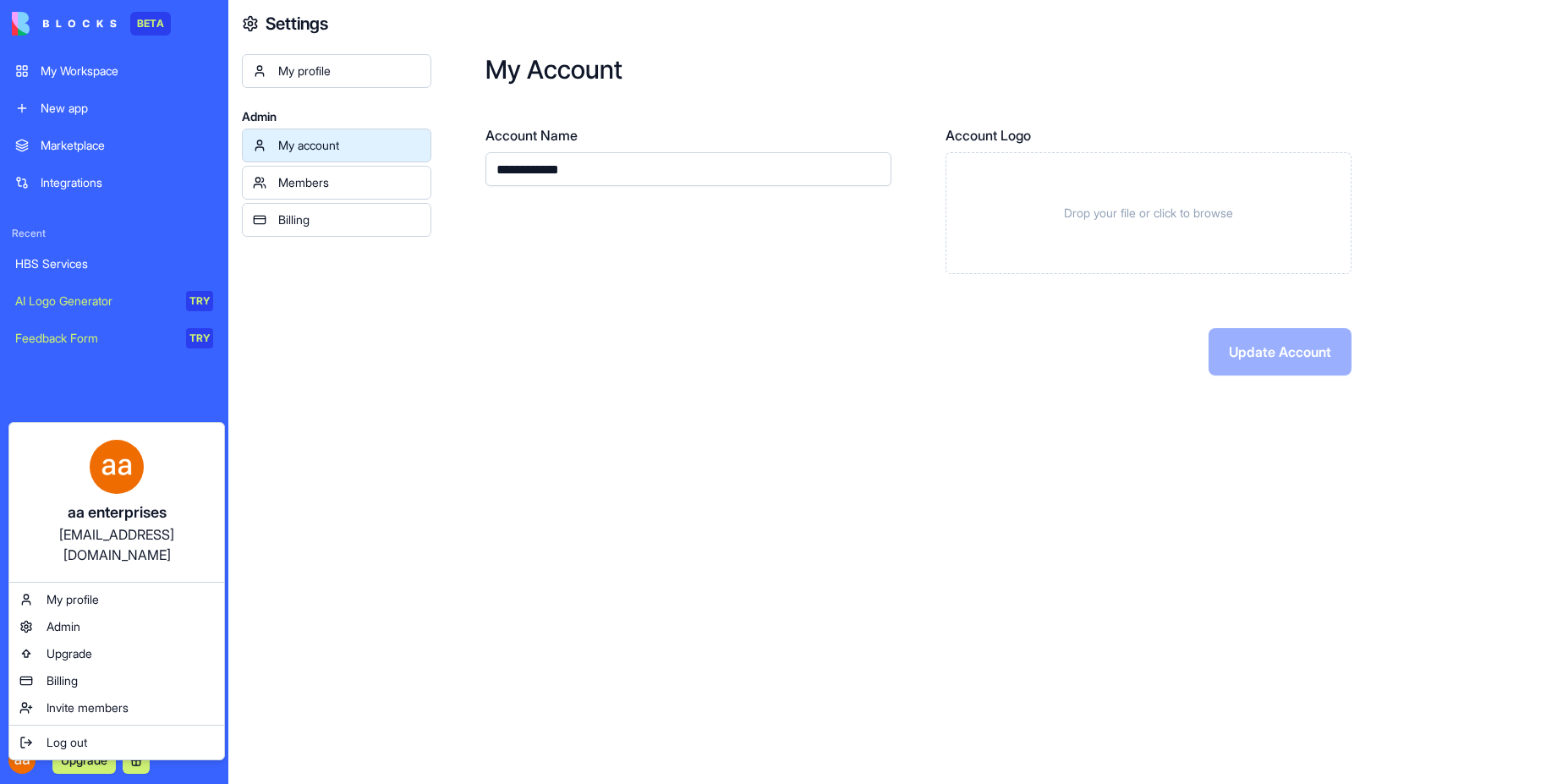
click at [567, 491] on html "**********" at bounding box center [784, 392] width 1568 height 784
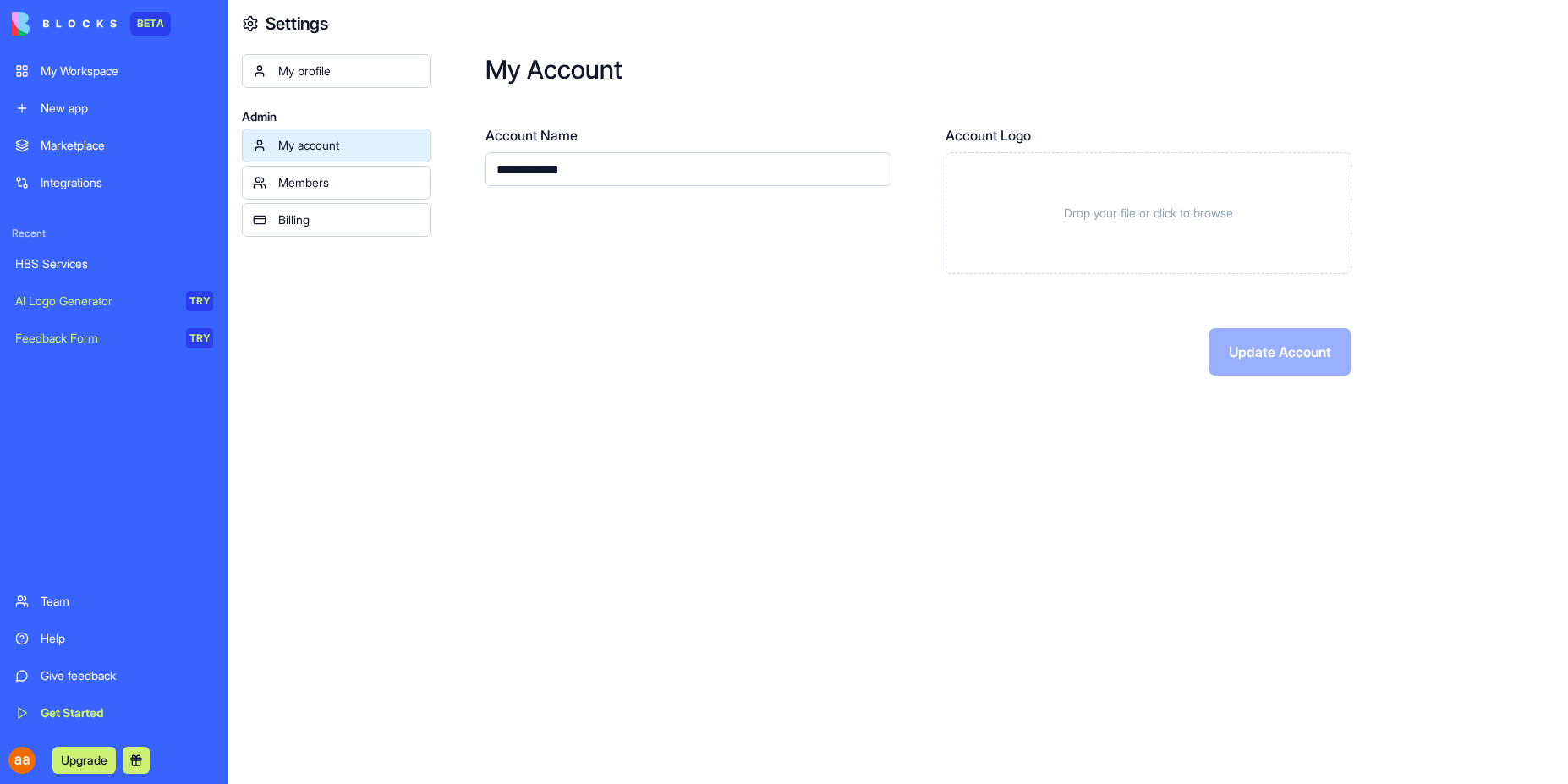
click at [322, 185] on div "Members" at bounding box center [349, 182] width 142 height 17
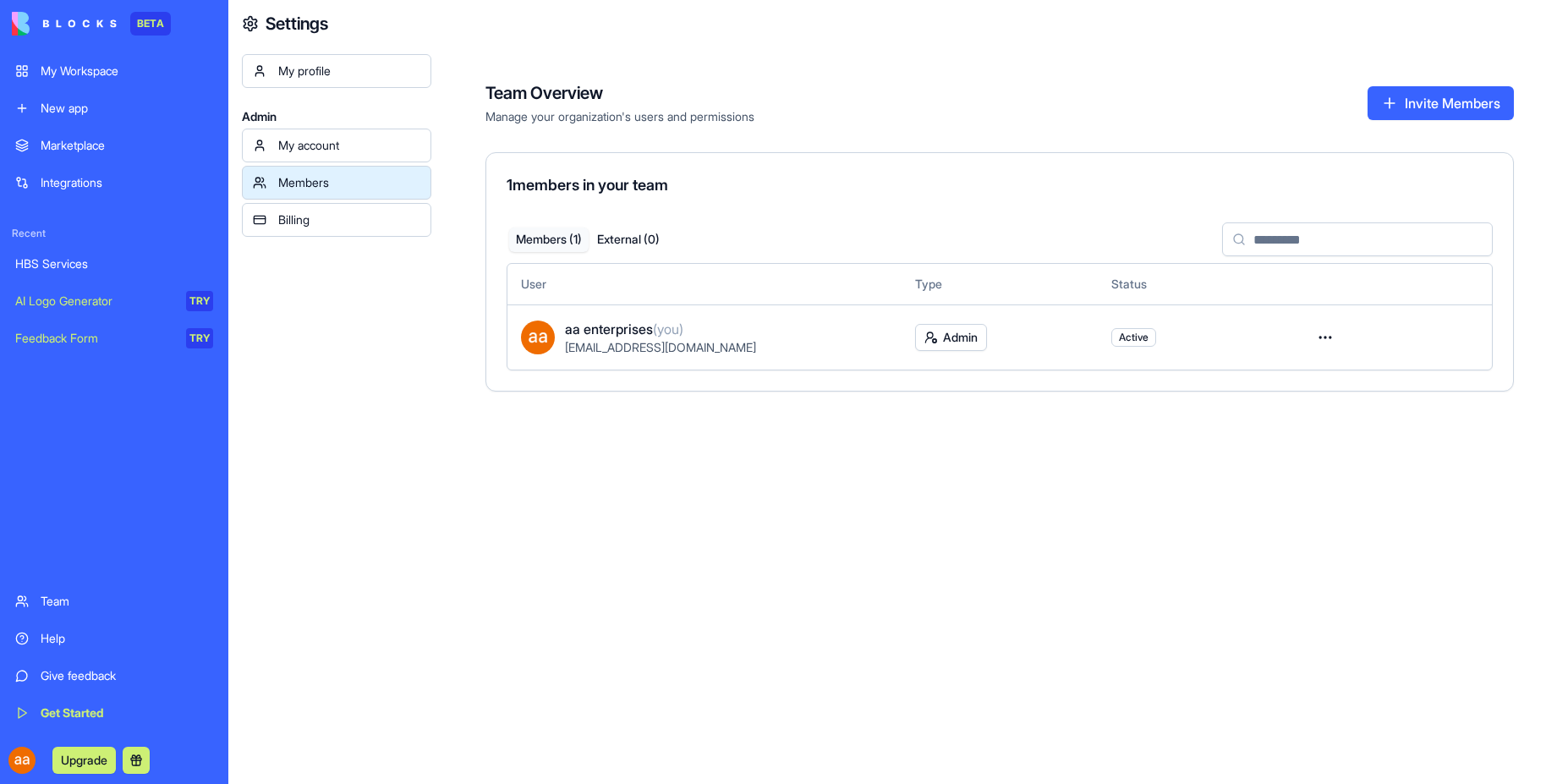
click at [321, 128] on link "My account" at bounding box center [337, 145] width 190 height 34
click at [322, 146] on div "My account" at bounding box center [349, 145] width 142 height 17
click at [322, 76] on div "My profile" at bounding box center [349, 71] width 142 height 17
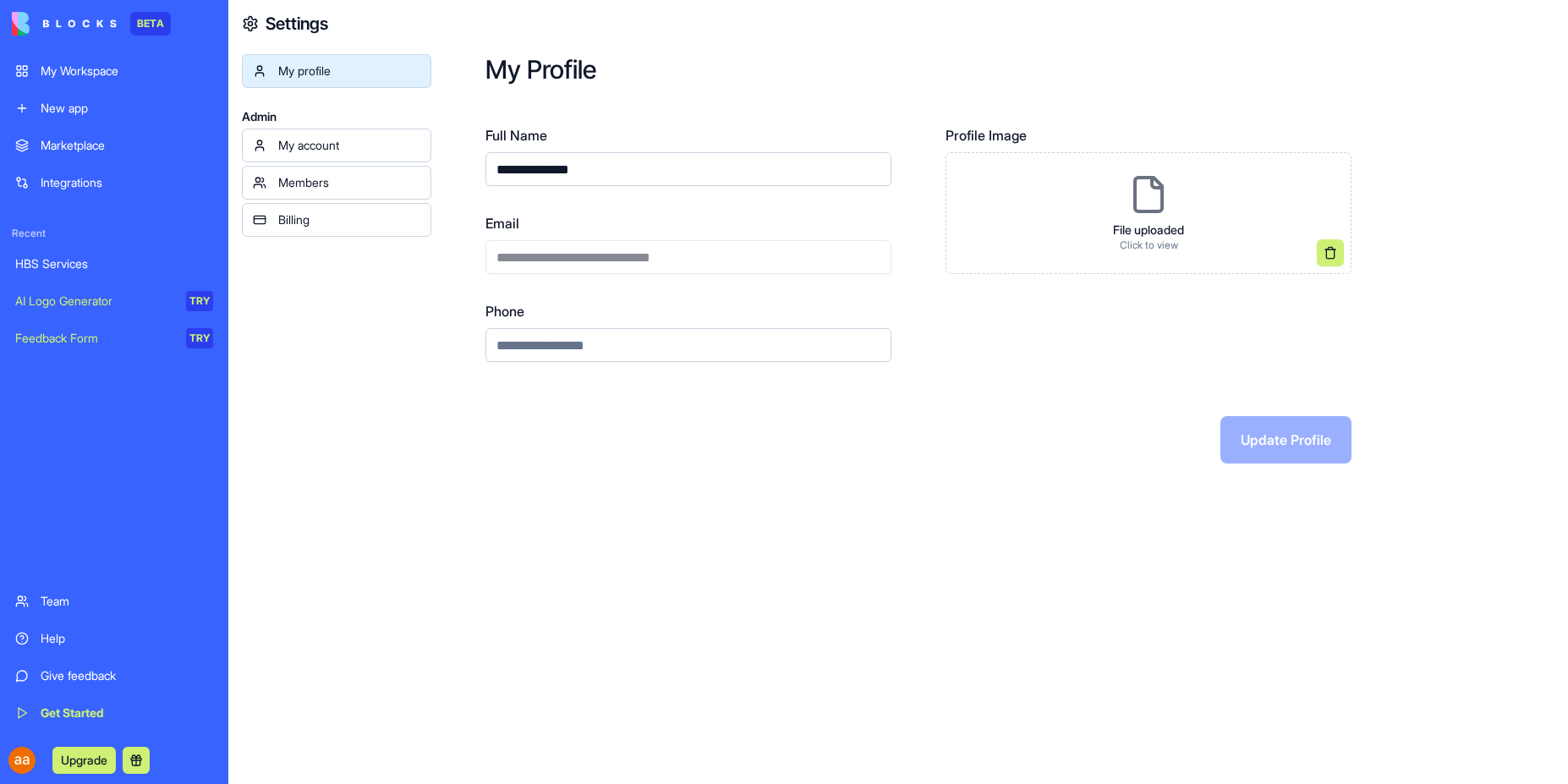
click at [322, 76] on div "My profile" at bounding box center [349, 71] width 142 height 17
click at [308, 417] on div "My profile Admin My account Members Billing" at bounding box center [337, 446] width 190 height 784
click at [49, 18] on img at bounding box center [64, 24] width 105 height 24
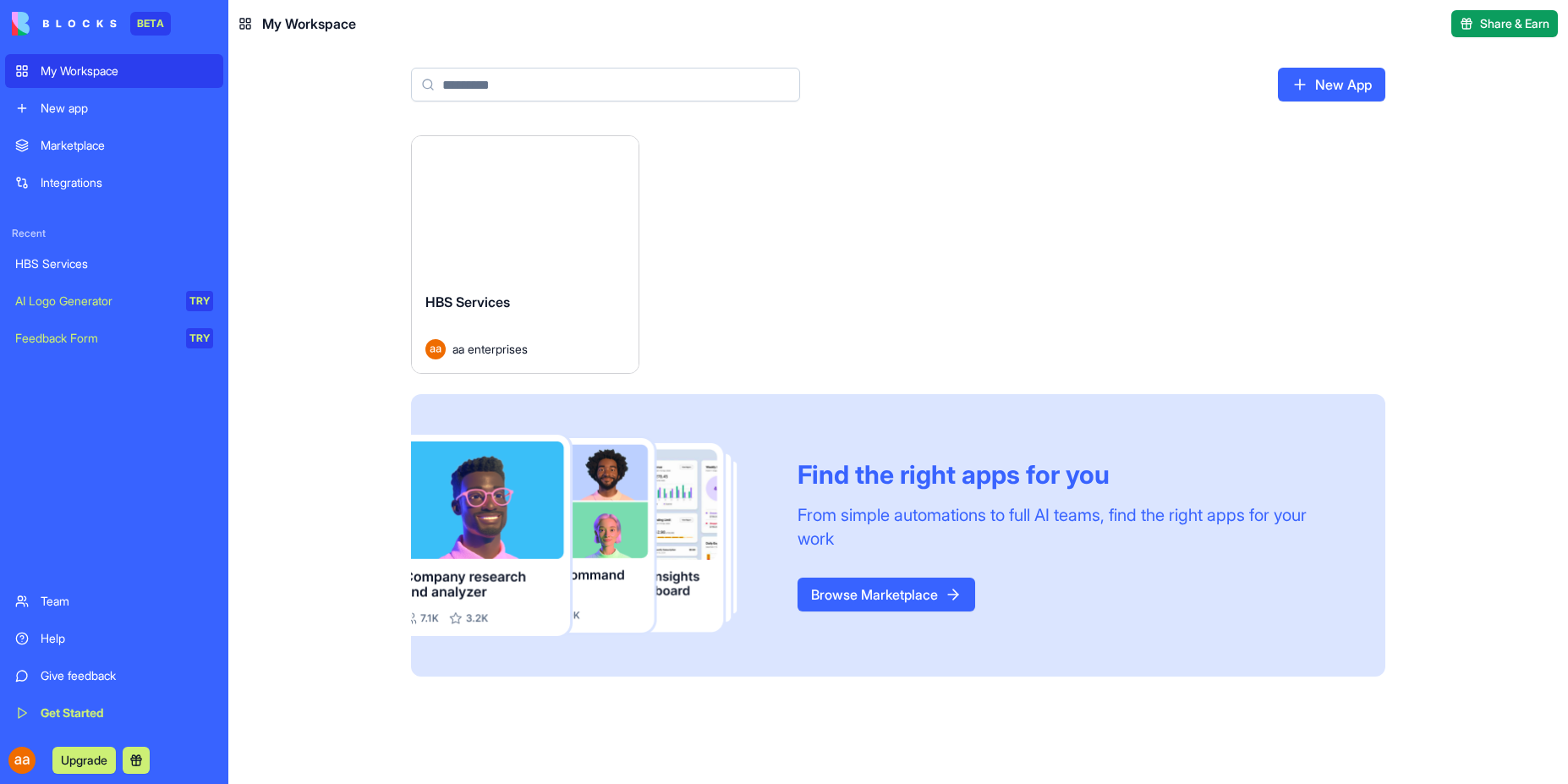
click at [506, 230] on div "Launch" at bounding box center [525, 206] width 227 height 142
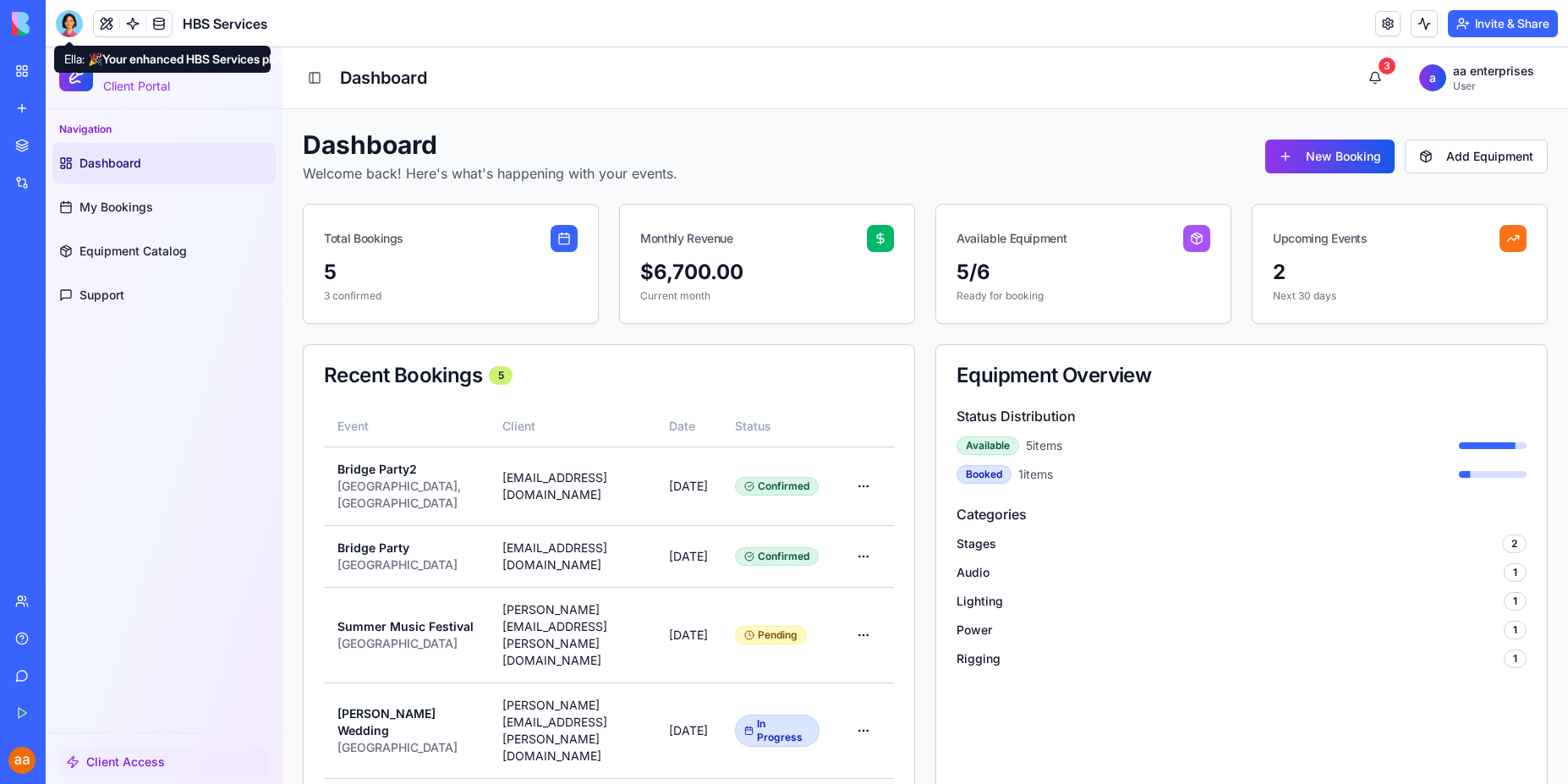
click at [72, 31] on div at bounding box center [70, 24] width 28 height 28
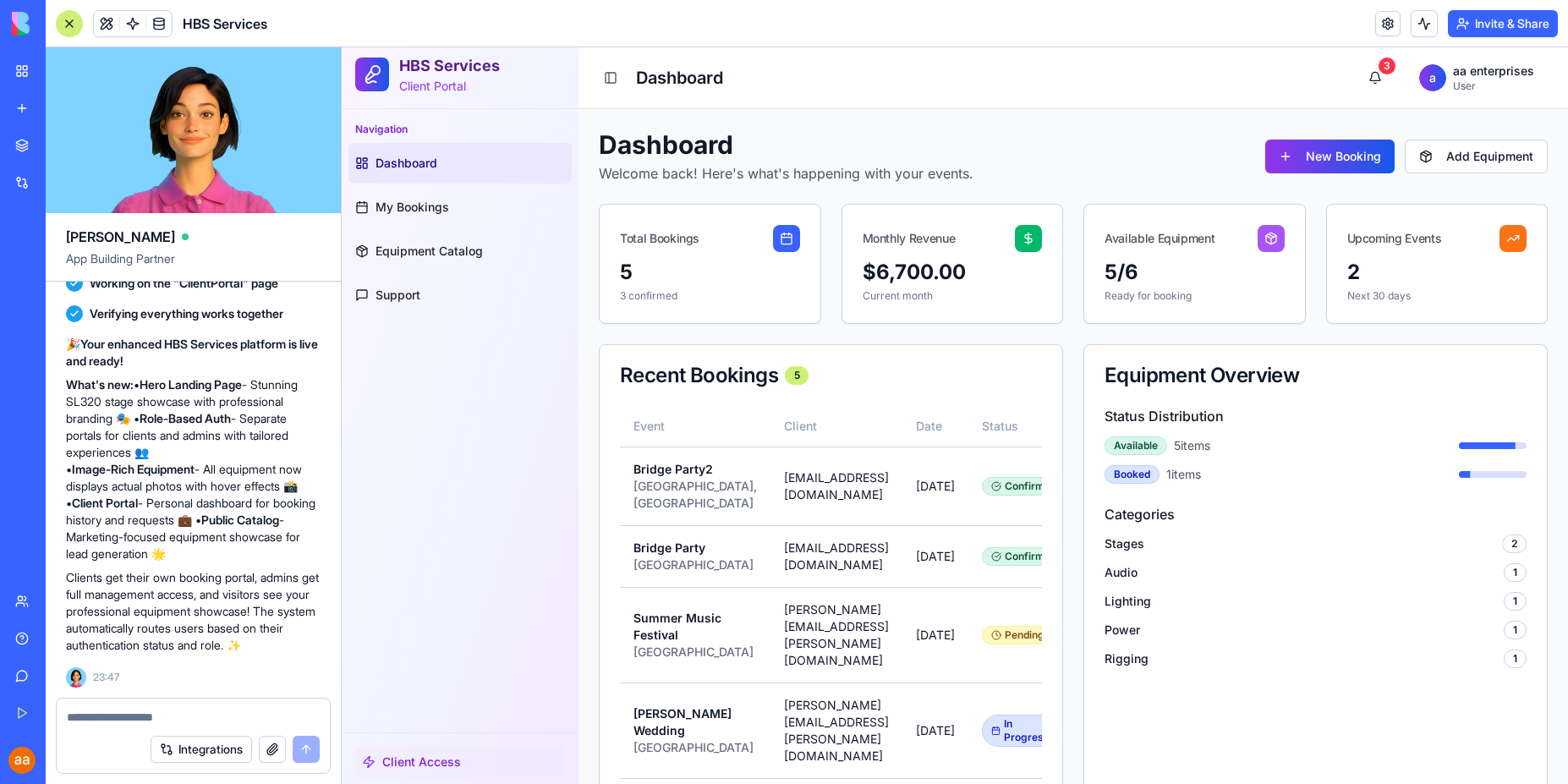
click at [104, 727] on div "Integrations" at bounding box center [194, 749] width 273 height 48
click at [106, 723] on textarea at bounding box center [194, 717] width 253 height 17
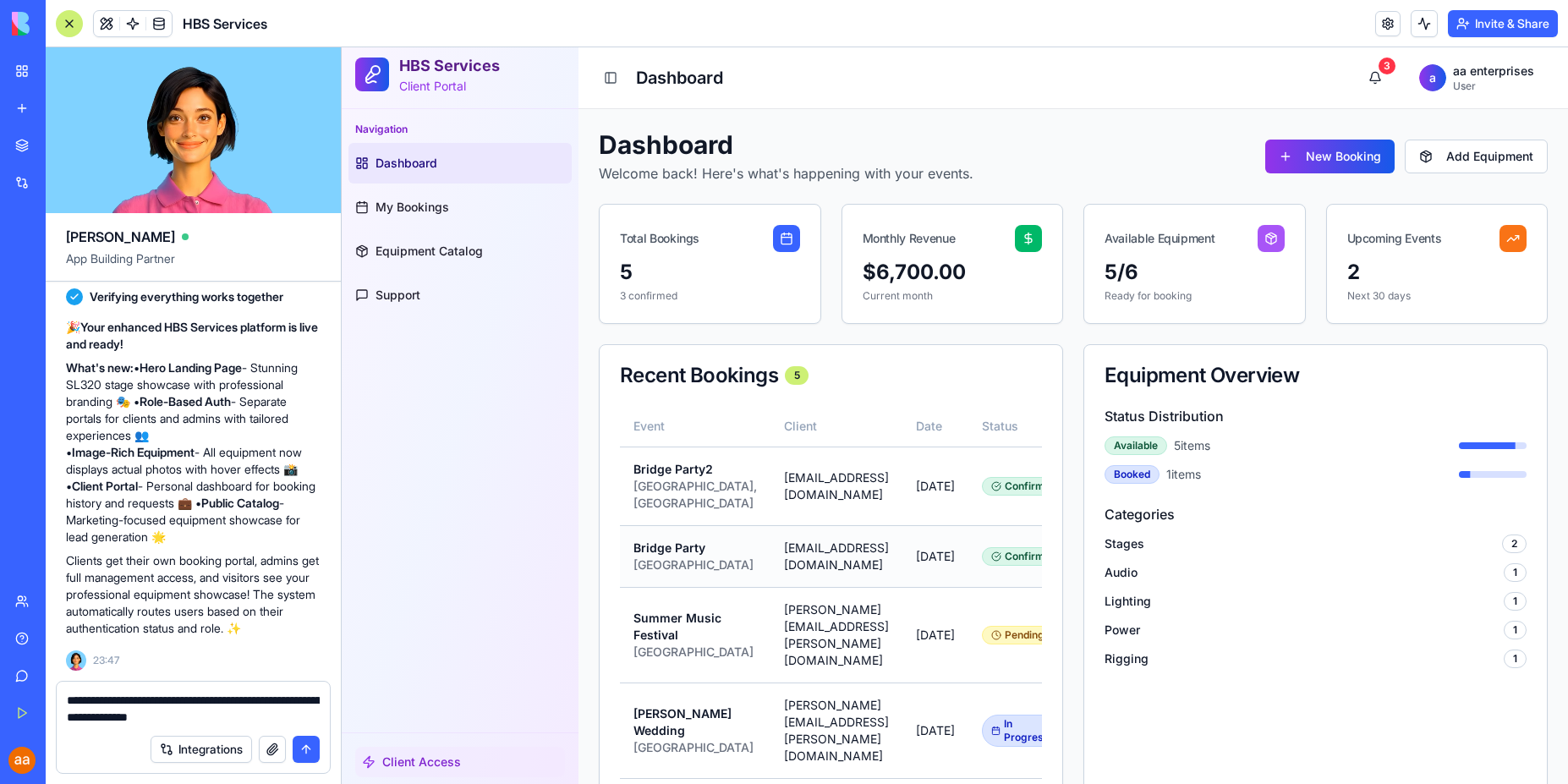
type textarea "**********"
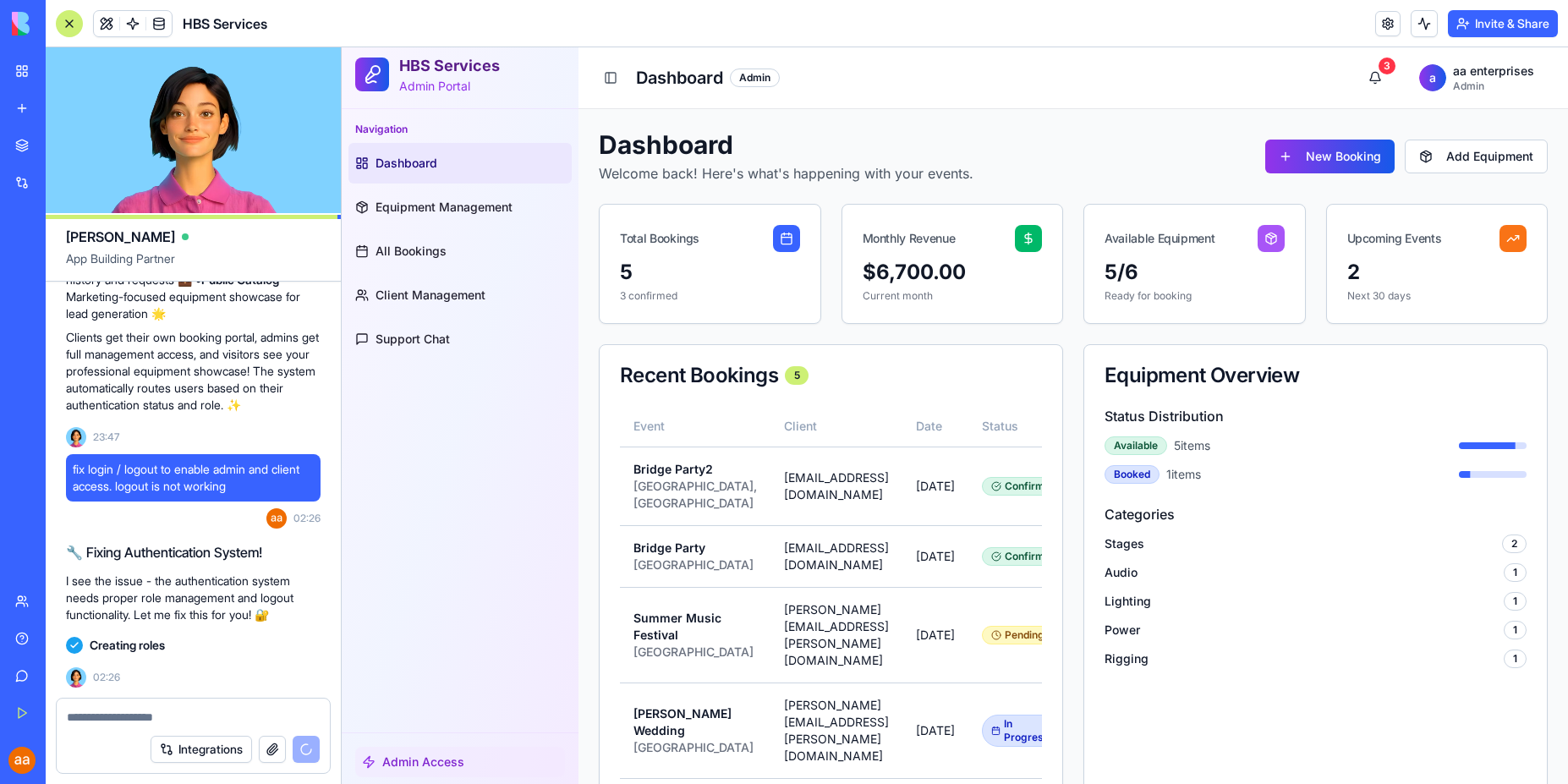
scroll to position [2685, 0]
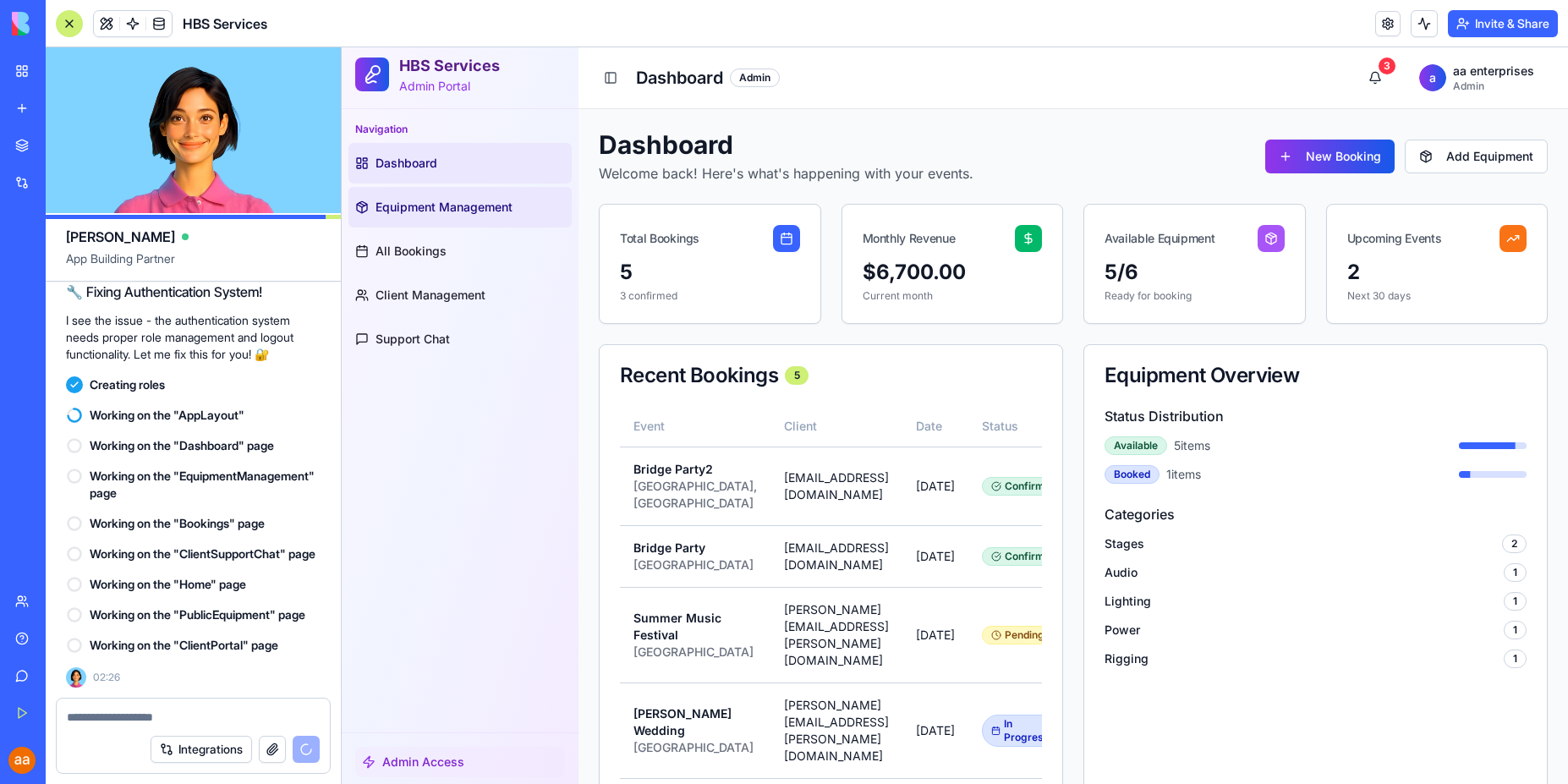
click at [462, 214] on span "Equipment Management" at bounding box center [443, 207] width 137 height 17
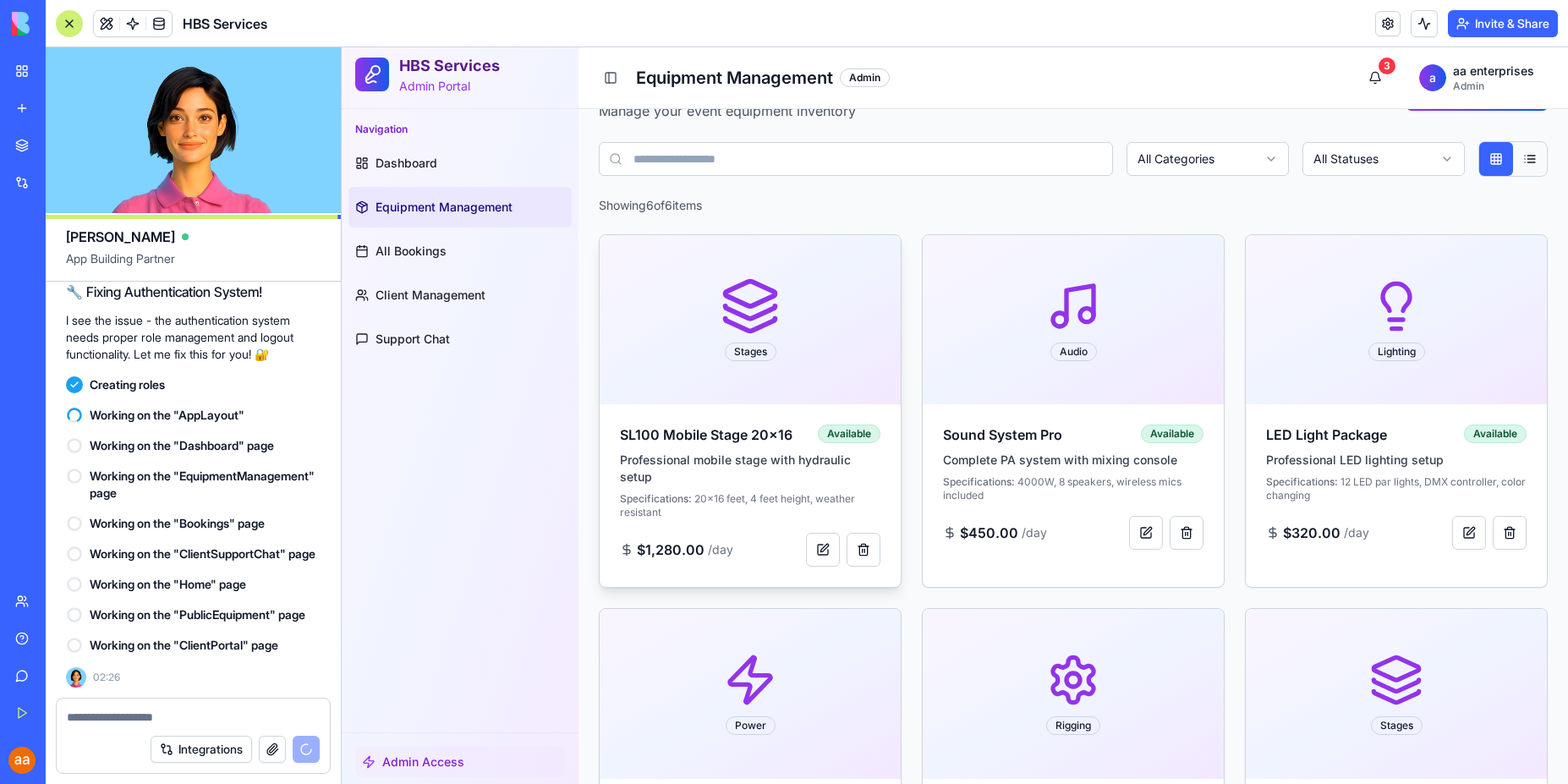
scroll to position [243, 0]
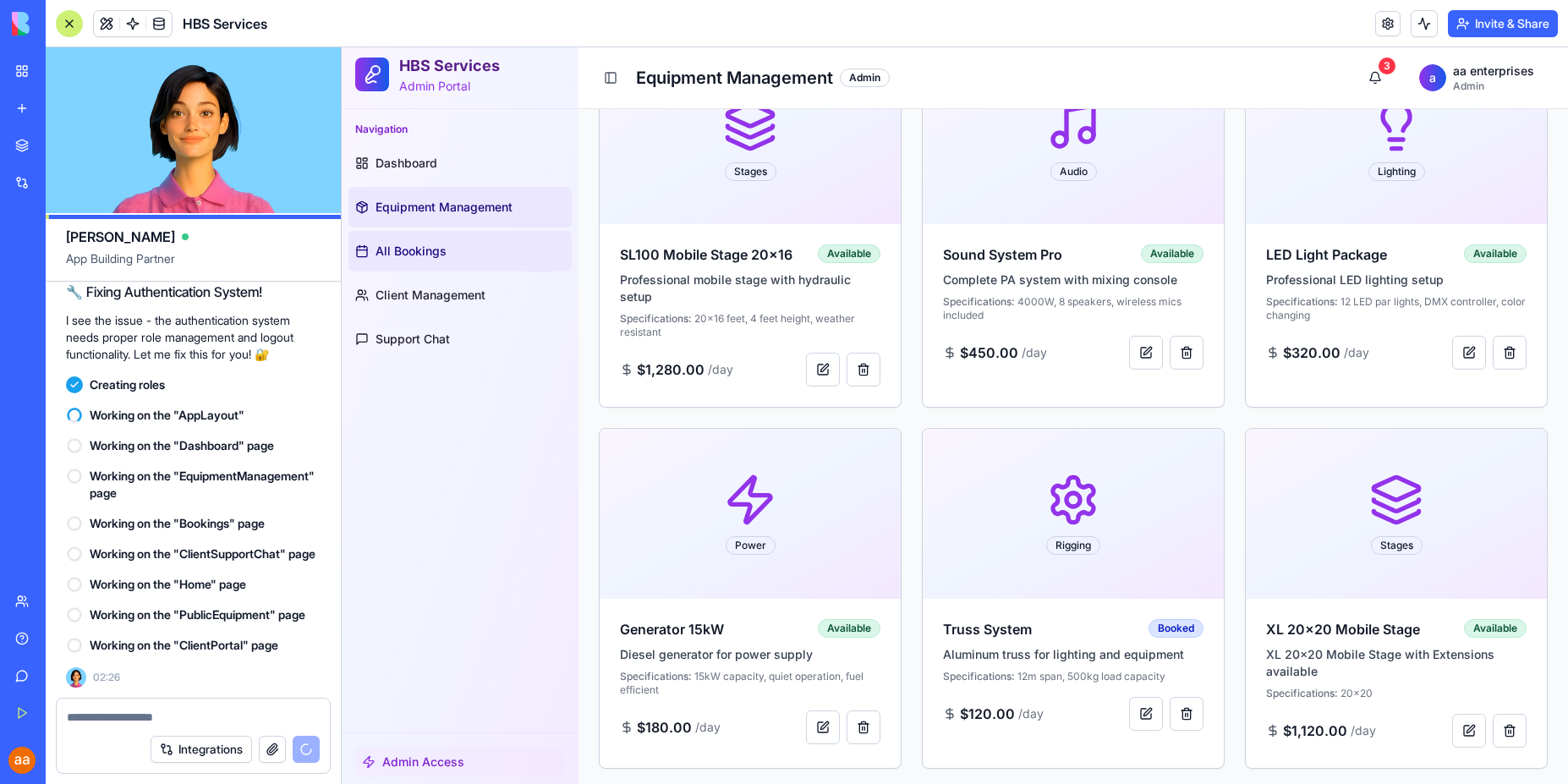
click at [416, 251] on span "All Bookings" at bounding box center [410, 251] width 71 height 17
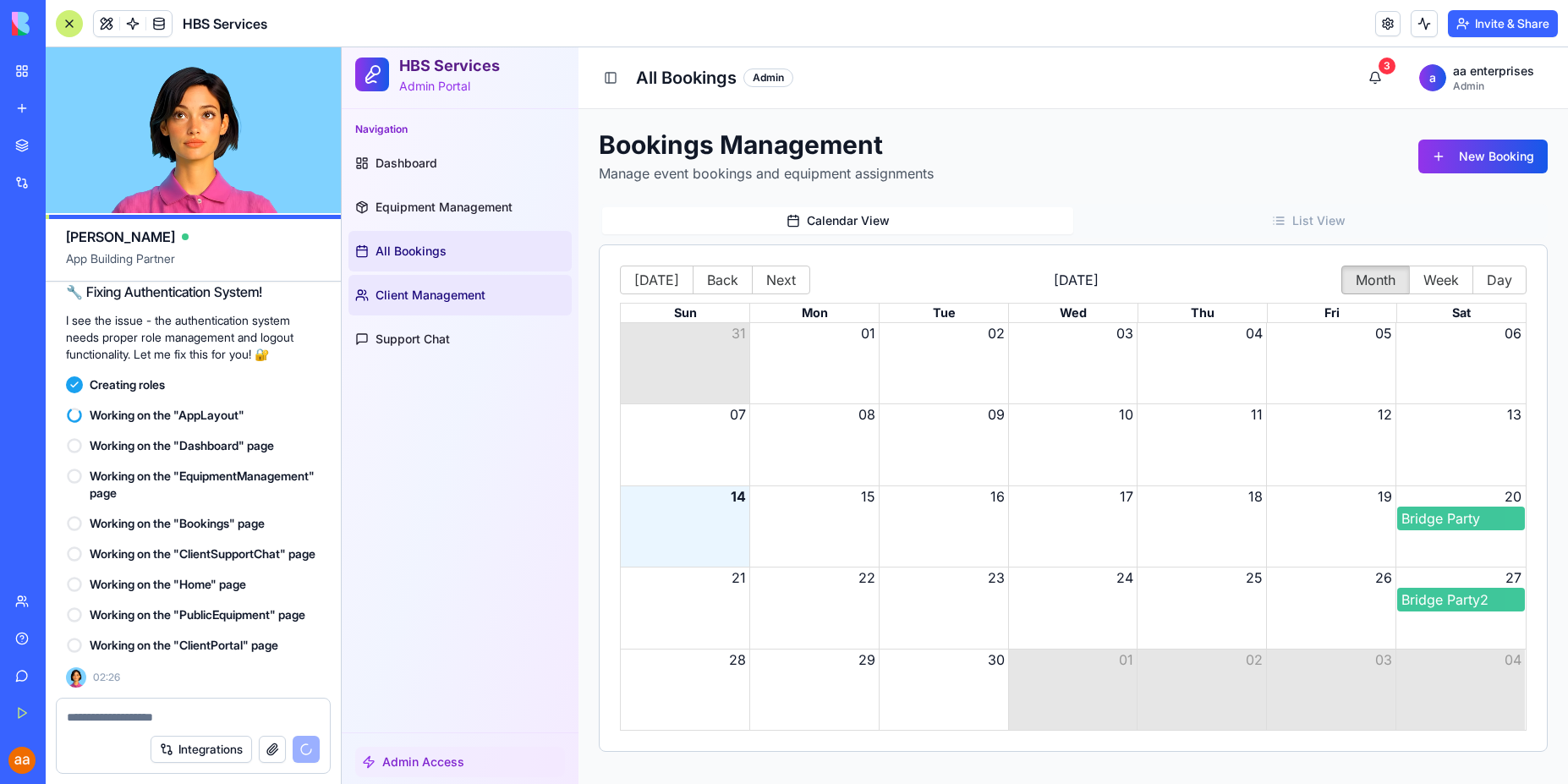
click at [445, 301] on span "Client Management" at bounding box center [430, 295] width 110 height 17
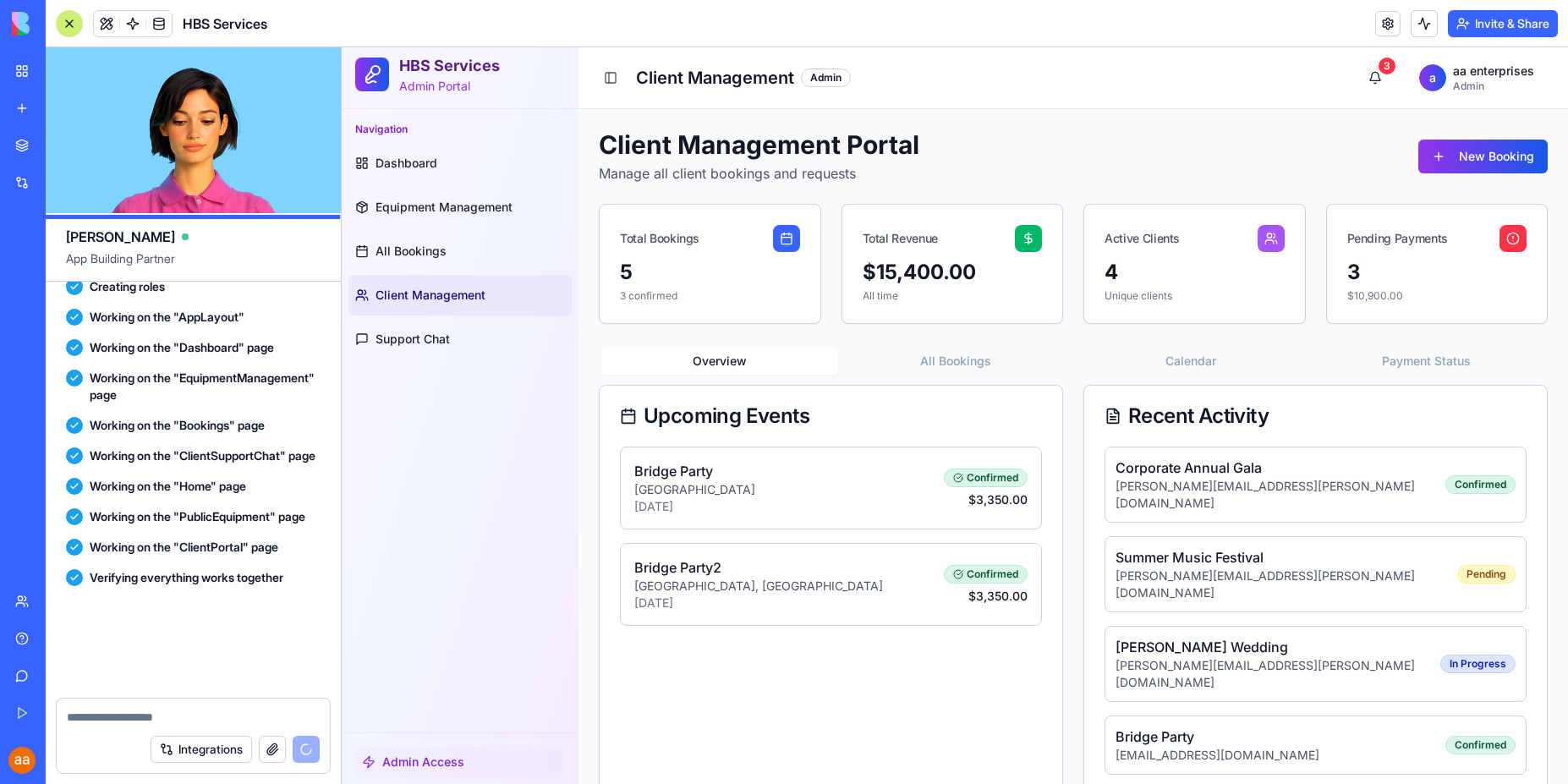
scroll to position [3186, 0]
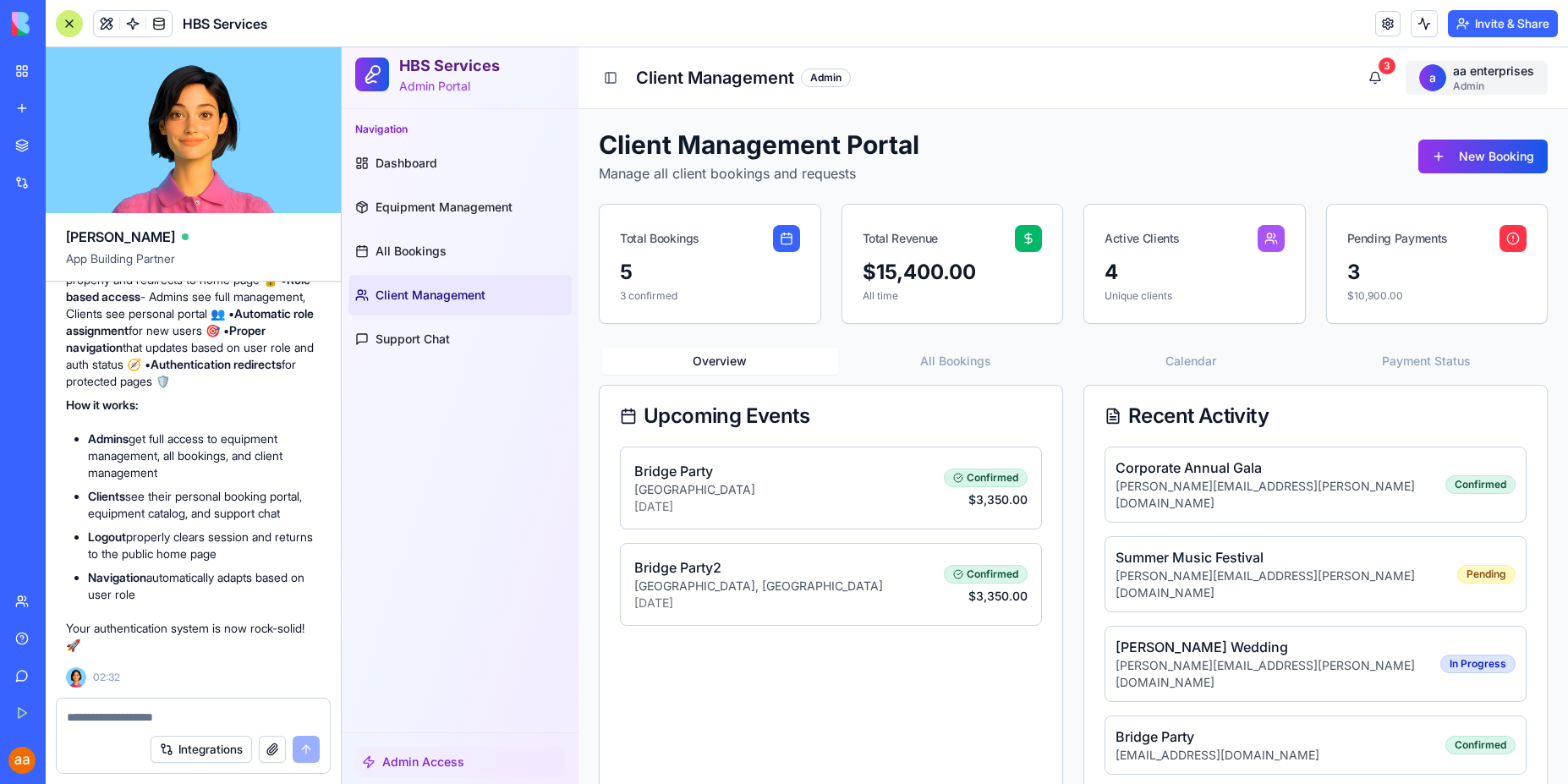
click at [1482, 82] on html "HBS Services Admin Portal Navigation Dashboard Equipment Management All Booking…" at bounding box center [954, 521] width 1227 height 947
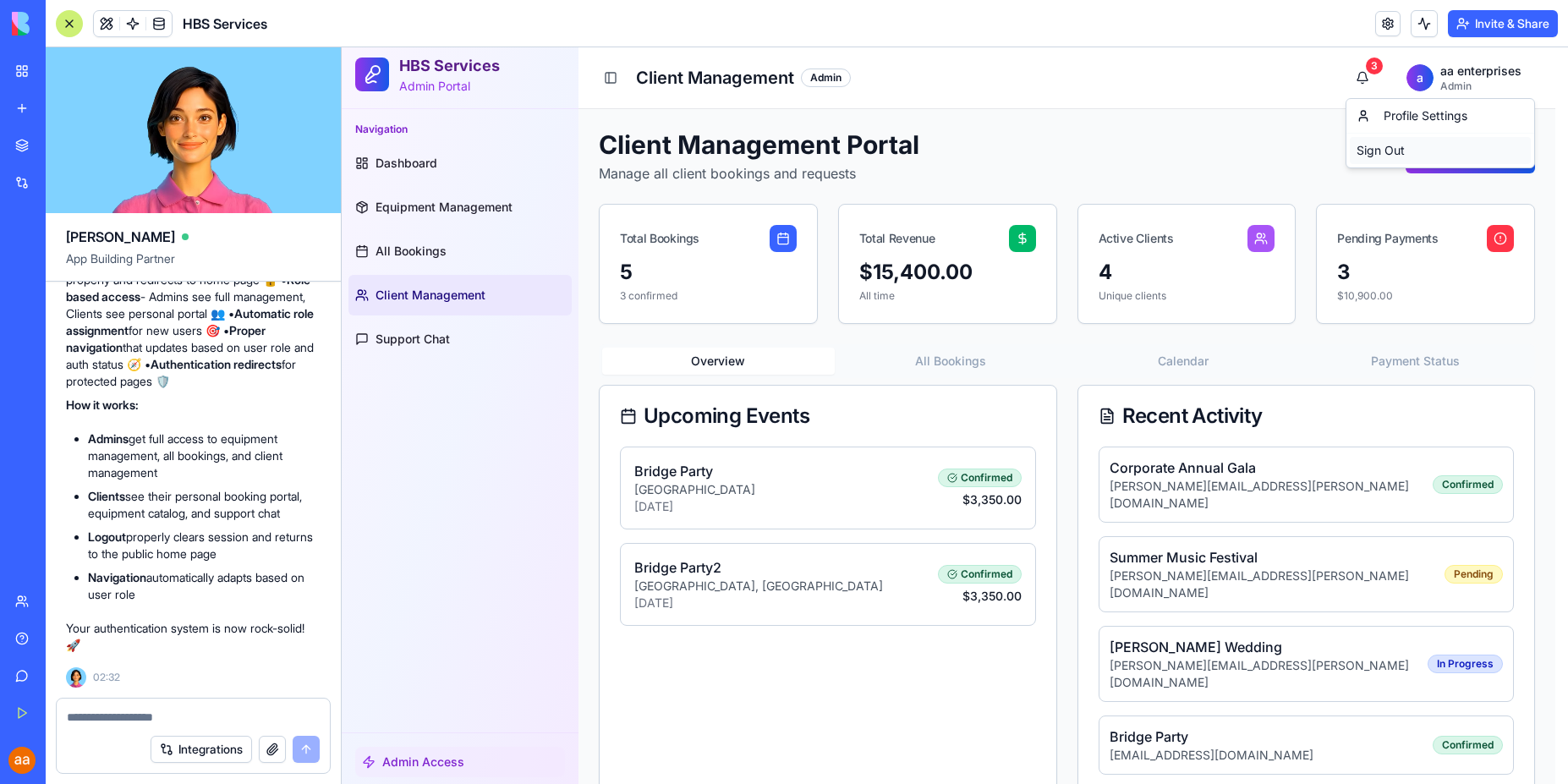
click at [1394, 148] on div "Sign Out" at bounding box center [1440, 150] width 181 height 28
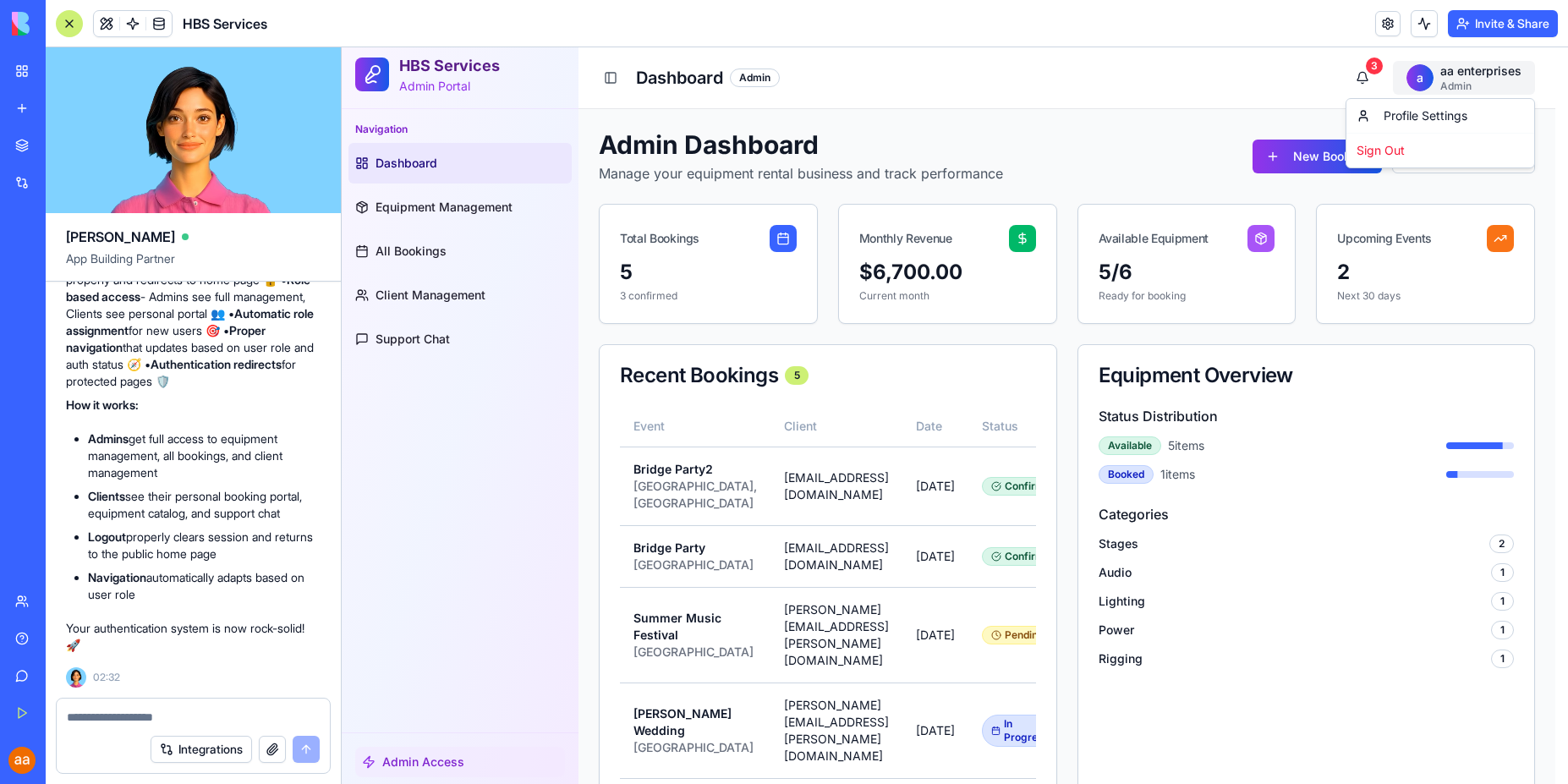
click at [1456, 85] on html "HBS Services Admin Portal Navigation Dashboard Equipment Management All Booking…" at bounding box center [954, 784] width 1227 height 1473
click at [1374, 158] on div "Sign Out" at bounding box center [1440, 150] width 181 height 28
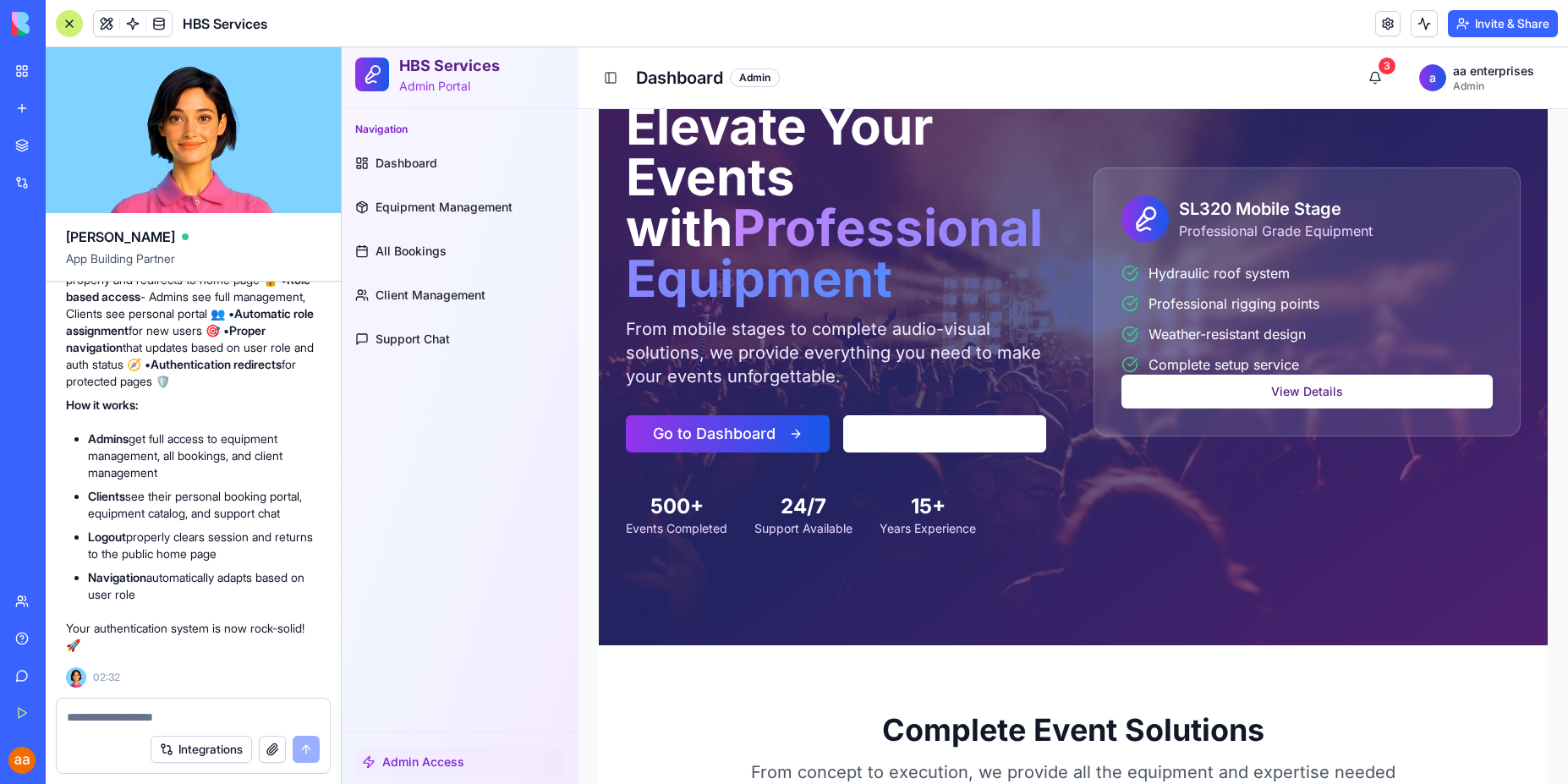
scroll to position [178, 0]
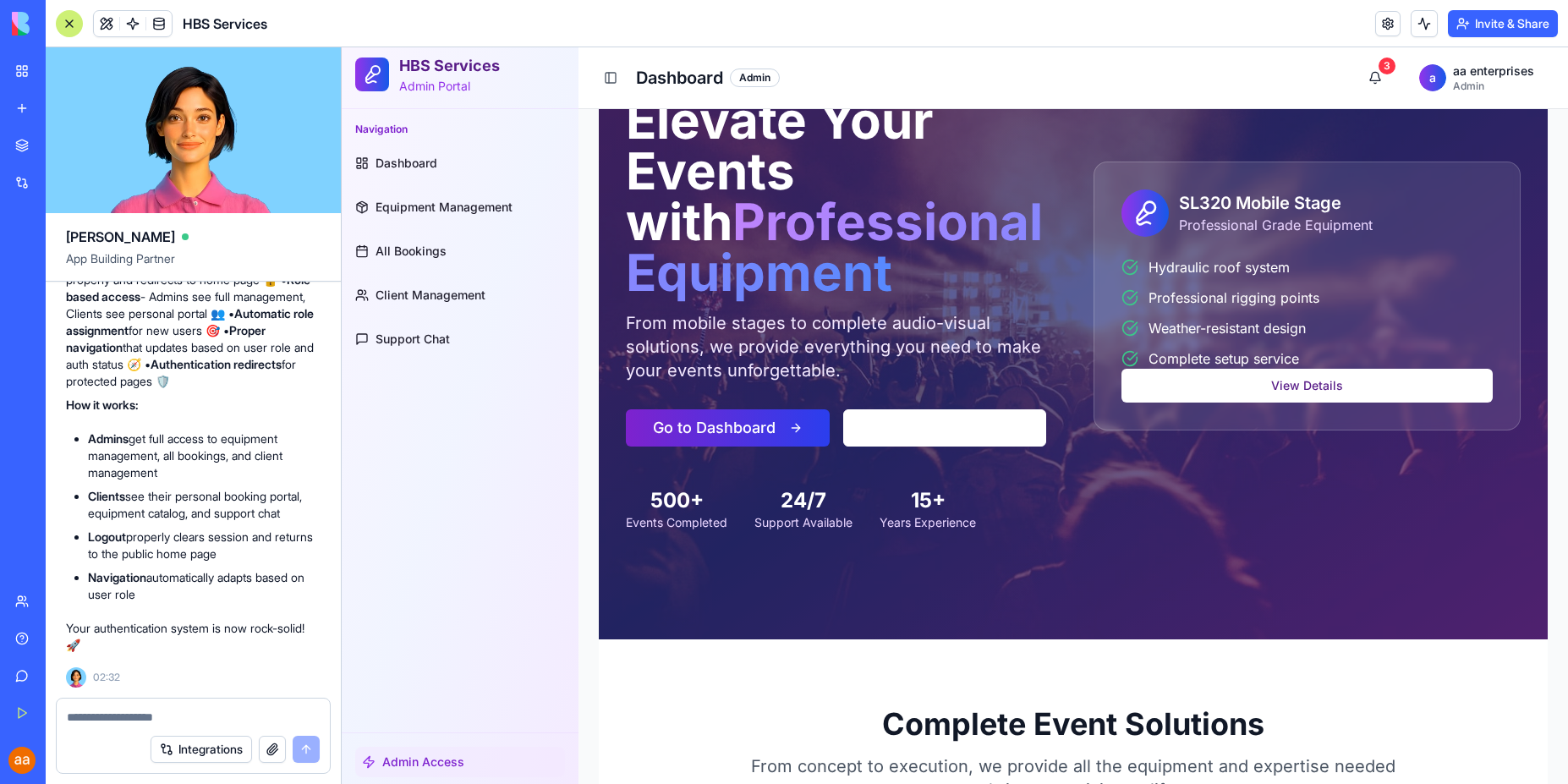
click at [740, 436] on button "Go to Dashboard" at bounding box center [728, 427] width 204 height 38
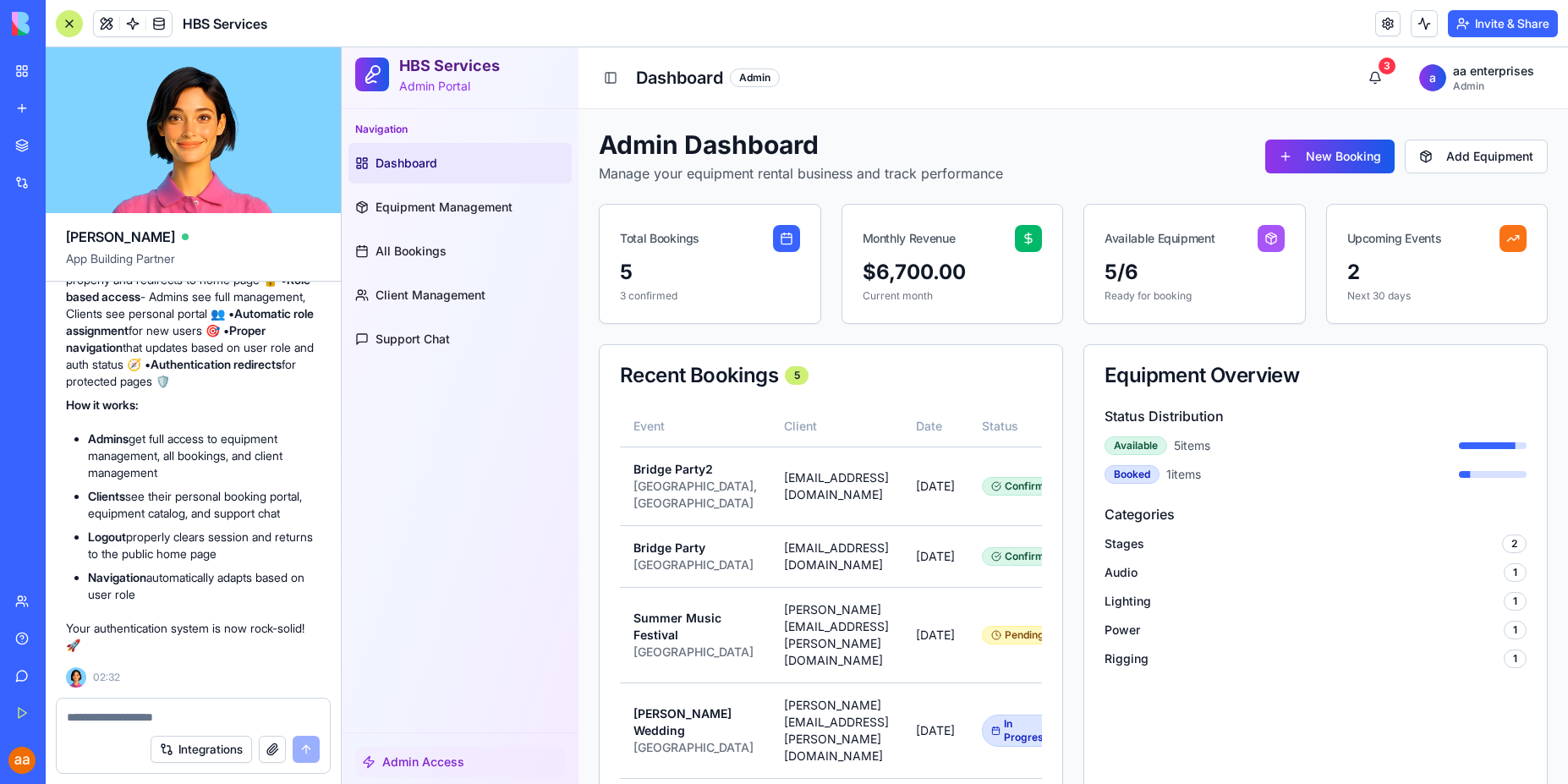
click at [145, 714] on textarea at bounding box center [194, 717] width 253 height 17
click at [1501, 71] on html "HBS Services Admin Portal Navigation Dashboard Equipment Management All Booking…" at bounding box center [954, 788] width 1227 height 1480
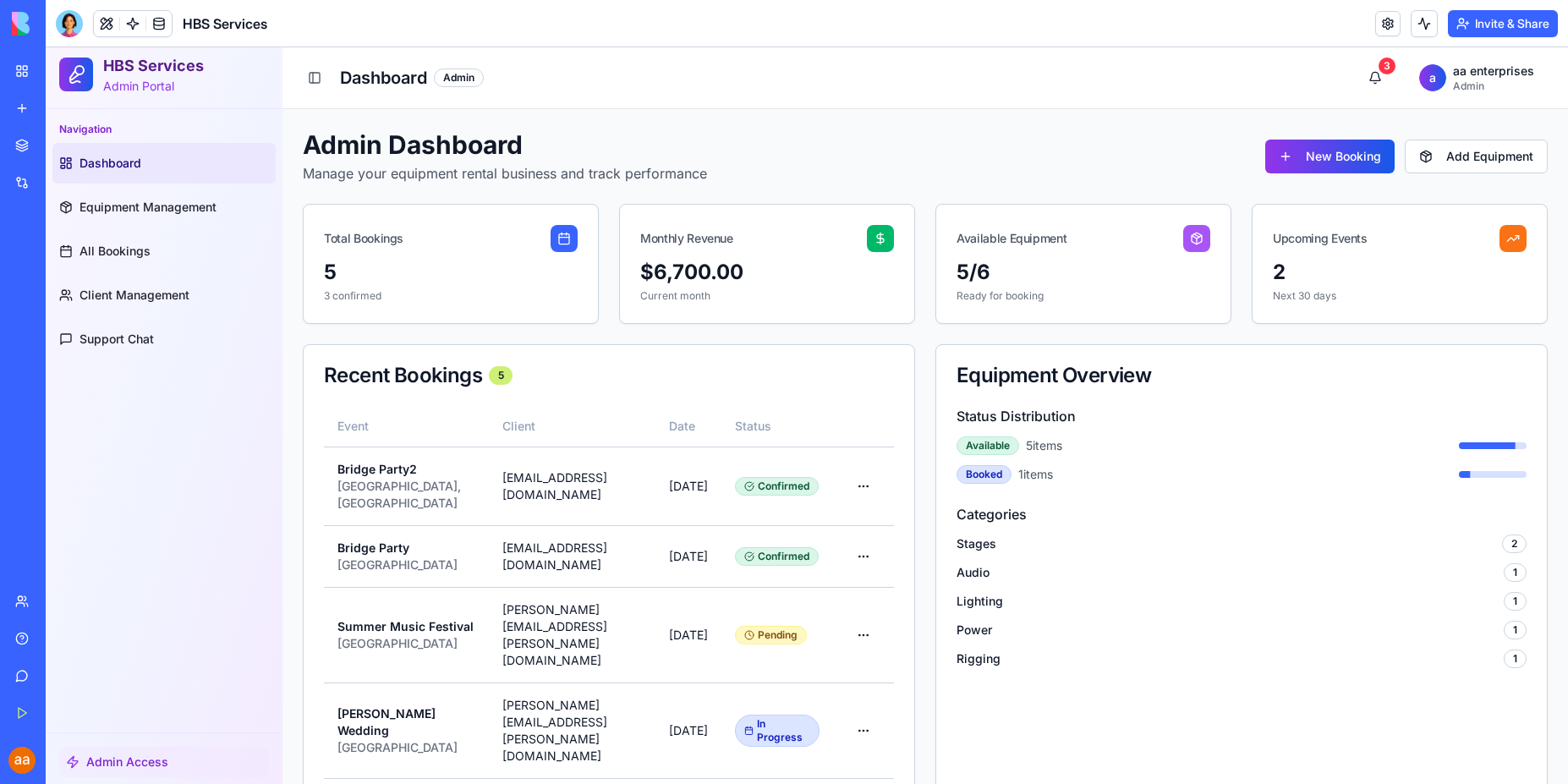
click at [150, 86] on p "Admin Portal" at bounding box center [153, 86] width 101 height 17
click at [80, 73] on circle at bounding box center [79, 70] width 8 height 8
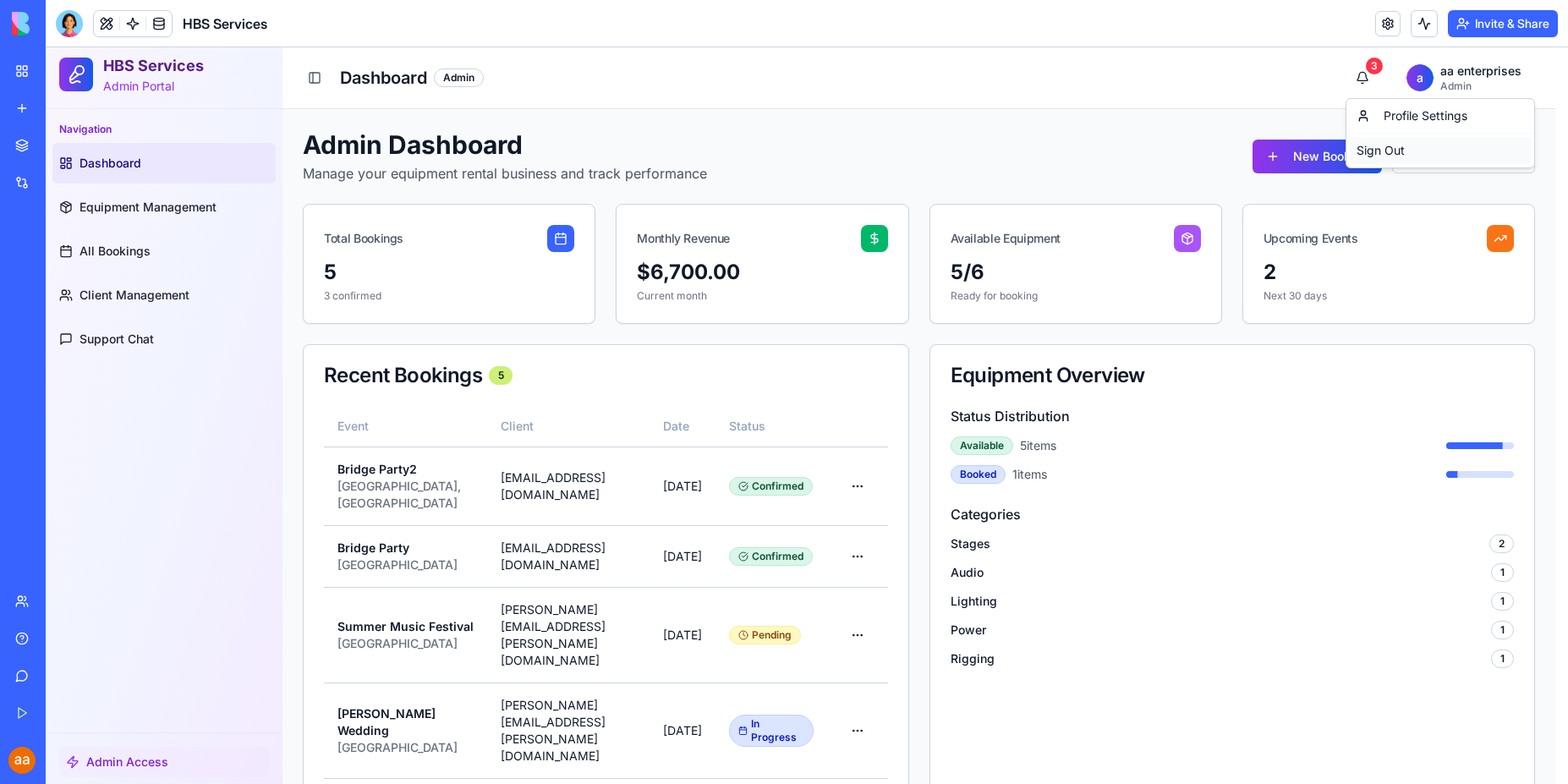
click at [1398, 152] on div "Sign Out" at bounding box center [1440, 150] width 181 height 28
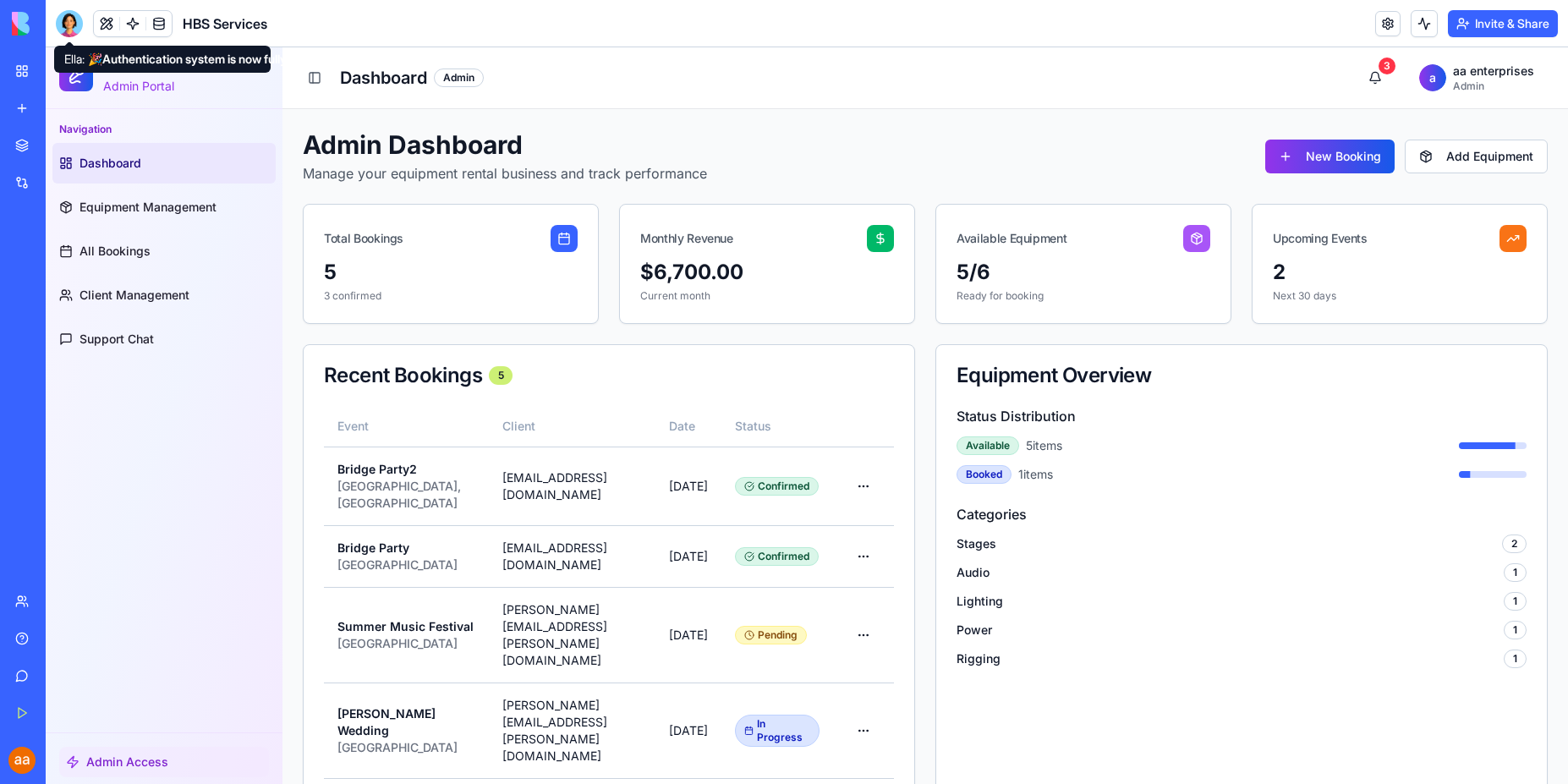
click at [66, 21] on div at bounding box center [70, 24] width 28 height 28
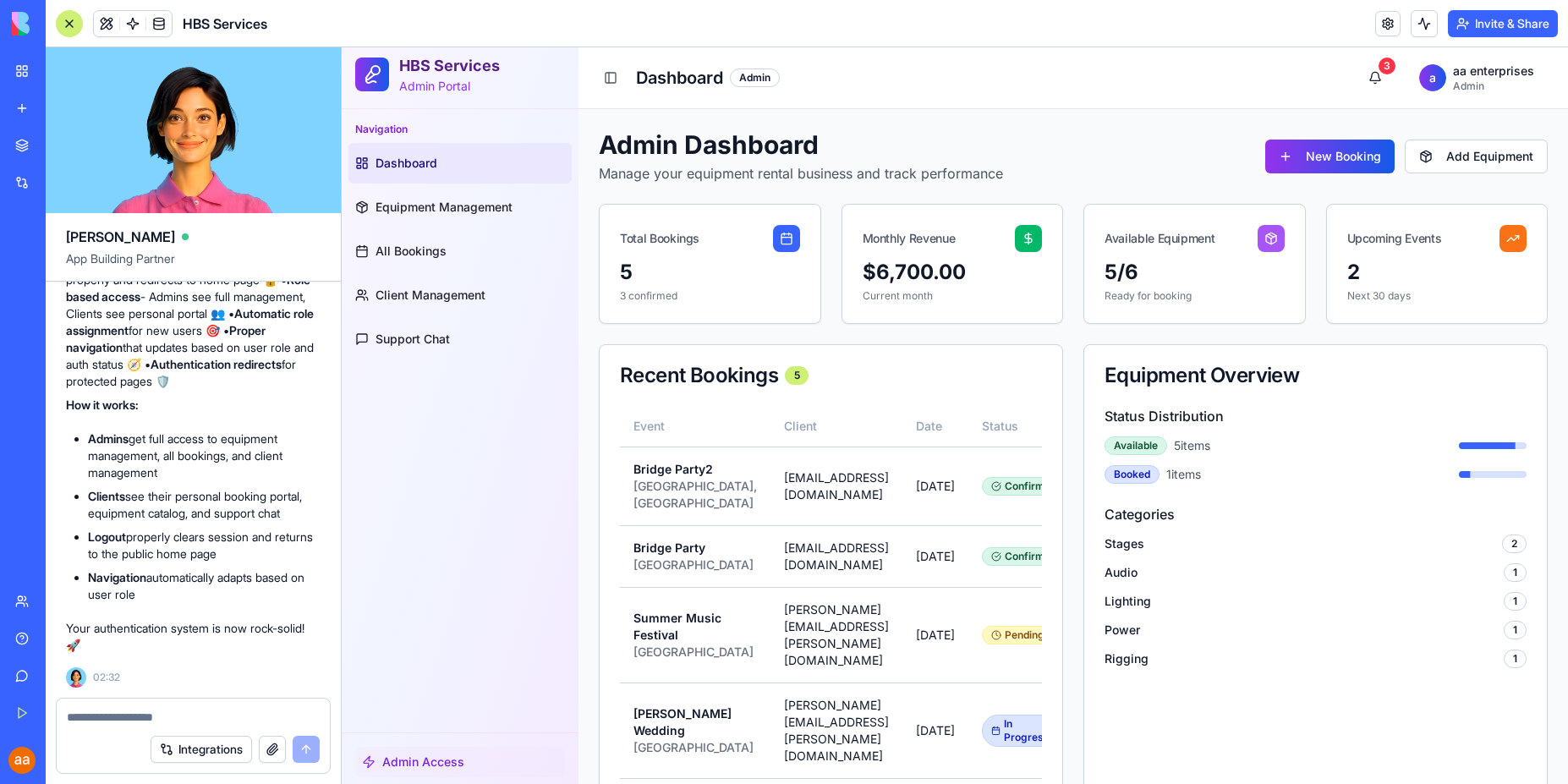
click at [193, 714] on textarea at bounding box center [194, 717] width 253 height 17
type textarea "**********"
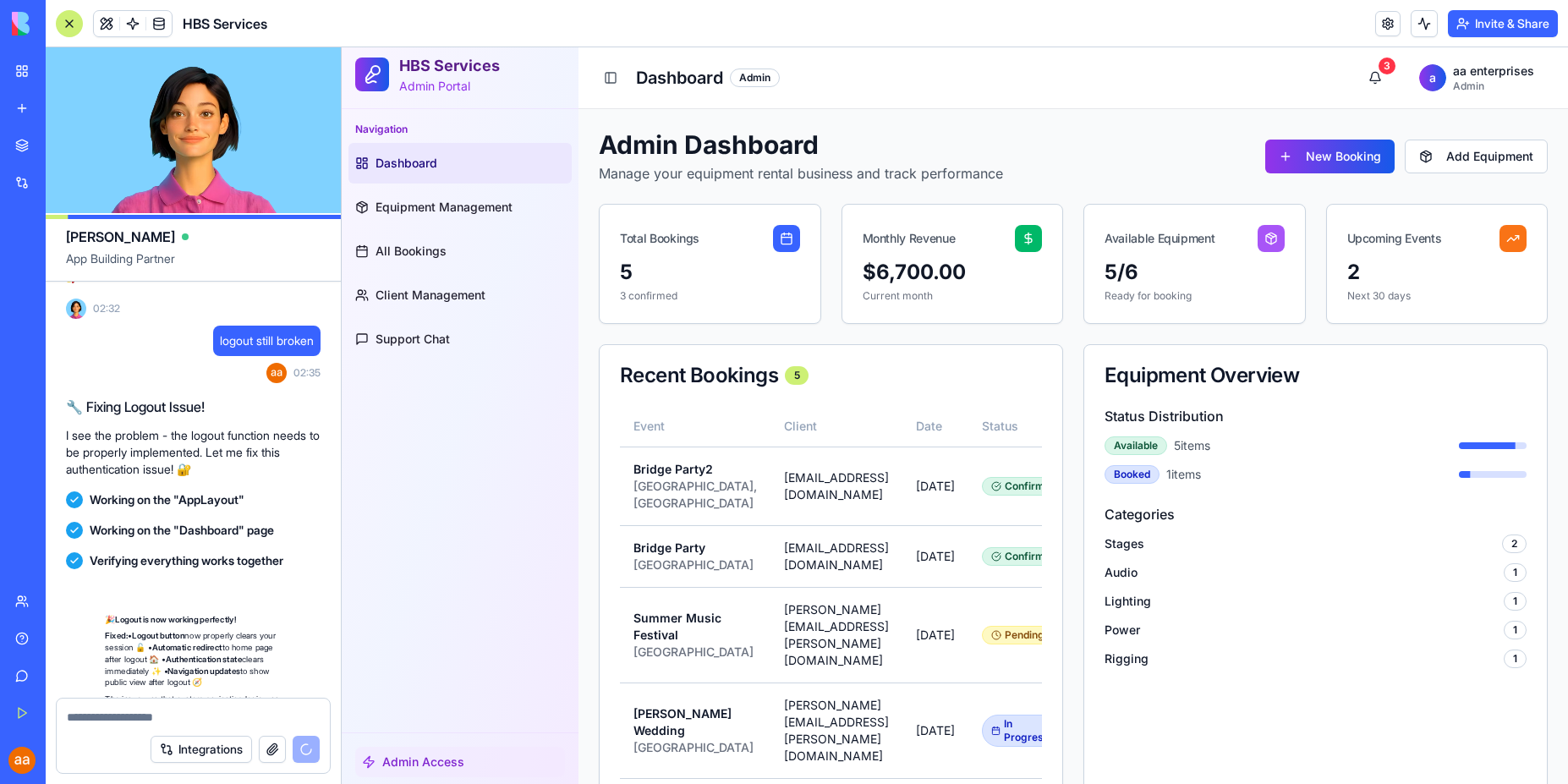
scroll to position [3699, 0]
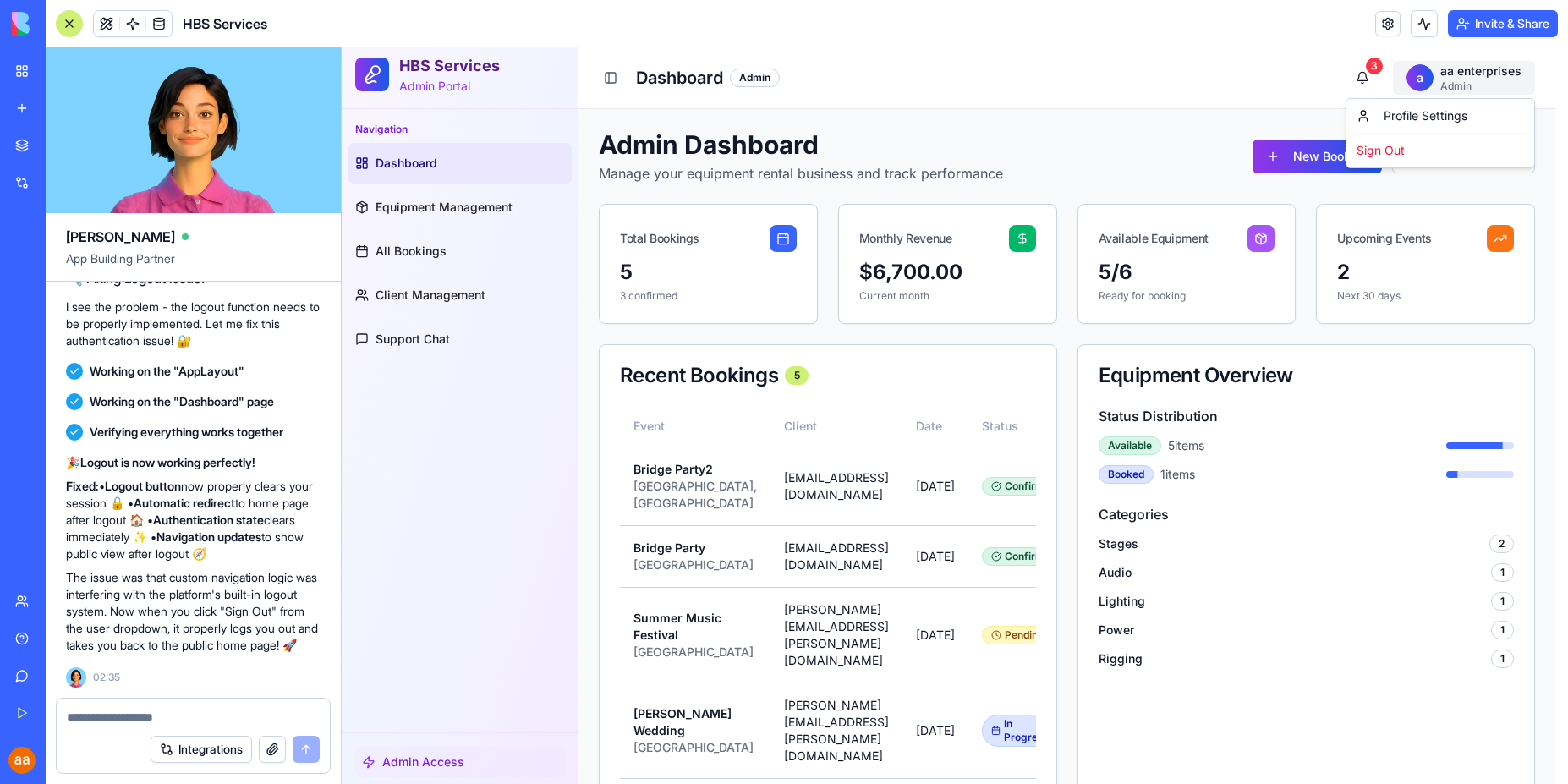
click at [1480, 77] on html "HBS Services Admin Portal Navigation Dashboard Equipment Management All Booking…" at bounding box center [954, 784] width 1227 height 1473
click at [1385, 153] on div "Sign Out" at bounding box center [1440, 150] width 181 height 28
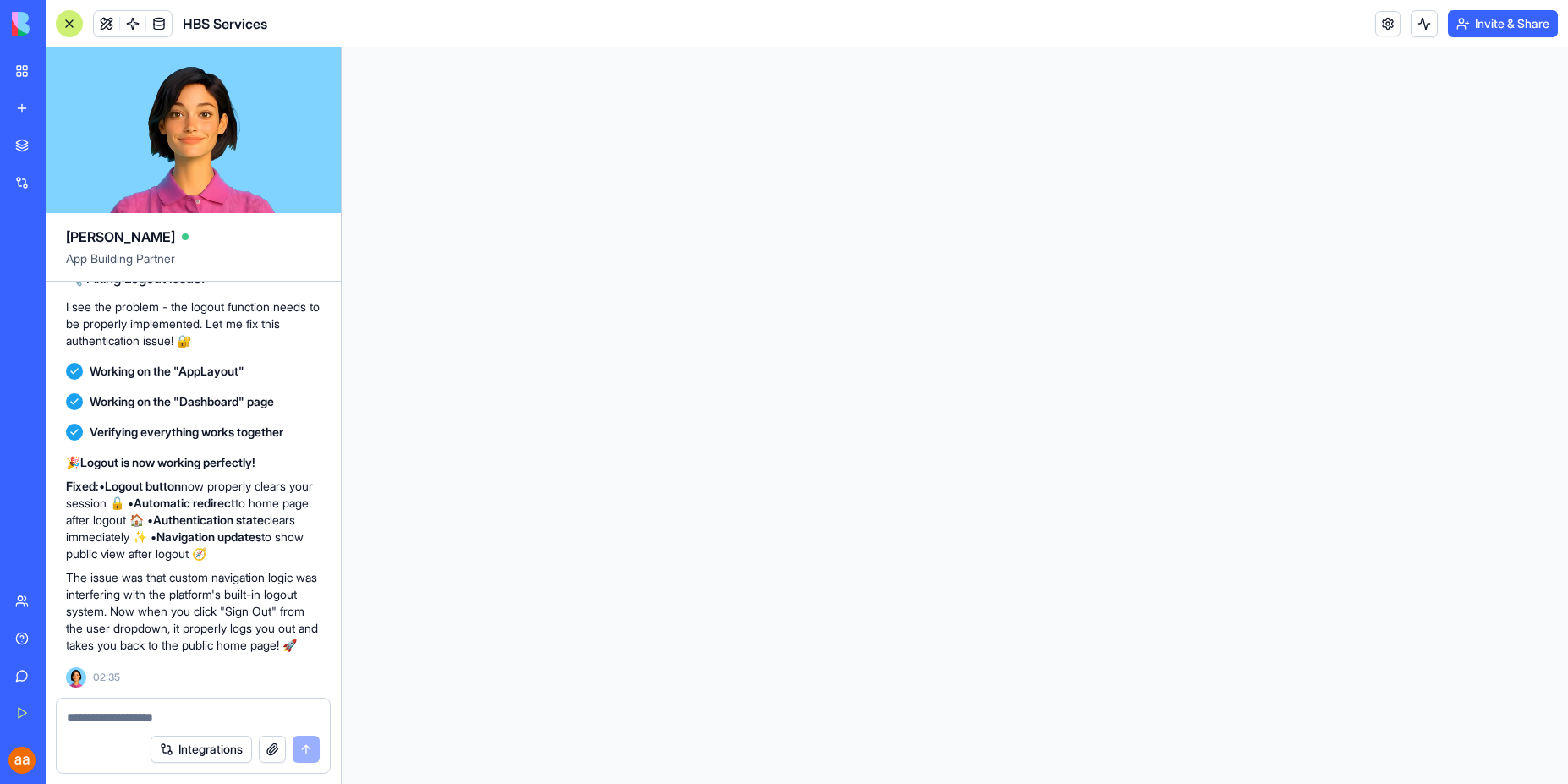
scroll to position [0, 0]
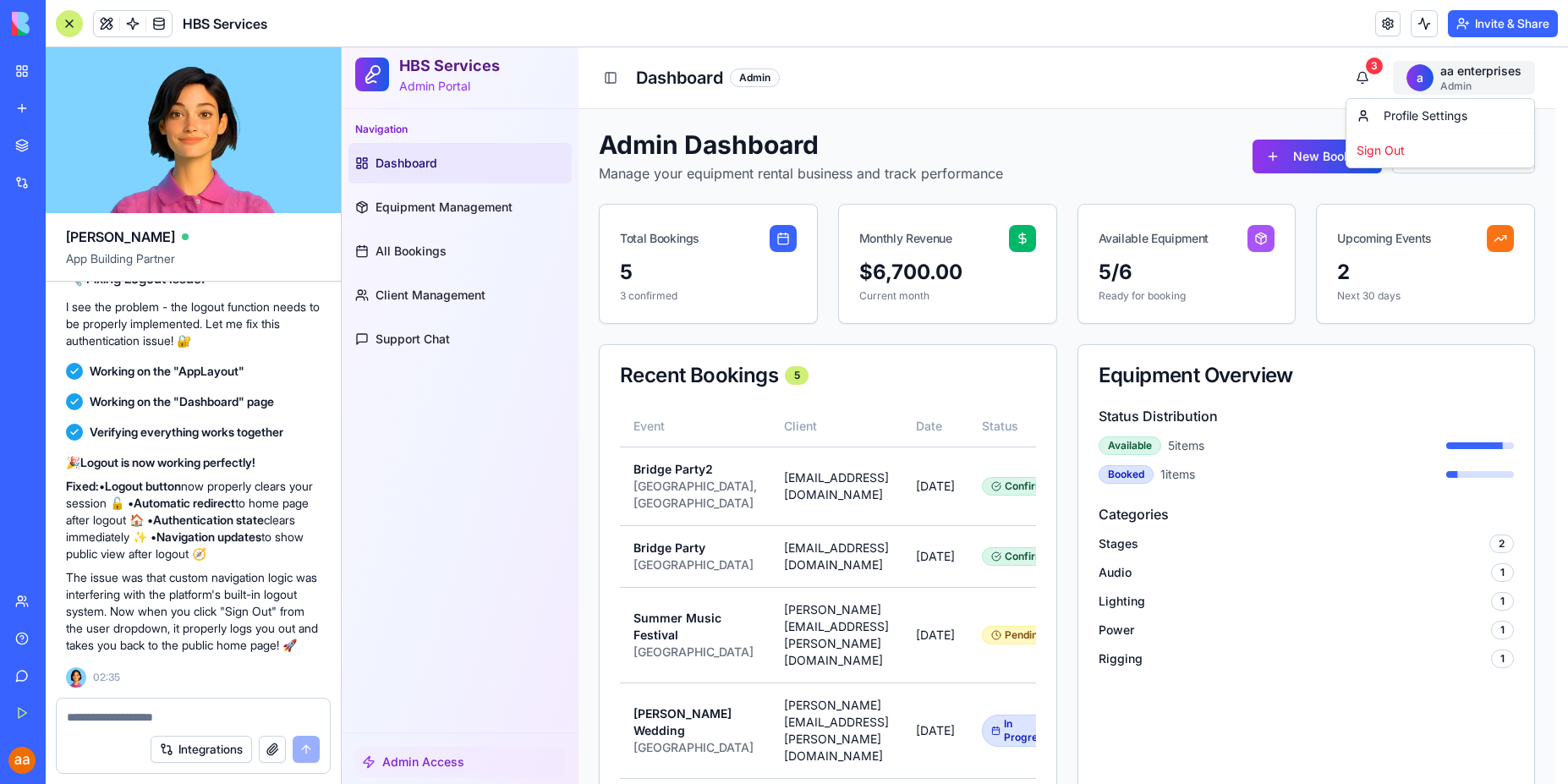
click at [1491, 85] on html "HBS Services Admin Portal Navigation Dashboard Equipment Management All Booking…" at bounding box center [954, 784] width 1227 height 1473
click at [1385, 148] on div "Sign Out" at bounding box center [1440, 150] width 181 height 28
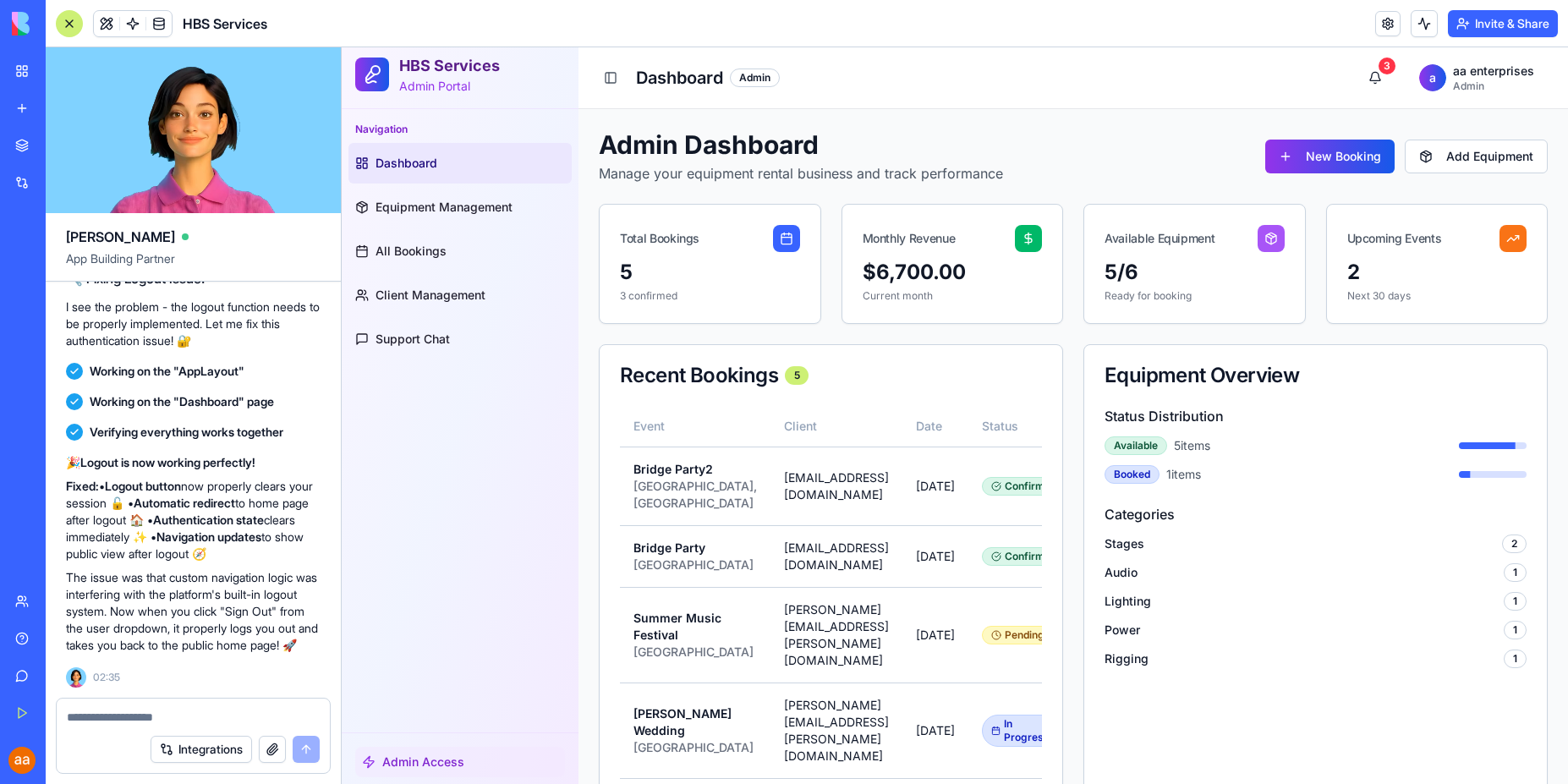
click at [153, 717] on textarea at bounding box center [194, 717] width 253 height 17
click at [428, 757] on span "Admin Access" at bounding box center [423, 761] width 82 height 17
click at [373, 762] on icon at bounding box center [368, 761] width 10 height 11
drag, startPoint x: 139, startPoint y: 703, endPoint x: 137, endPoint y: 719, distance: 16.1
click at [139, 704] on div at bounding box center [194, 712] width 273 height 28
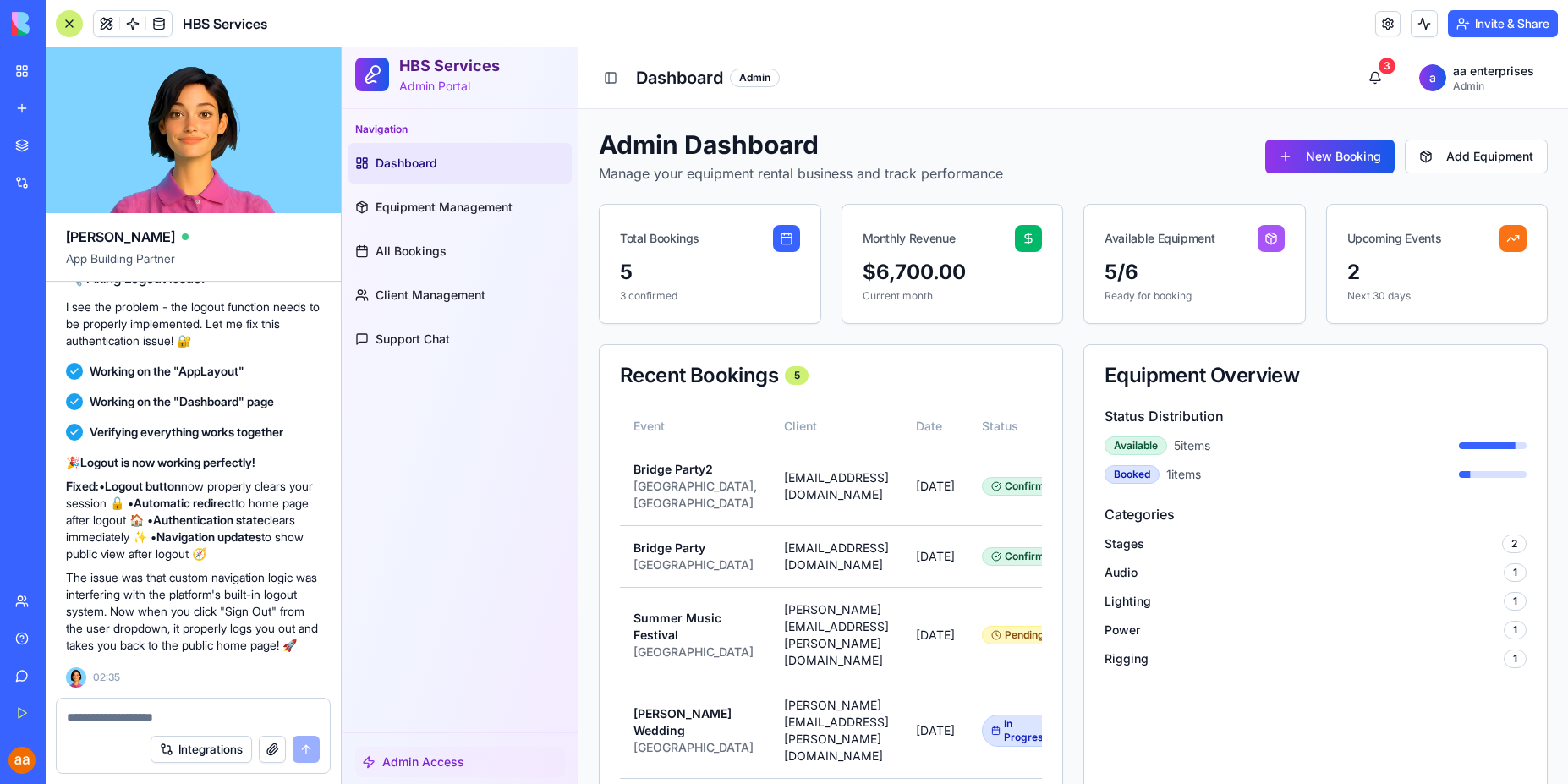
click at [136, 725] on div "Integrations" at bounding box center [194, 749] width 273 height 48
click at [108, 718] on textarea at bounding box center [194, 717] width 253 height 17
click at [1424, 81] on html "HBS Services Admin Portal Navigation Dashboard Equipment Management All Booking…" at bounding box center [954, 788] width 1227 height 1480
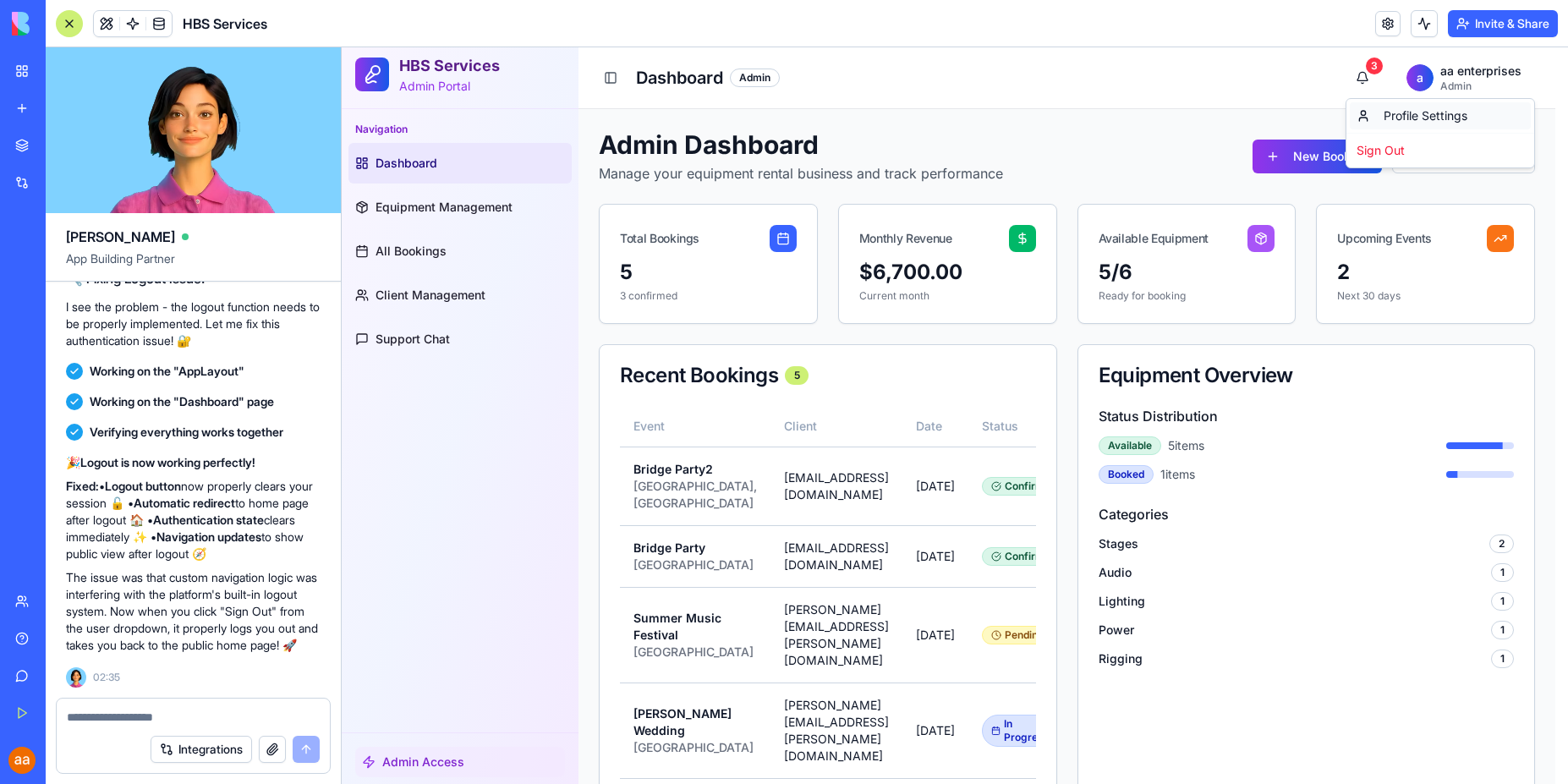
click at [1418, 114] on div "Profile Settings" at bounding box center [1440, 116] width 181 height 28
click at [1431, 79] on html "HBS Services Admin Portal Navigation Dashboard Equipment Management All Booking…" at bounding box center [954, 784] width 1227 height 1473
click at [1416, 118] on div "Profile Settings" at bounding box center [1440, 116] width 181 height 28
click at [1415, 83] on html "HBS Services Admin Portal Navigation Dashboard Equipment Management All Booking…" at bounding box center [954, 784] width 1227 height 1473
click at [1396, 150] on div "Sign Out" at bounding box center [1440, 150] width 181 height 28
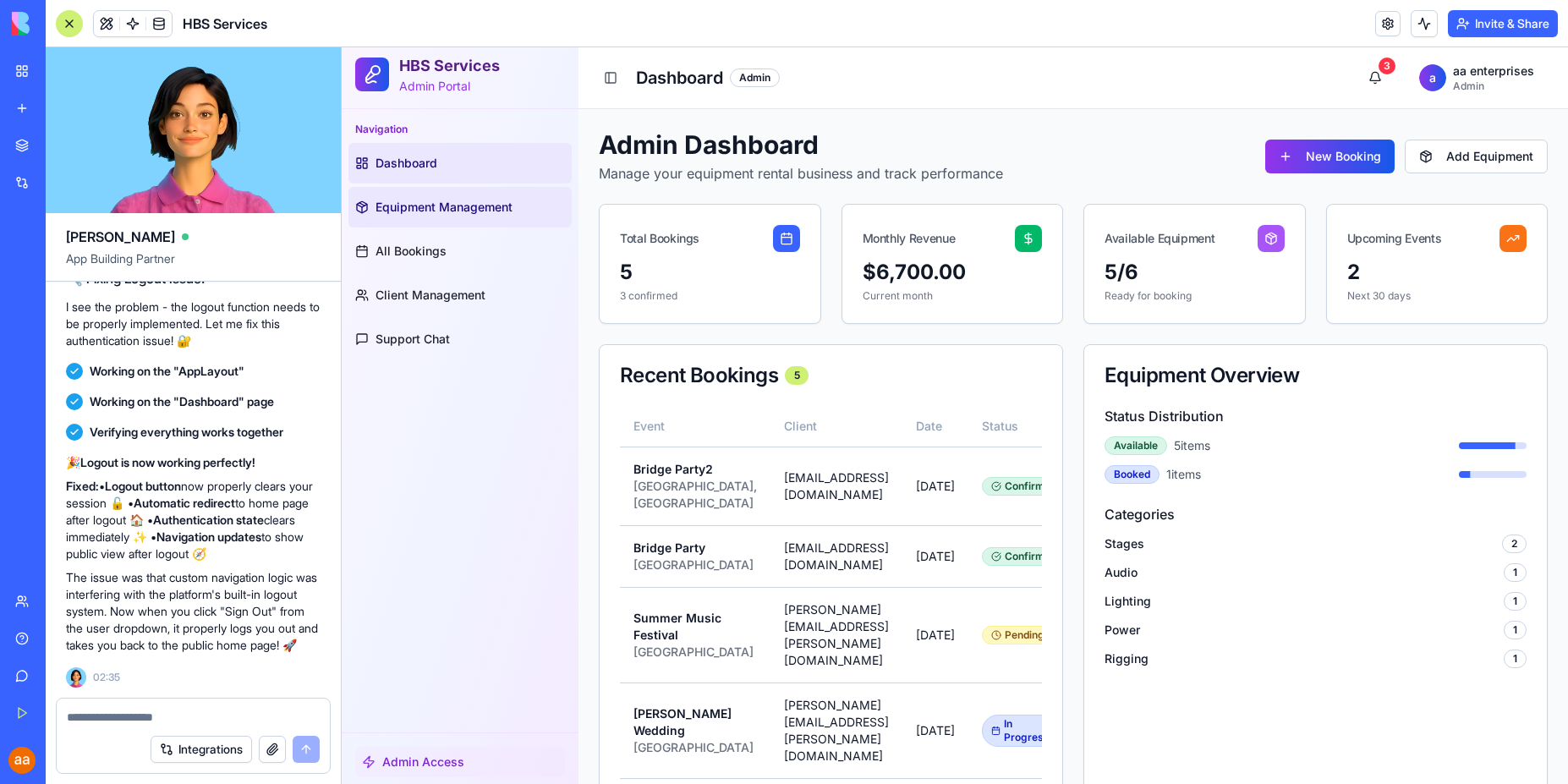
click at [419, 204] on span "Equipment Management" at bounding box center [443, 207] width 137 height 17
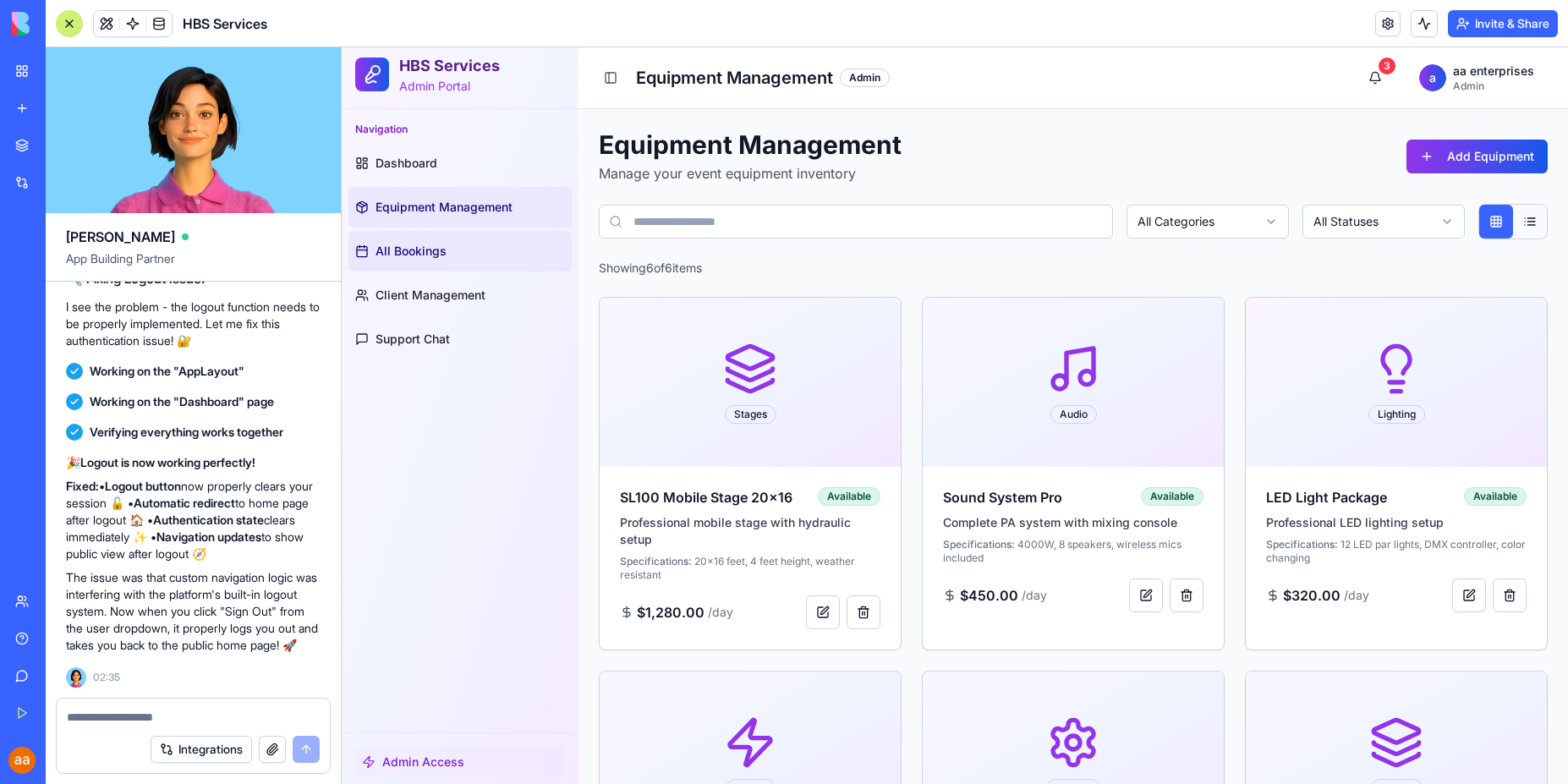
click at [422, 251] on span "All Bookings" at bounding box center [410, 251] width 71 height 17
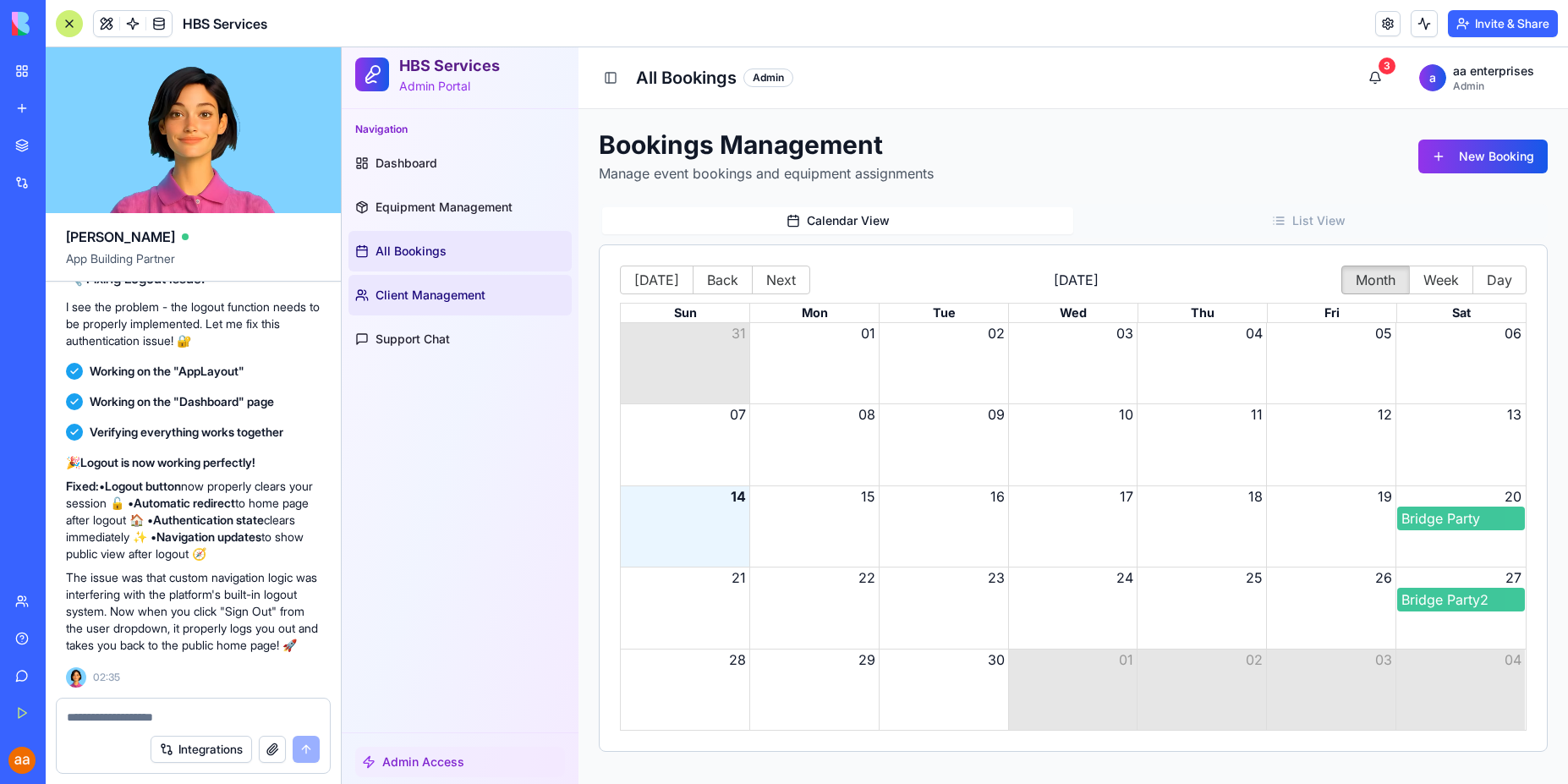
click at [423, 295] on span "Client Management" at bounding box center [430, 295] width 110 height 17
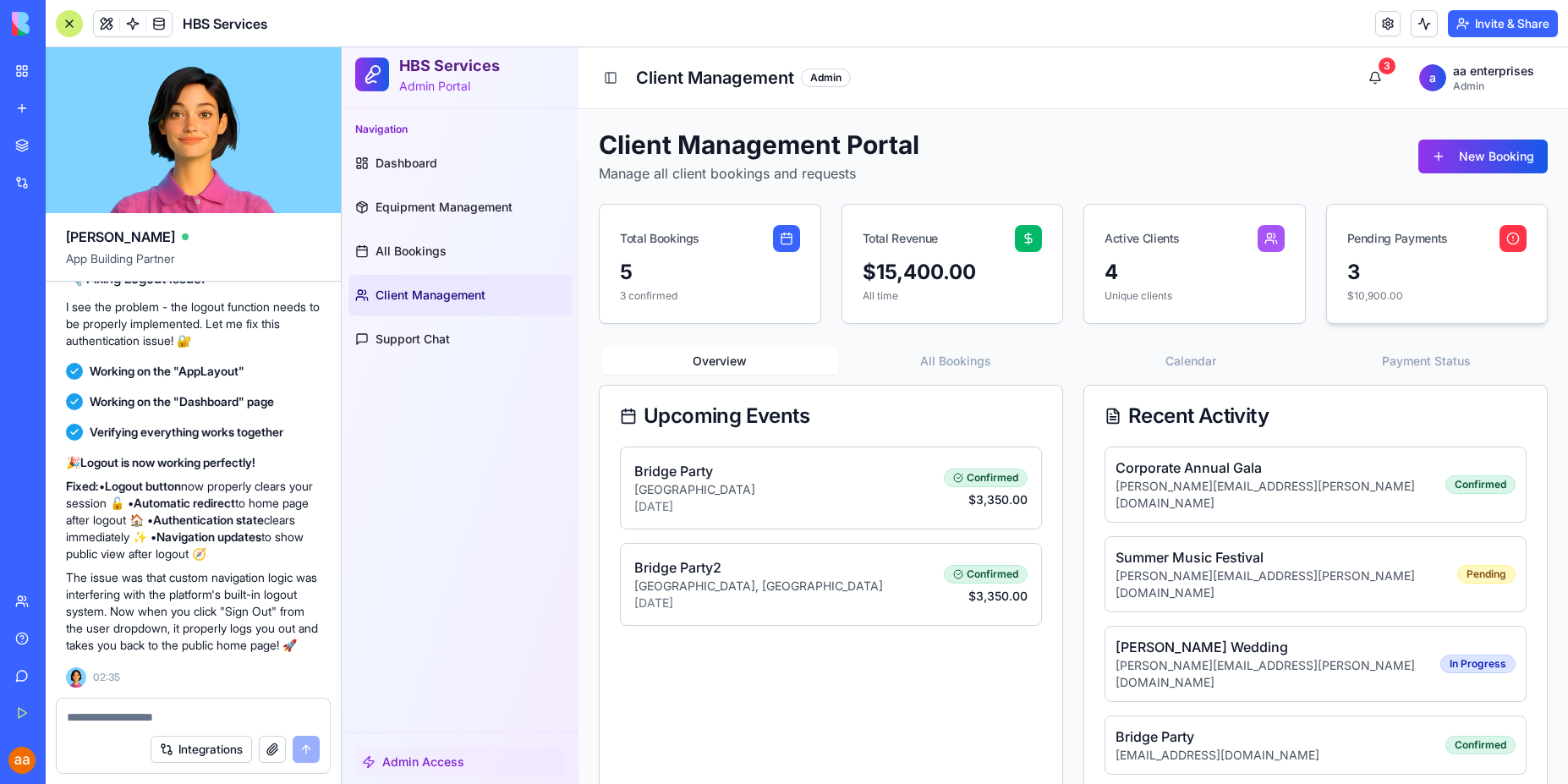
click at [1424, 255] on div "Pending Payments" at bounding box center [1437, 231] width 221 height 54
click at [1366, 299] on p "$10,900.00" at bounding box center [1438, 295] width 180 height 14
click at [1507, 236] on icon at bounding box center [1513, 238] width 14 height 14
click at [1161, 230] on div "Active Clients" at bounding box center [1142, 238] width 75 height 17
click at [1163, 234] on div "Active Clients" at bounding box center [1142, 238] width 75 height 17
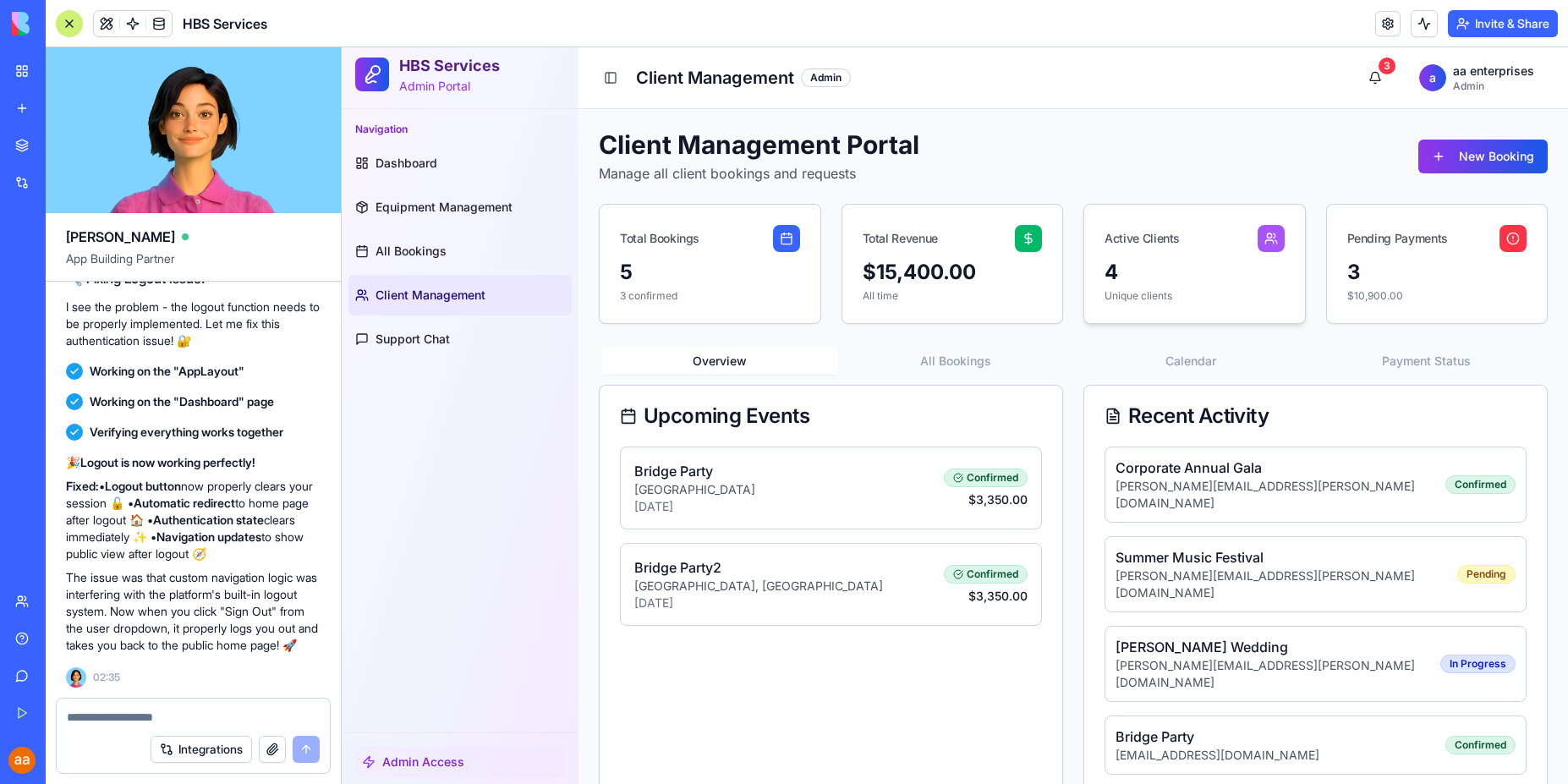
click at [1162, 293] on p "Unique clients" at bounding box center [1195, 295] width 180 height 14
click at [1256, 259] on div "4" at bounding box center [1195, 272] width 180 height 28
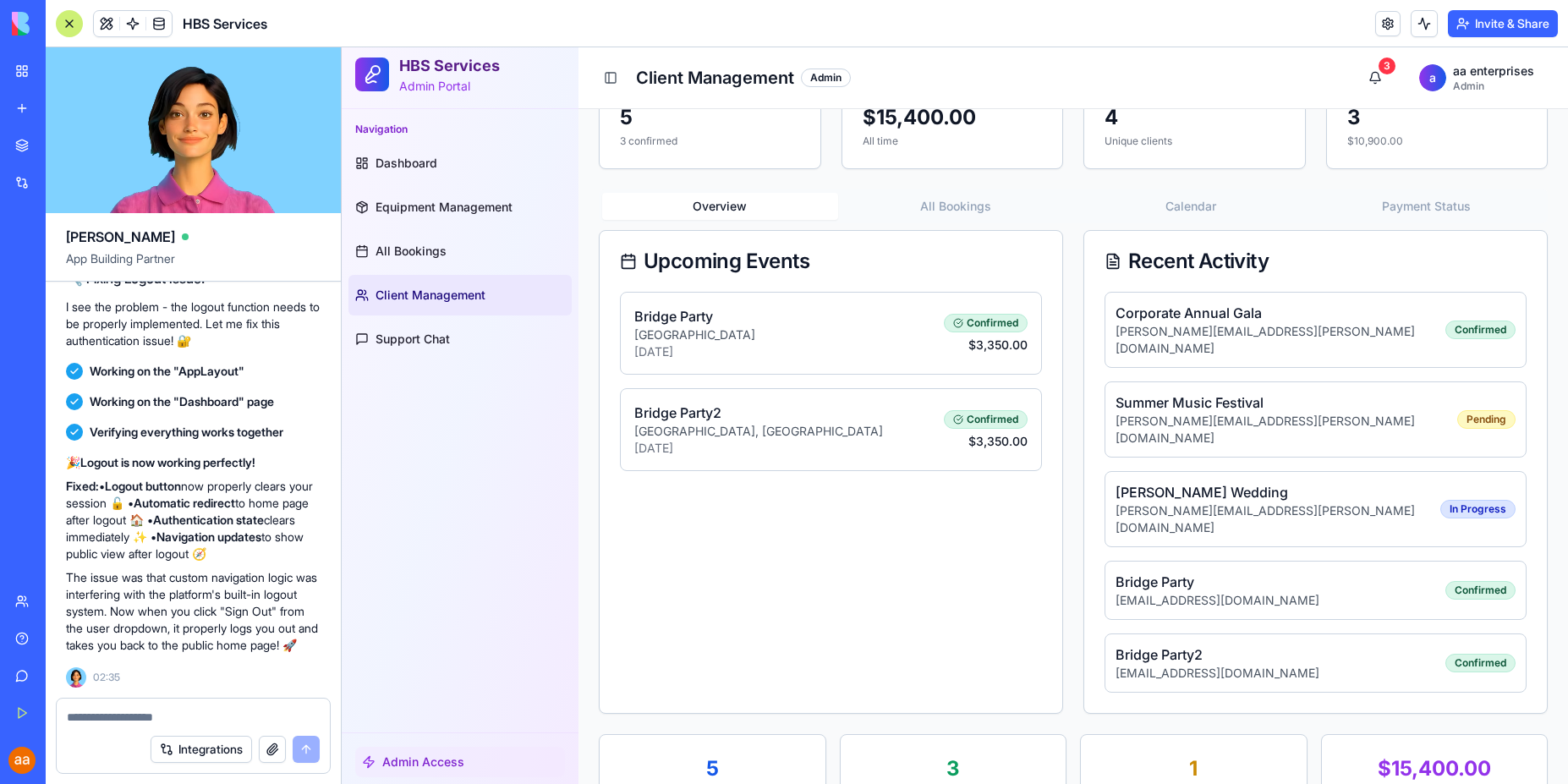
scroll to position [160, 0]
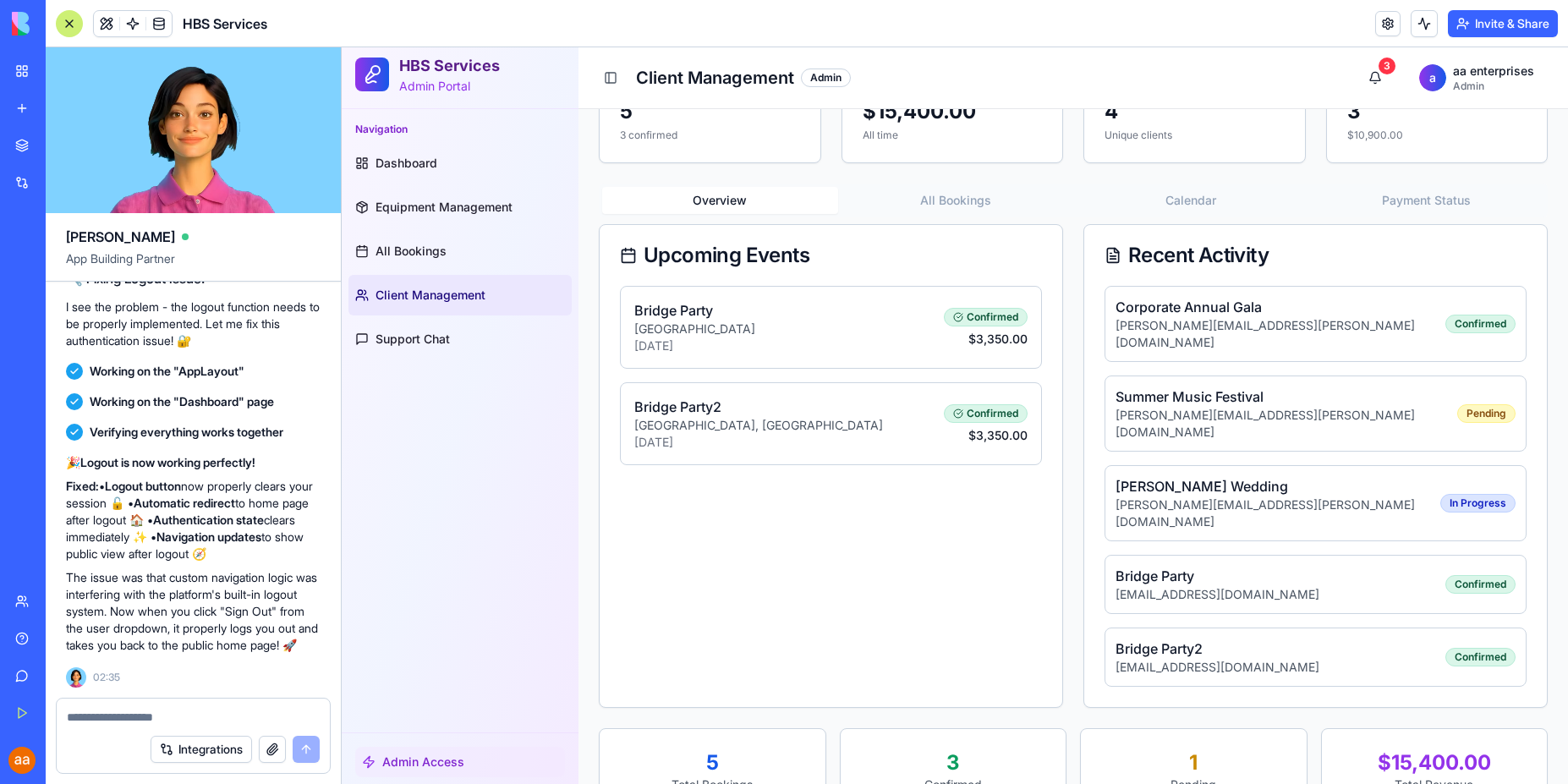
click at [1202, 749] on div "1" at bounding box center [1194, 763] width 185 height 28
click at [1187, 749] on div "1" at bounding box center [1194, 763] width 185 height 28
click at [1371, 749] on div "$15,400.00" at bounding box center [1435, 763] width 185 height 28
click at [95, 719] on textarea at bounding box center [194, 717] width 253 height 17
type textarea "**********"
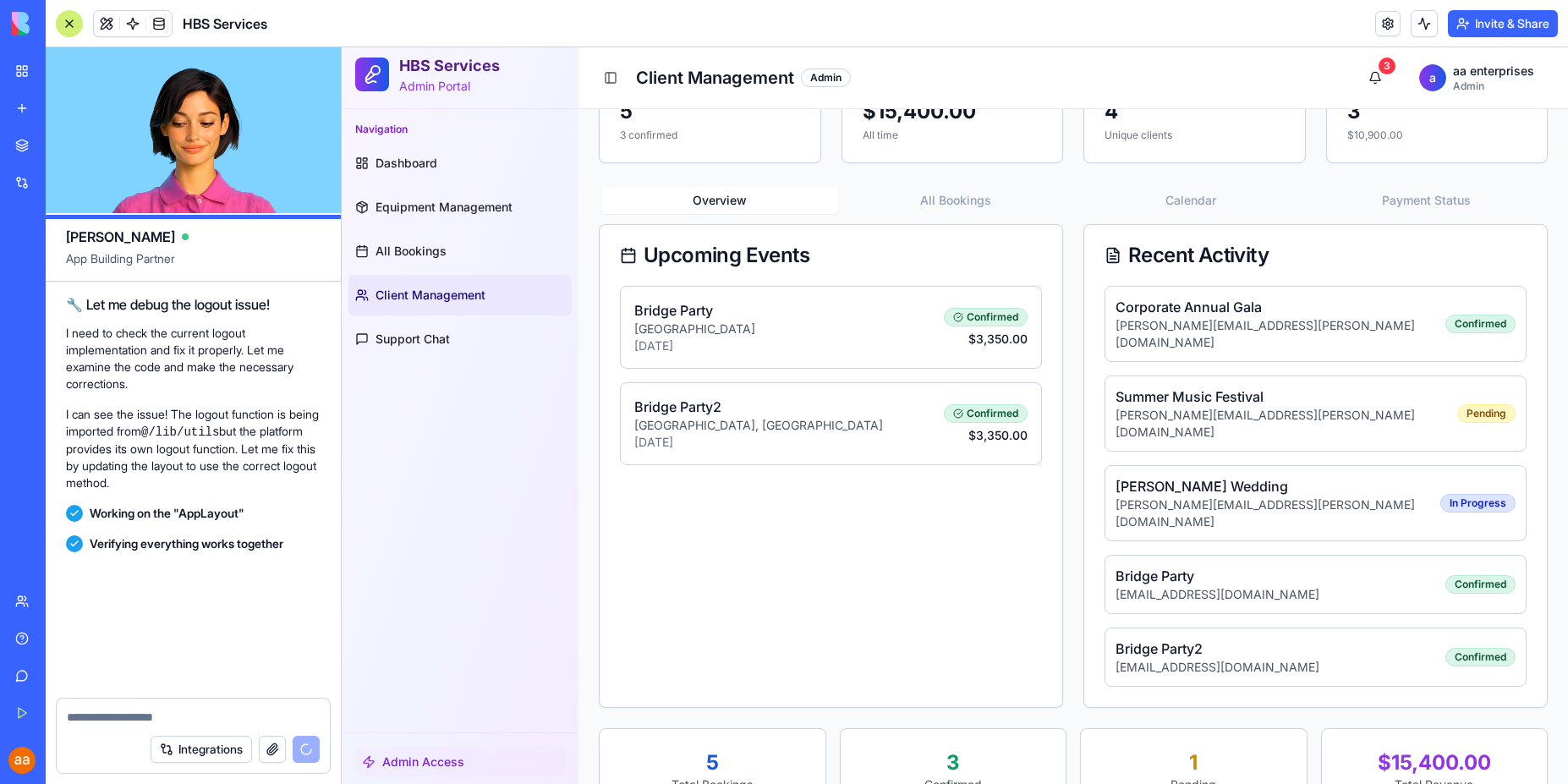
scroll to position [4519, 0]
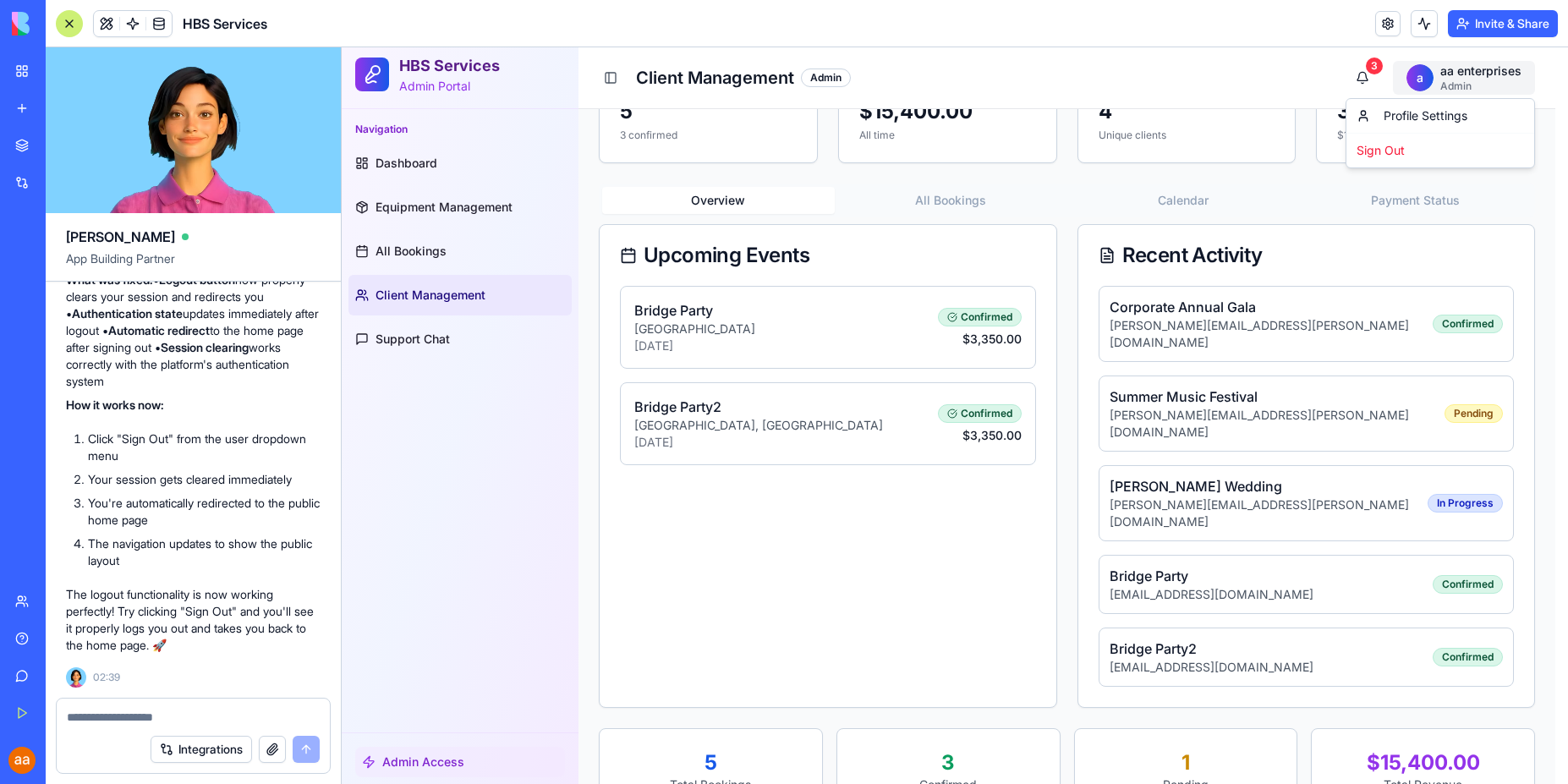
click at [1474, 83] on html "HBS Services Admin Portal Navigation Dashboard Equipment Management All Booking…" at bounding box center [954, 359] width 1227 height 947
click at [1378, 151] on div "Sign Out" at bounding box center [1440, 150] width 181 height 28
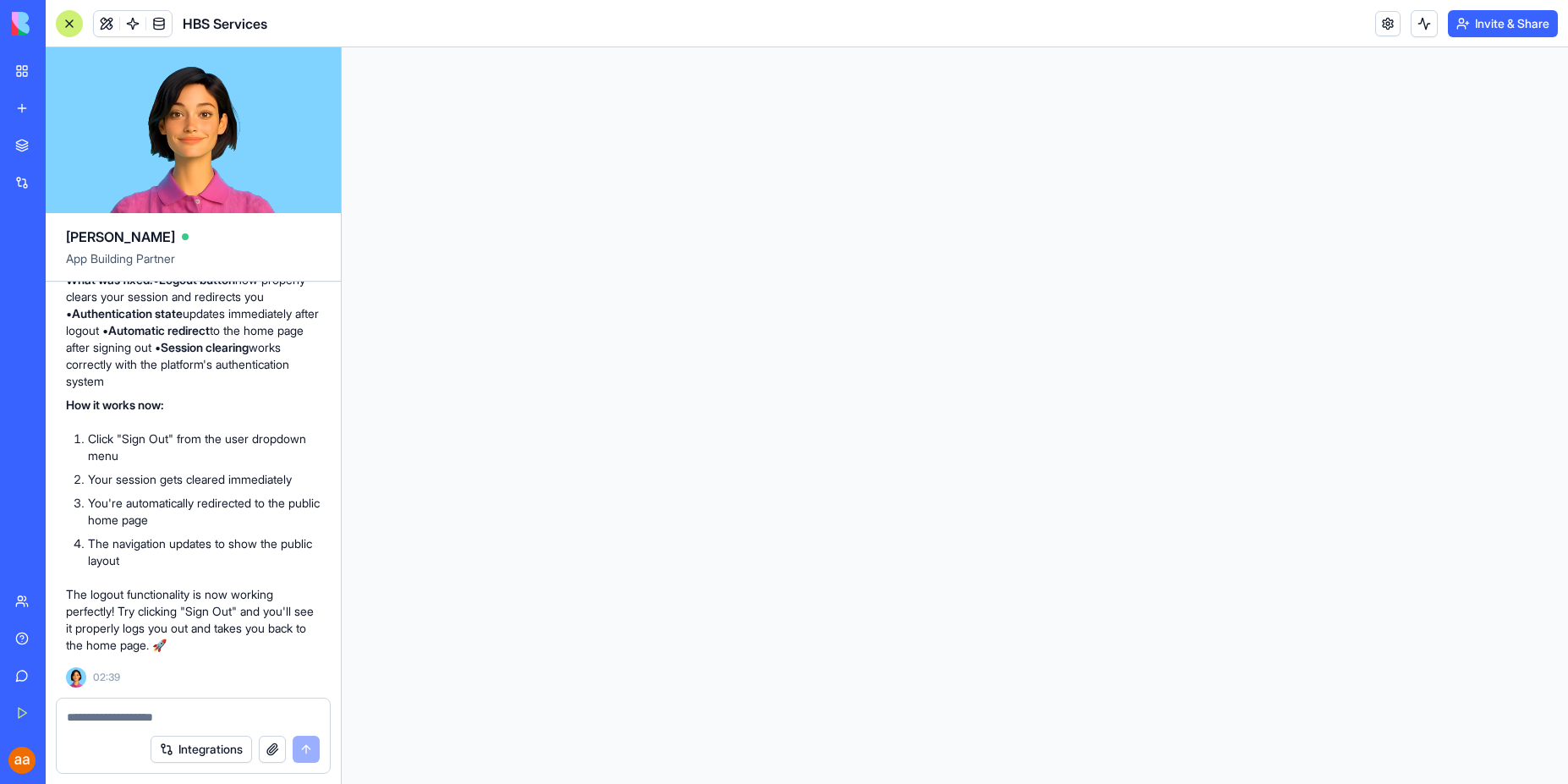
scroll to position [0, 0]
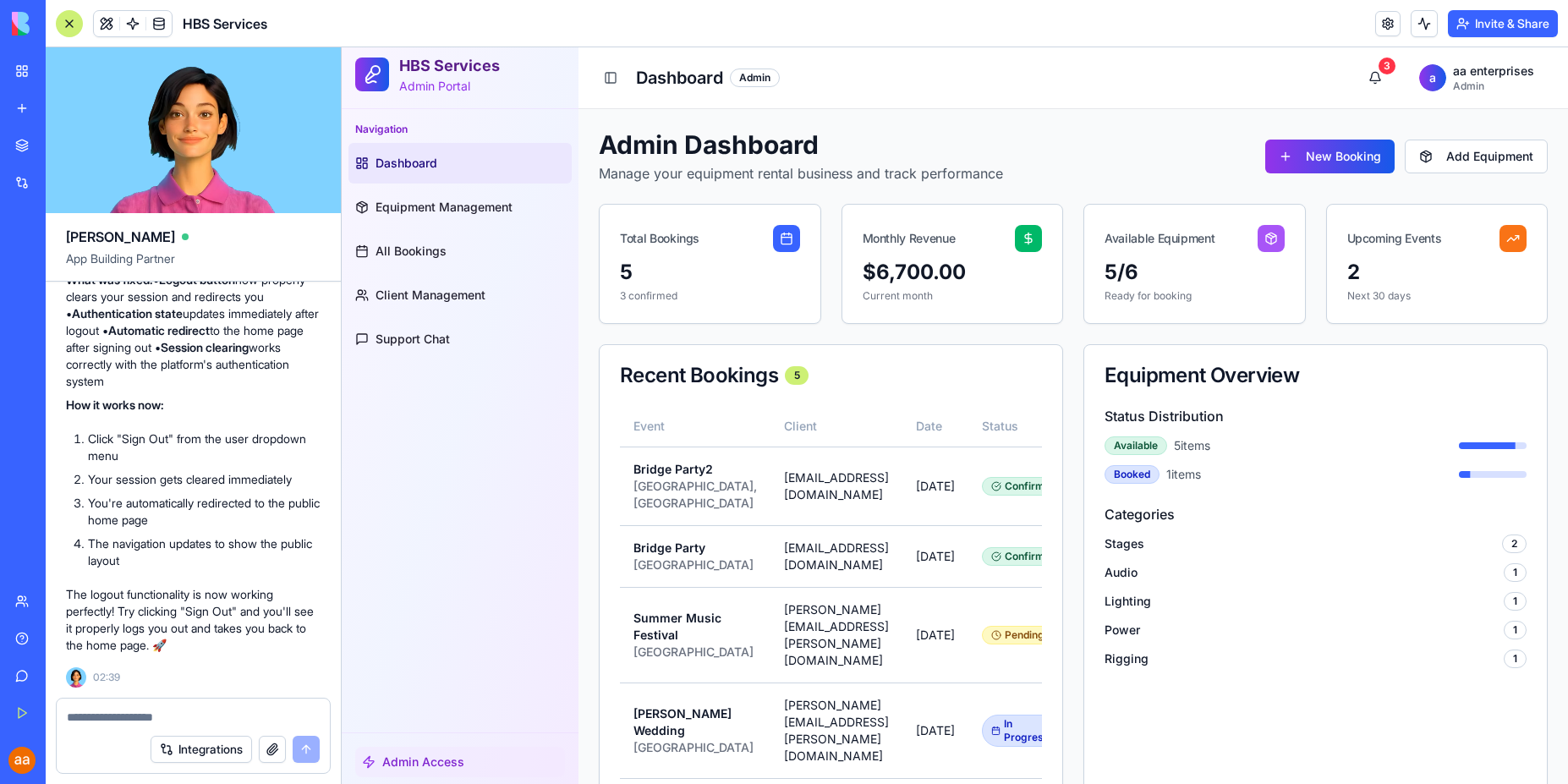
click at [114, 726] on div "Integrations" at bounding box center [194, 749] width 273 height 48
click at [107, 720] on textarea at bounding box center [194, 717] width 253 height 17
type textarea "*"
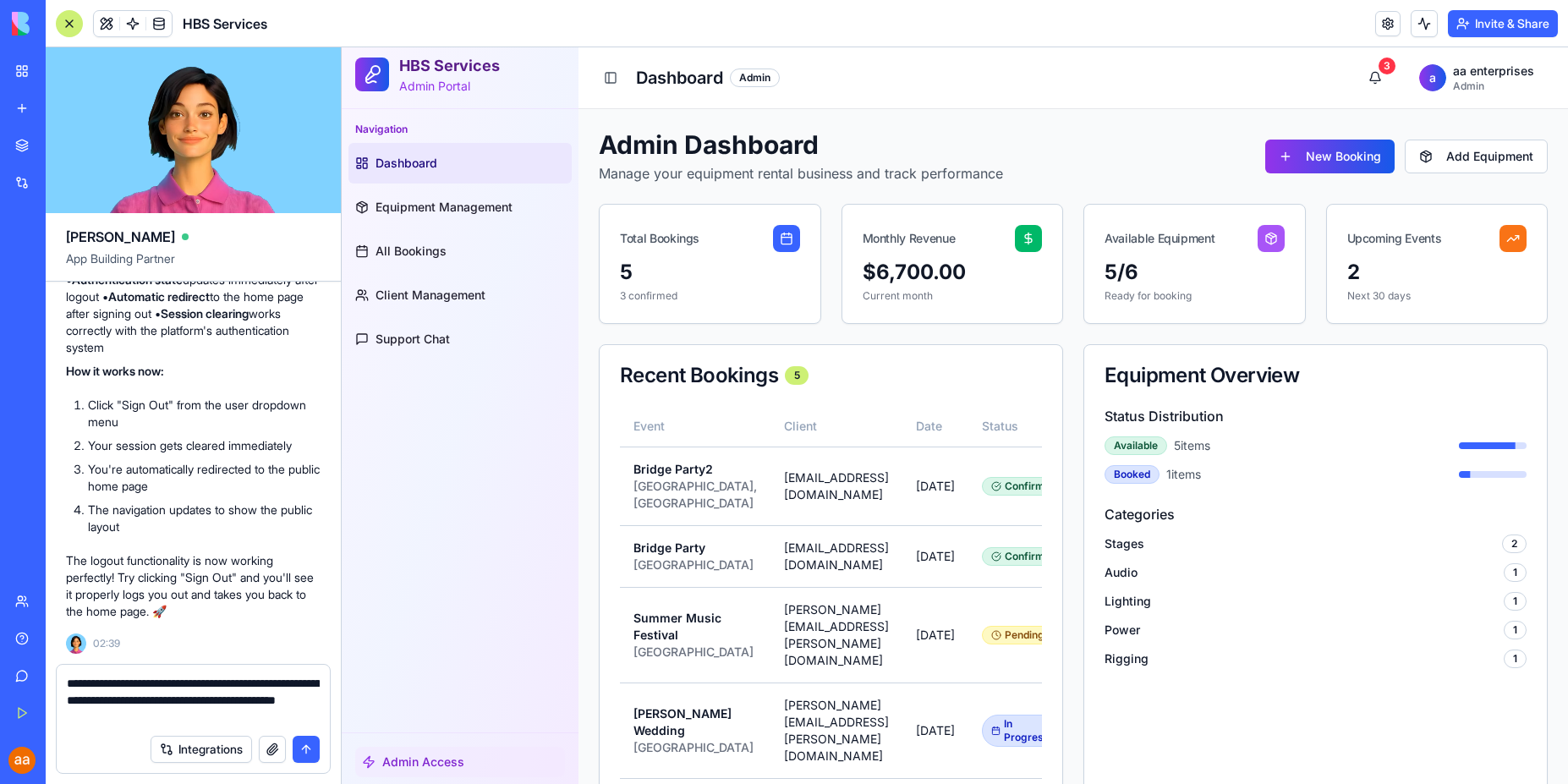
type textarea "**********"
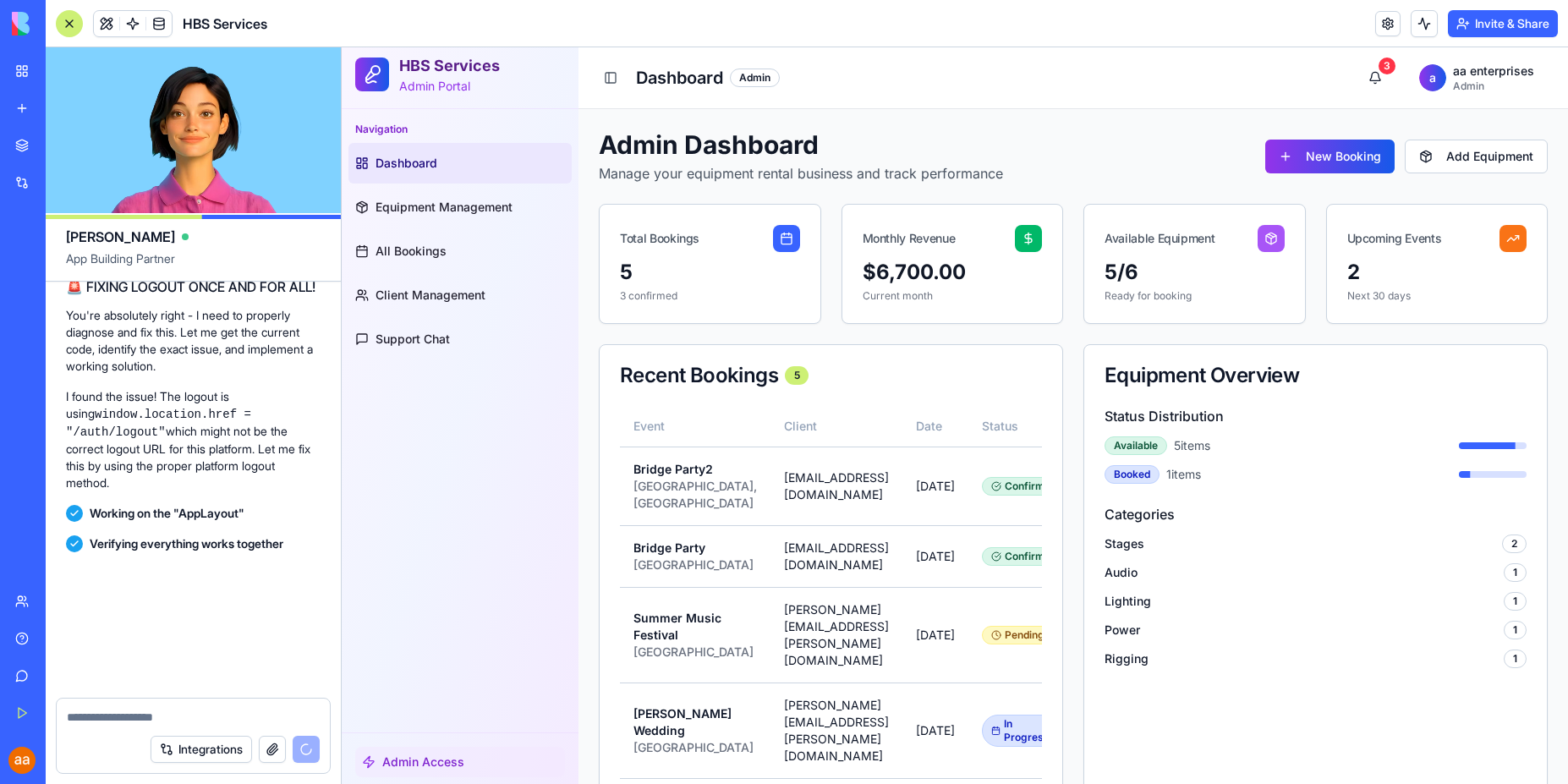
scroll to position [5484, 0]
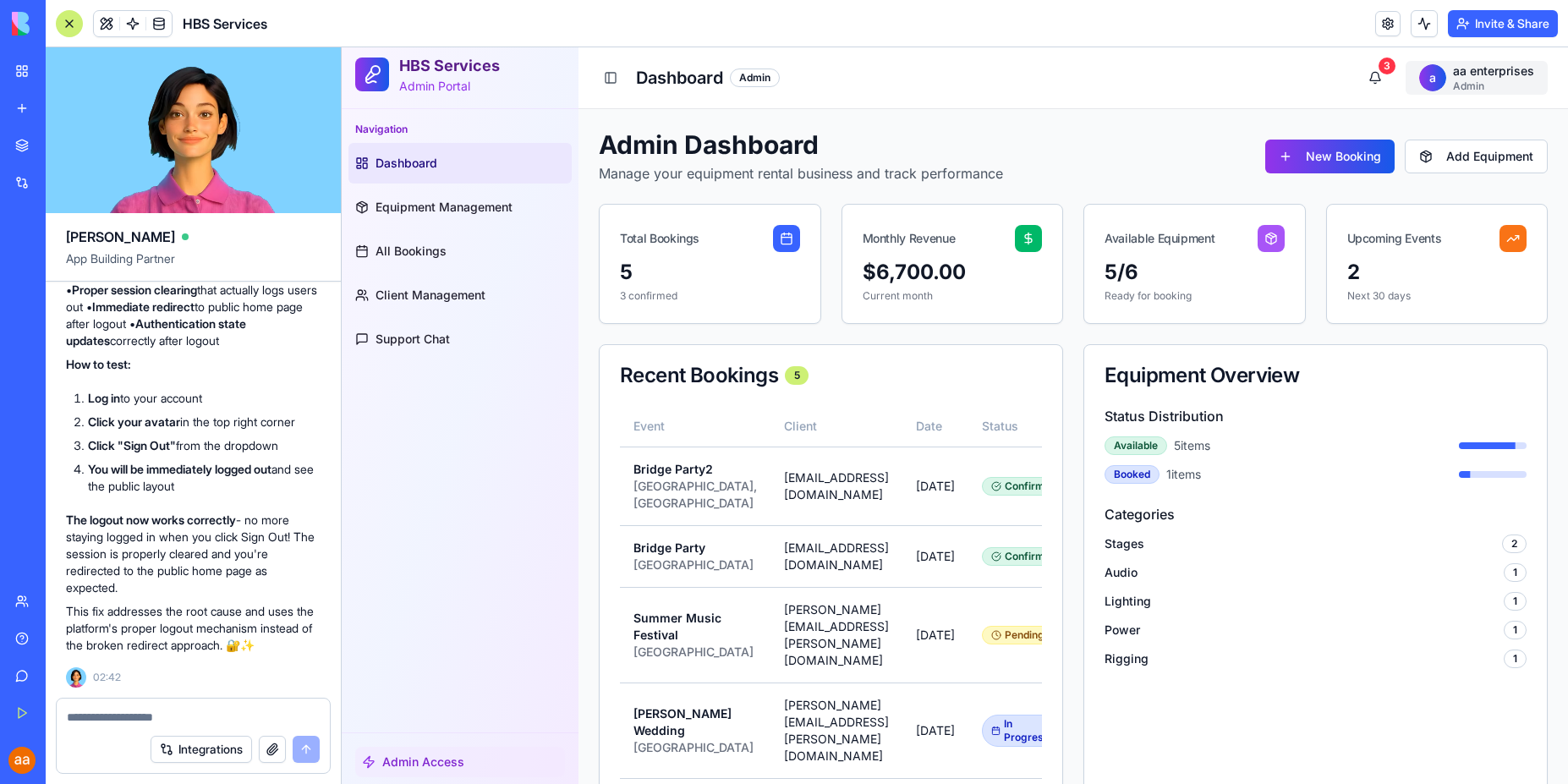
click at [1466, 81] on html "HBS Services Admin Portal Navigation Dashboard Equipment Management All Booking…" at bounding box center [954, 788] width 1227 height 1480
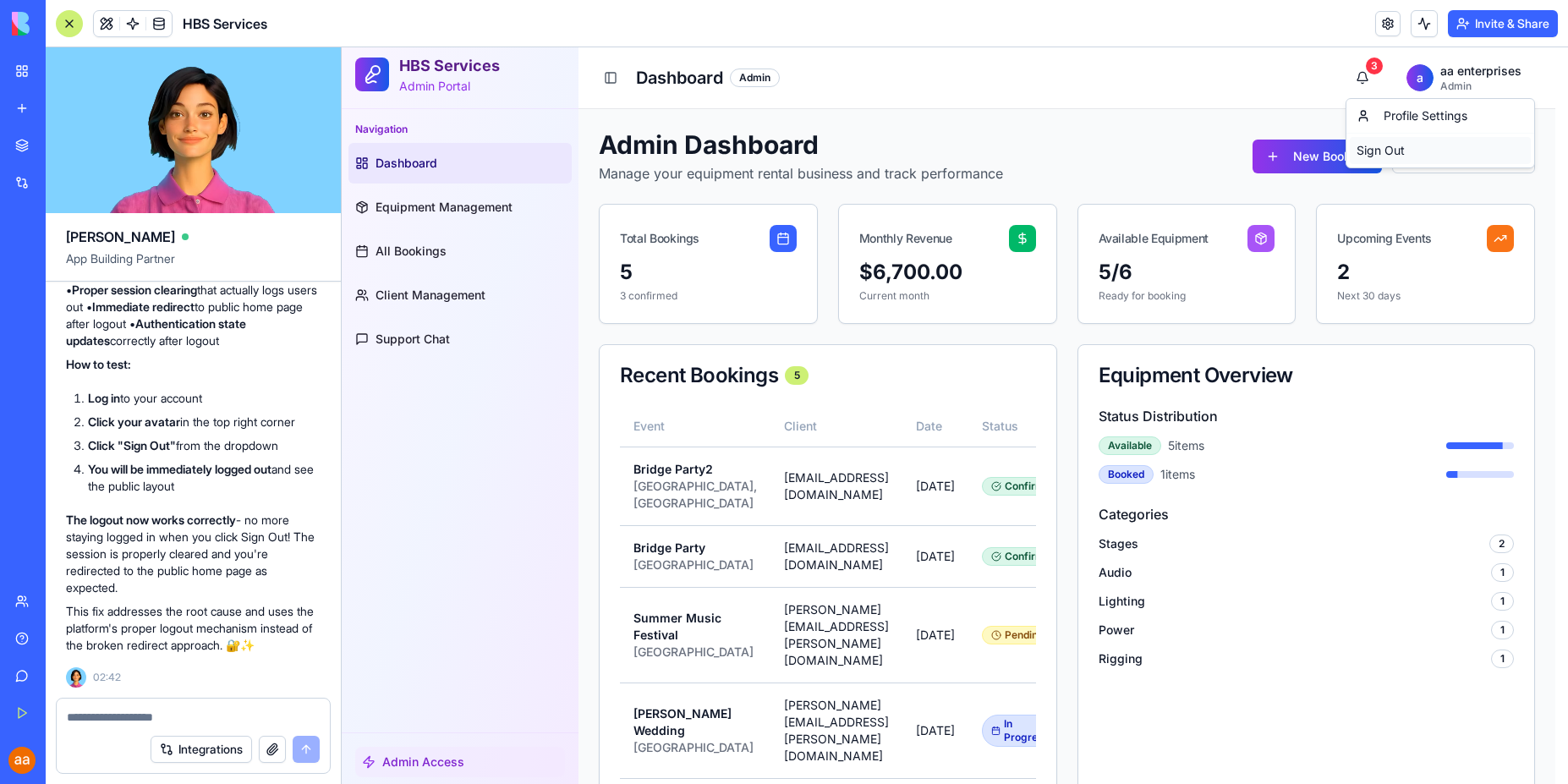
click at [1382, 147] on div "Sign Out" at bounding box center [1440, 150] width 181 height 28
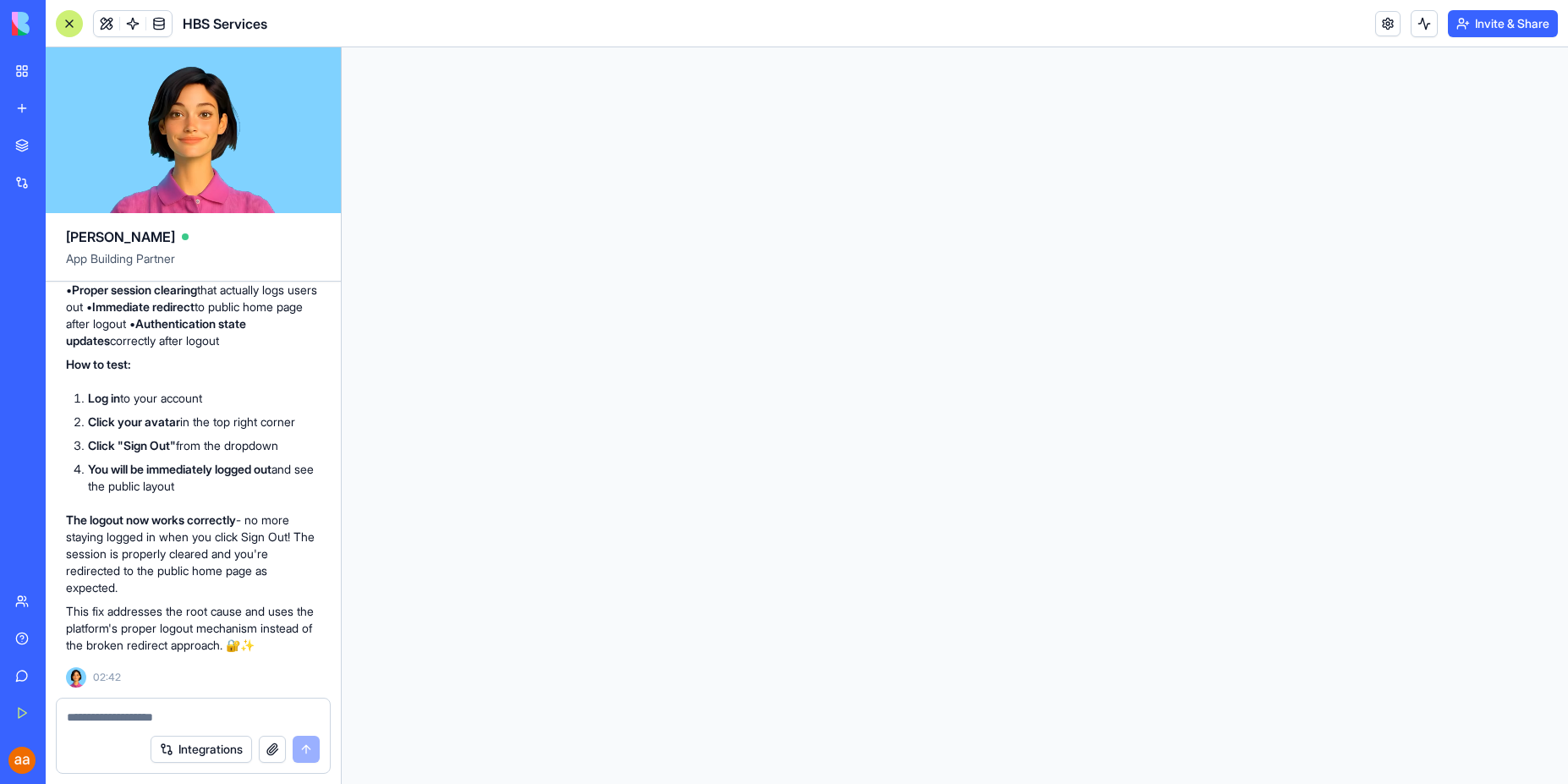
scroll to position [0, 0]
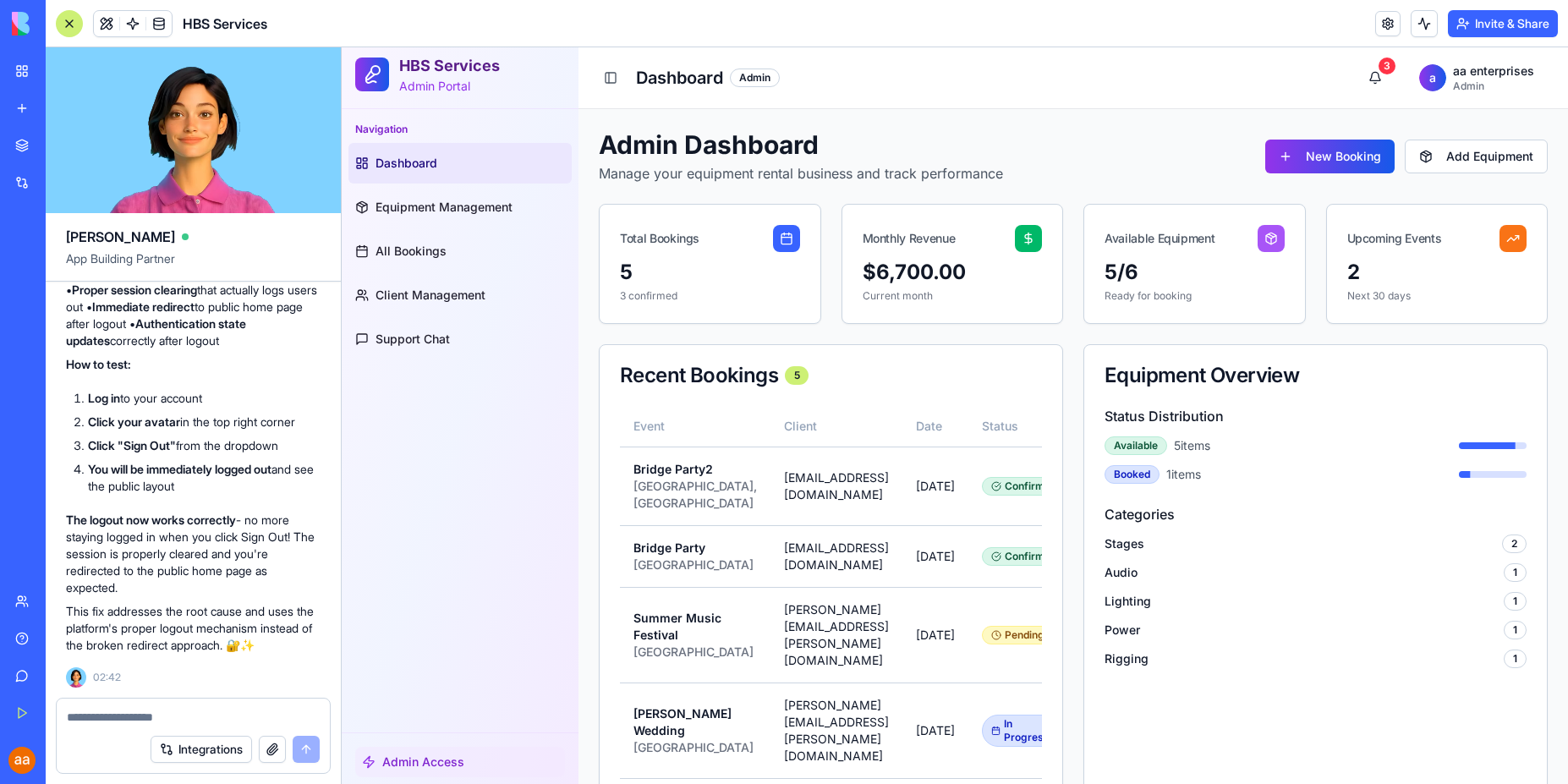
click at [125, 727] on div "Integrations" at bounding box center [194, 749] width 273 height 48
click at [128, 722] on textarea at bounding box center [194, 717] width 253 height 17
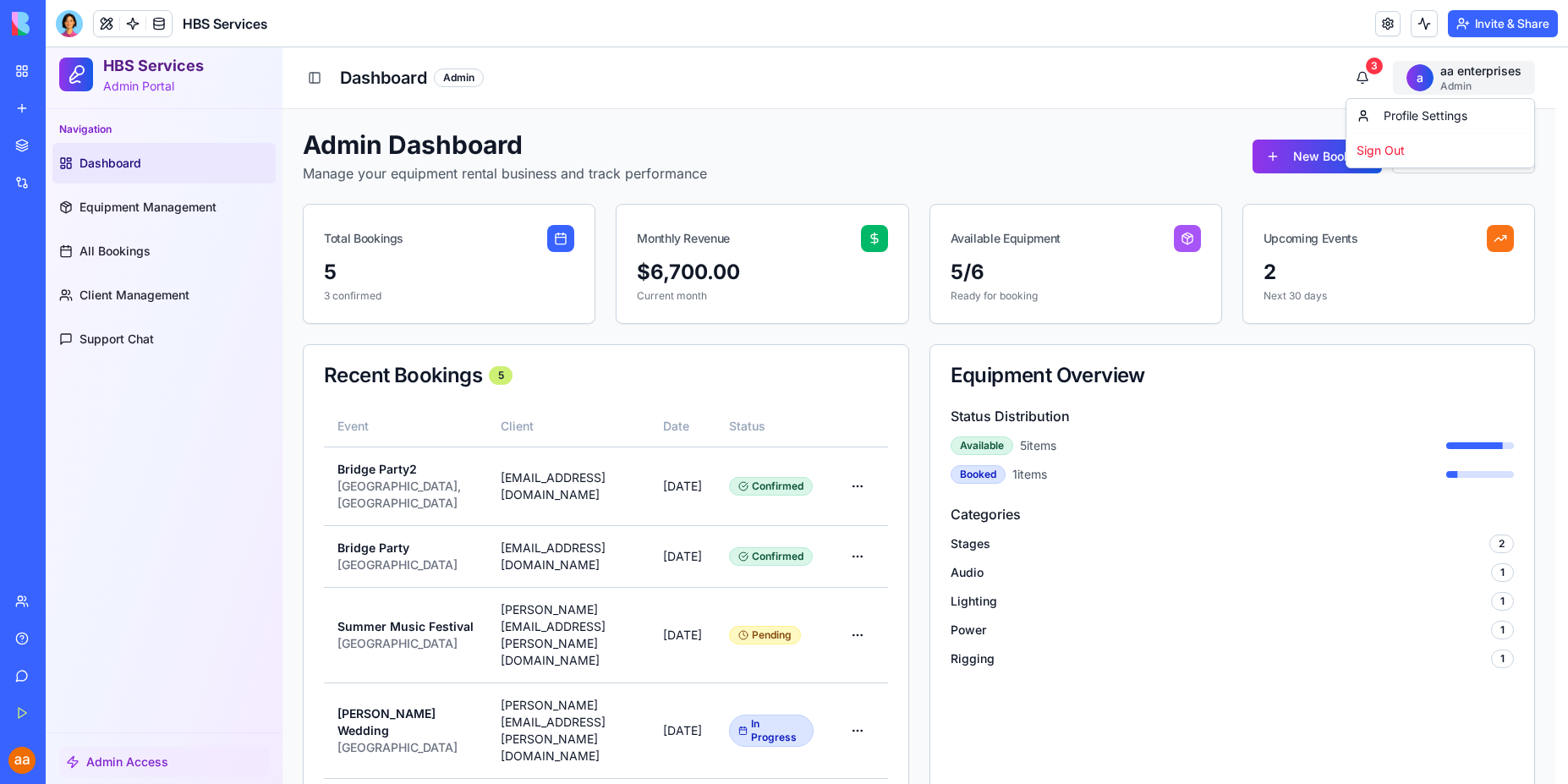
click at [1390, 146] on div "Sign Out" at bounding box center [1440, 150] width 181 height 28
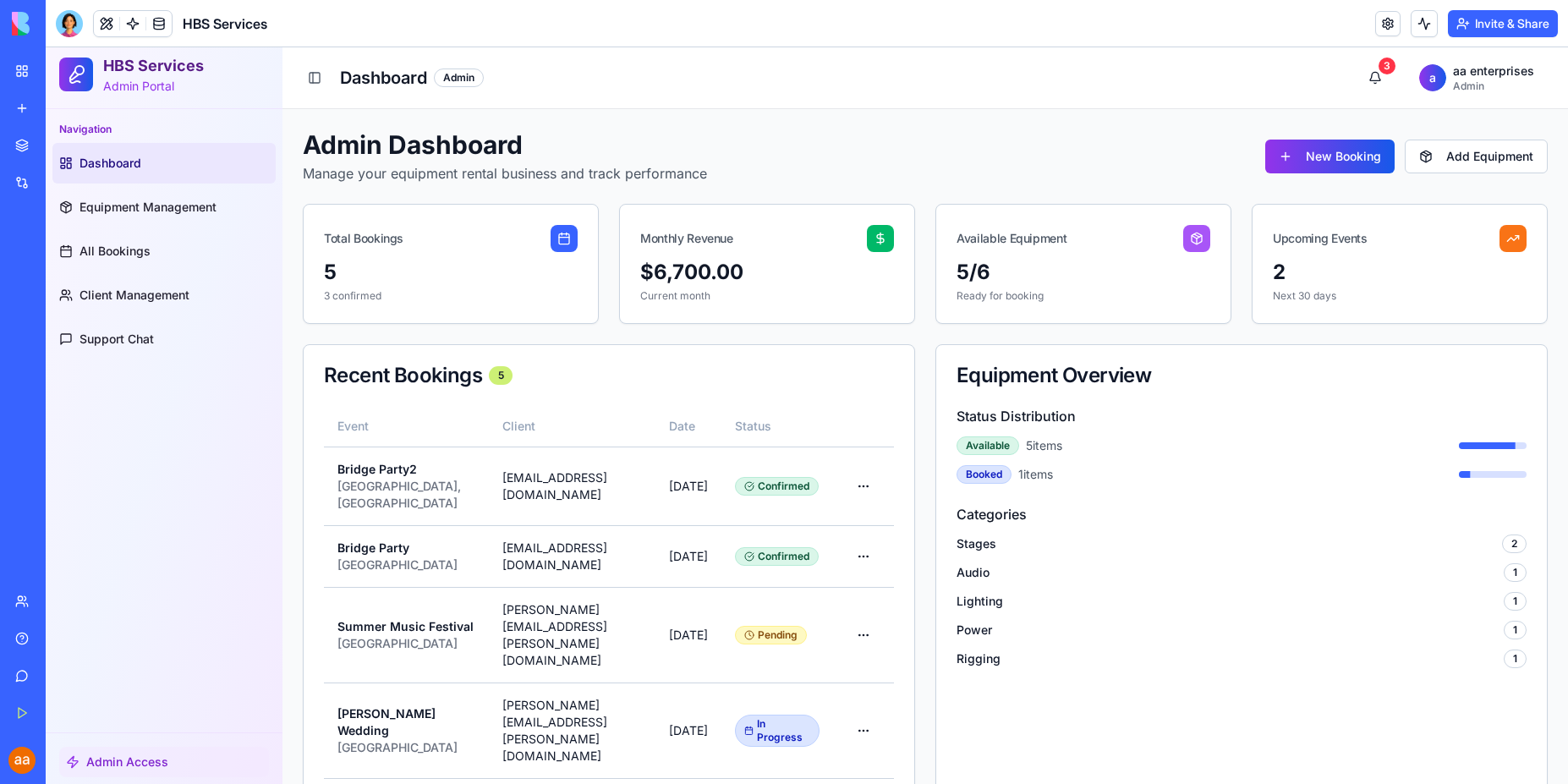
click at [62, 146] on div "Marketplace" at bounding box center [51, 145] width 22 height 17
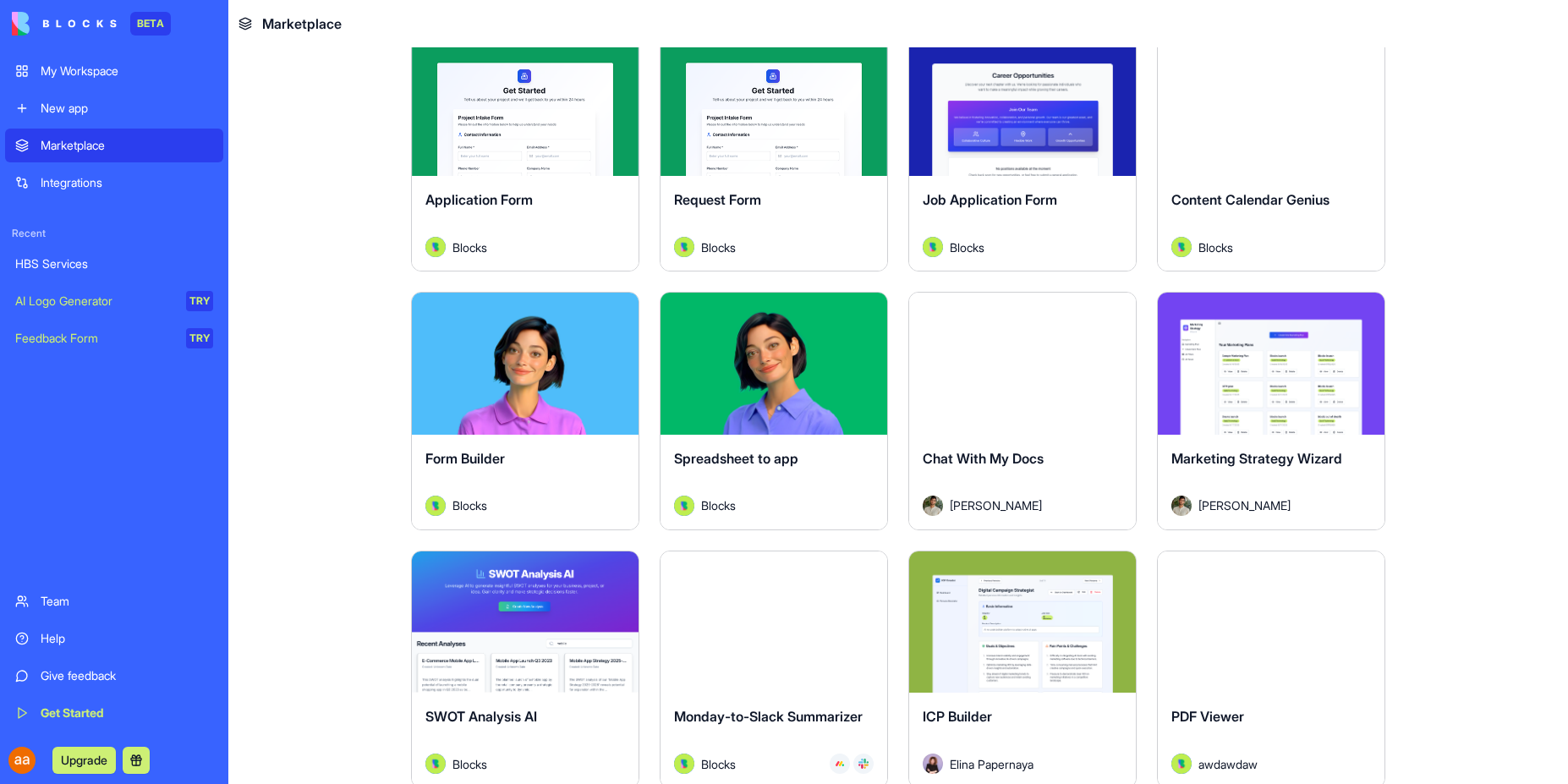
scroll to position [2206, 0]
